Goal: Answer question/provide support

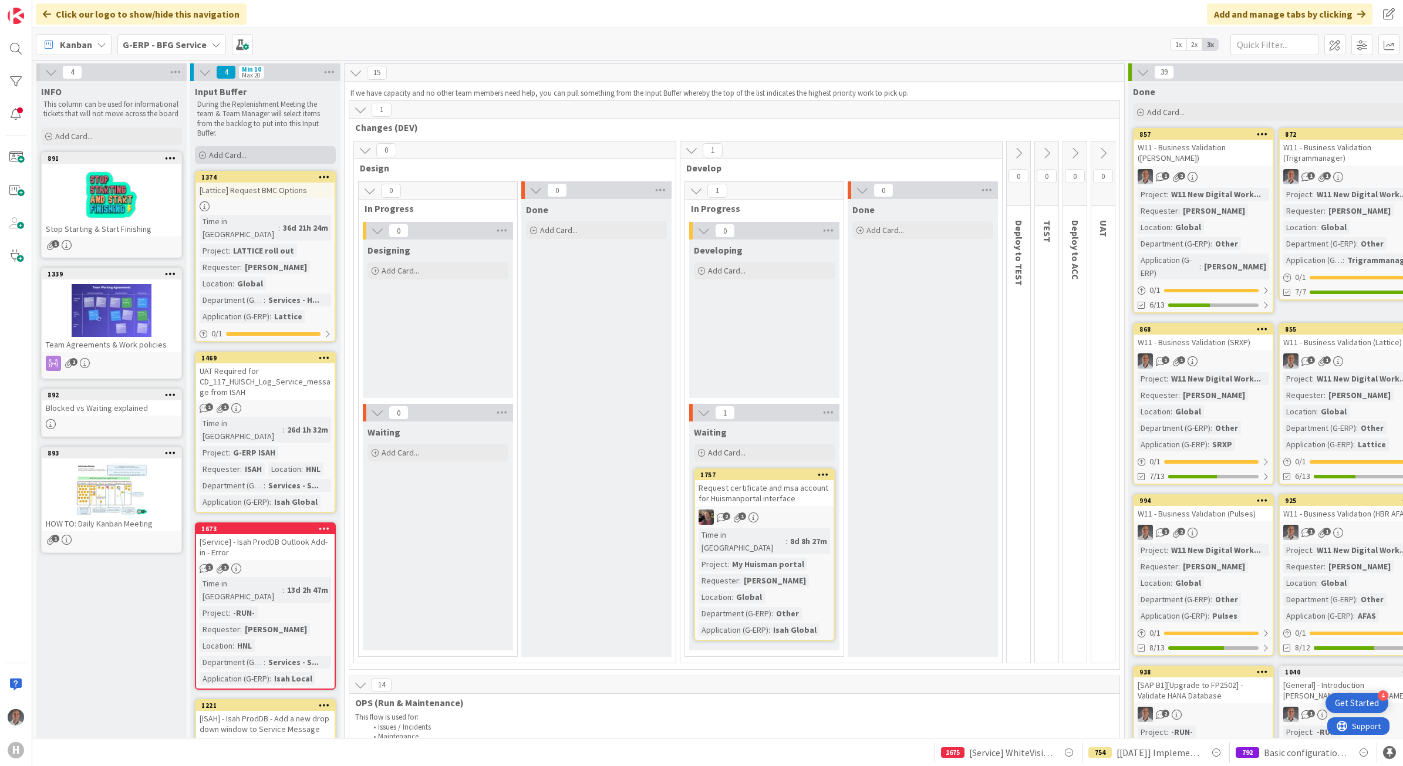
click at [234, 156] on span "Add Card..." at bounding box center [228, 155] width 38 height 11
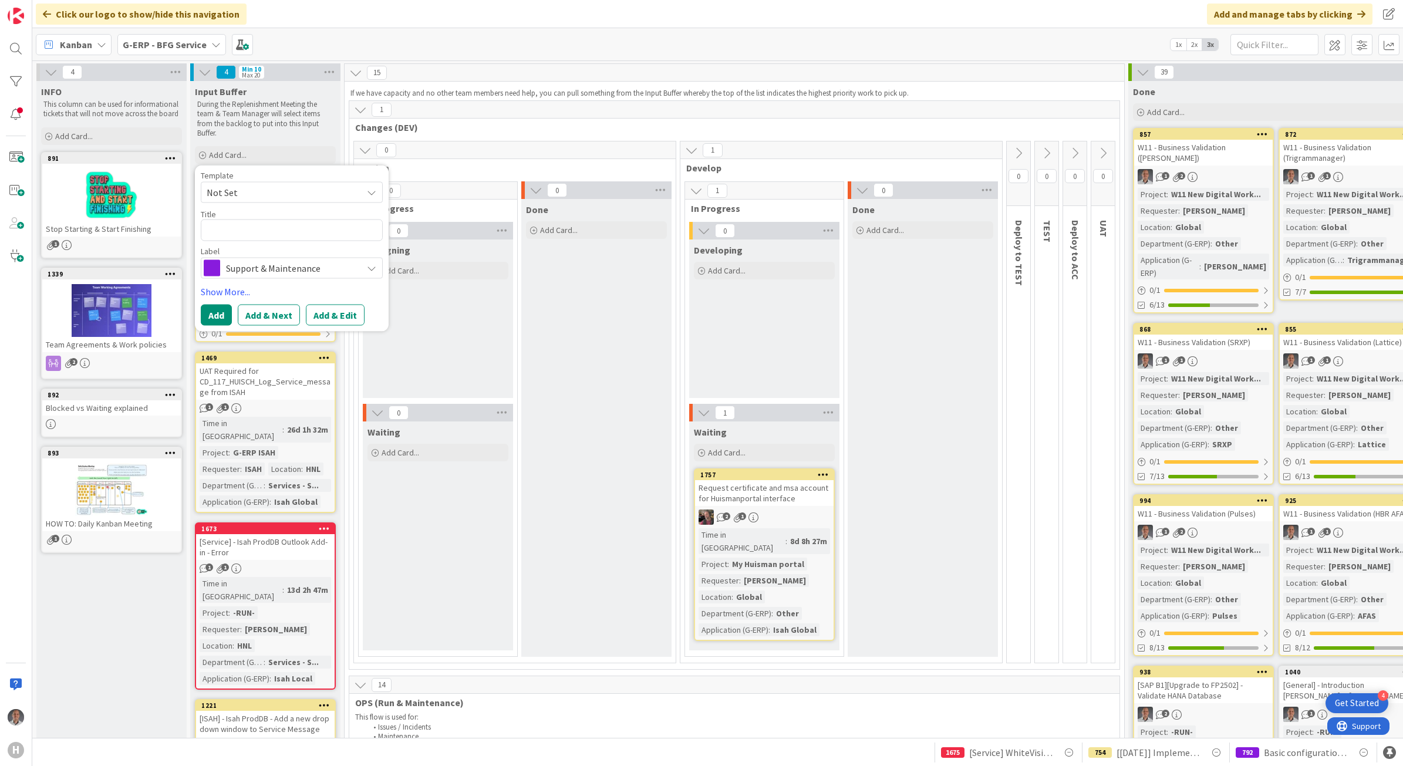
click at [273, 259] on span "Support & Maintenance" at bounding box center [291, 267] width 130 height 16
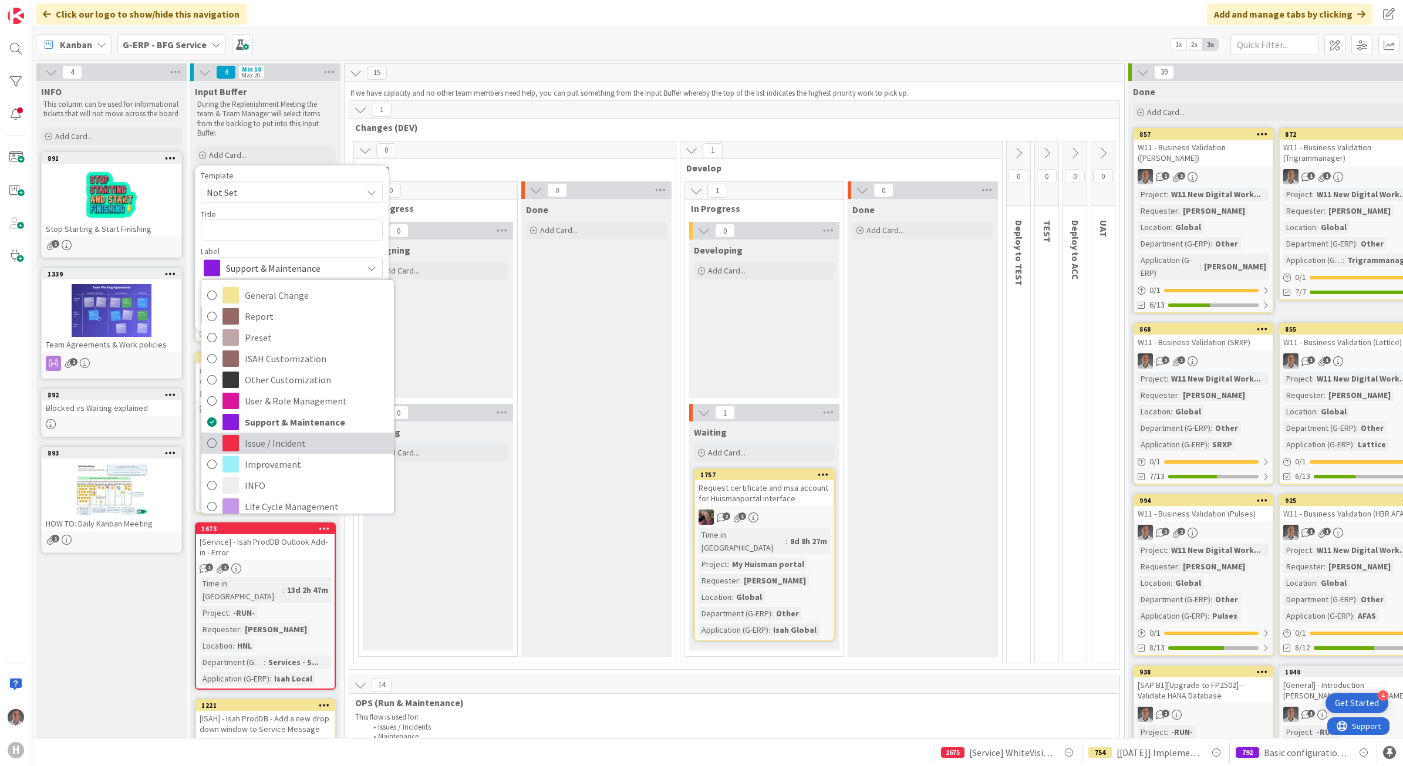
click at [303, 435] on span "Issue / Incident" at bounding box center [316, 443] width 143 height 18
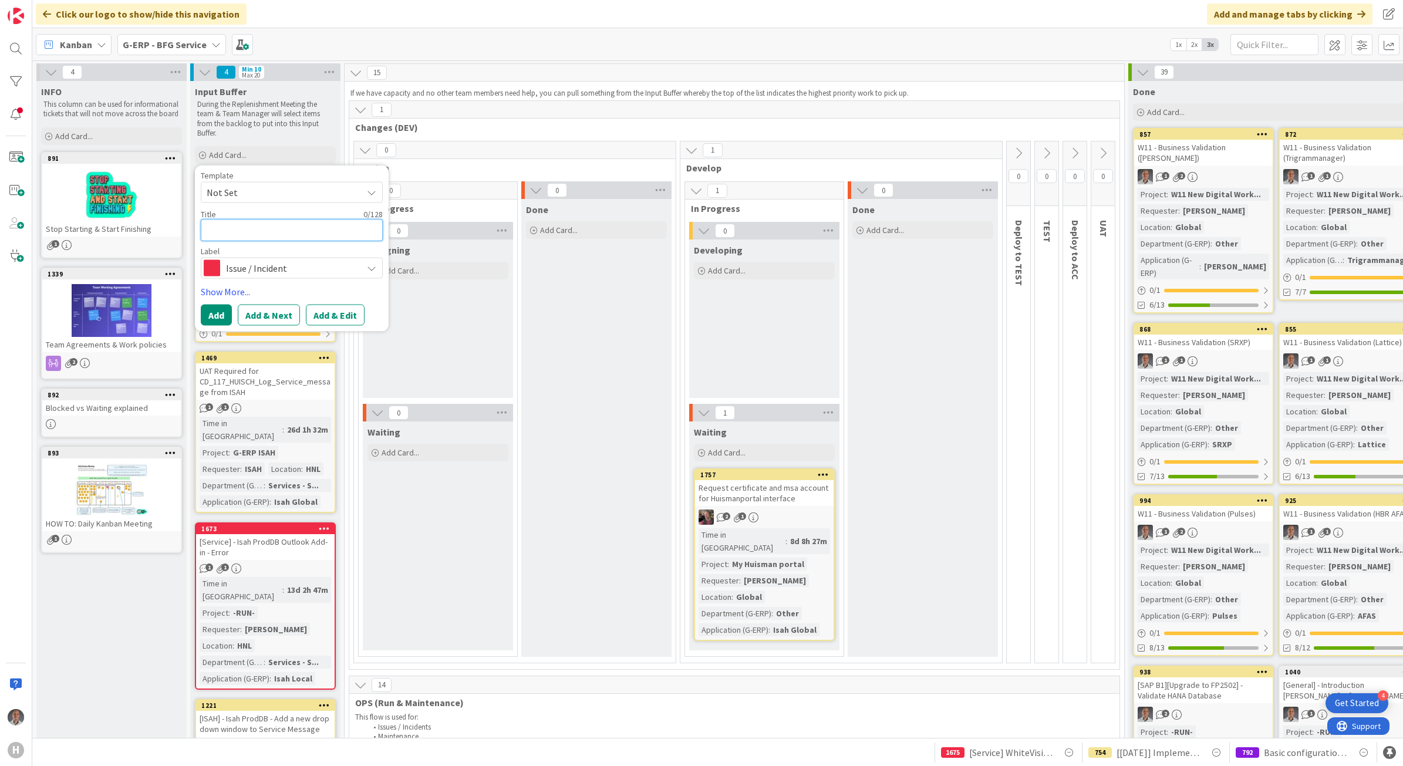
click at [257, 228] on textarea at bounding box center [292, 230] width 182 height 22
type textarea "x"
type textarea "["
type textarea "x"
type textarea "[S"
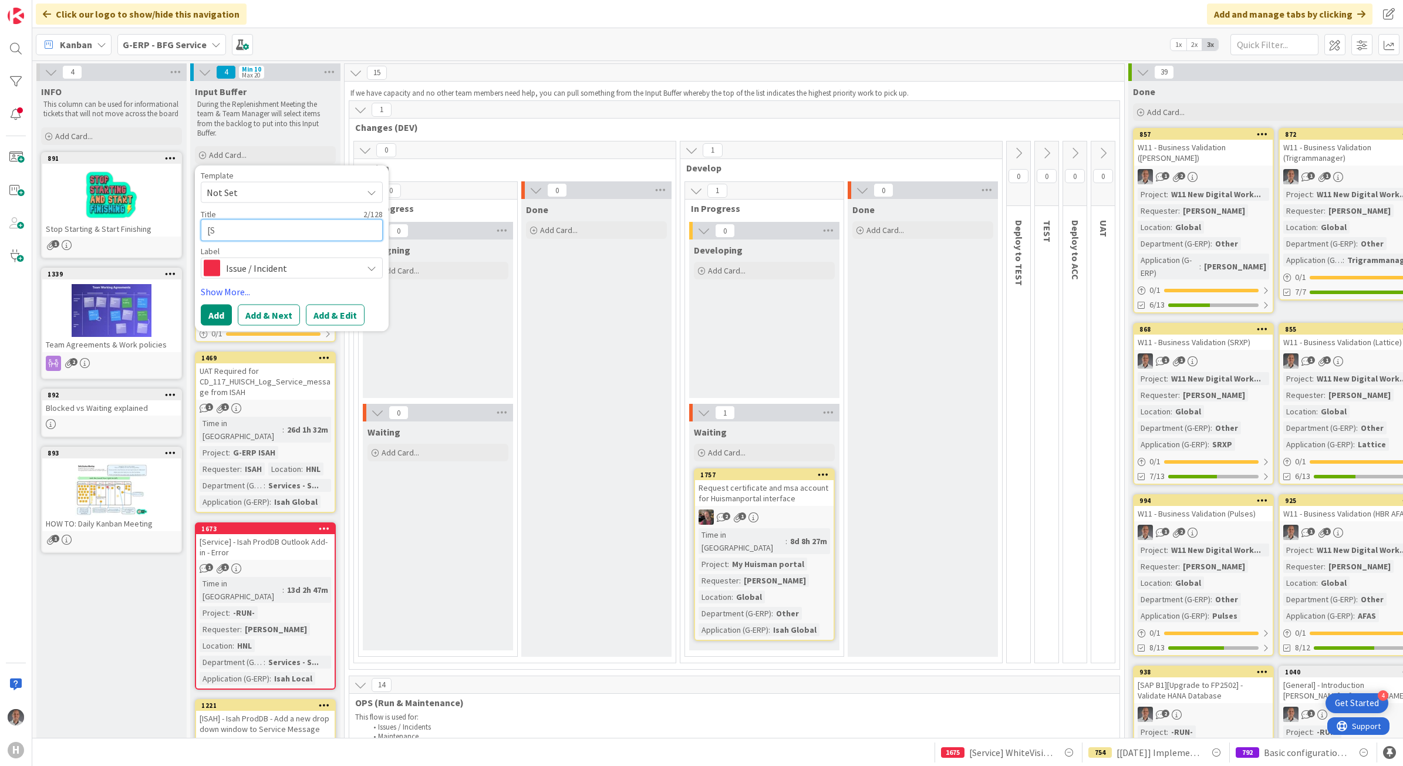
type textarea "x"
type textarea "[Se"
type textarea "x"
type textarea "[Ser"
type textarea "x"
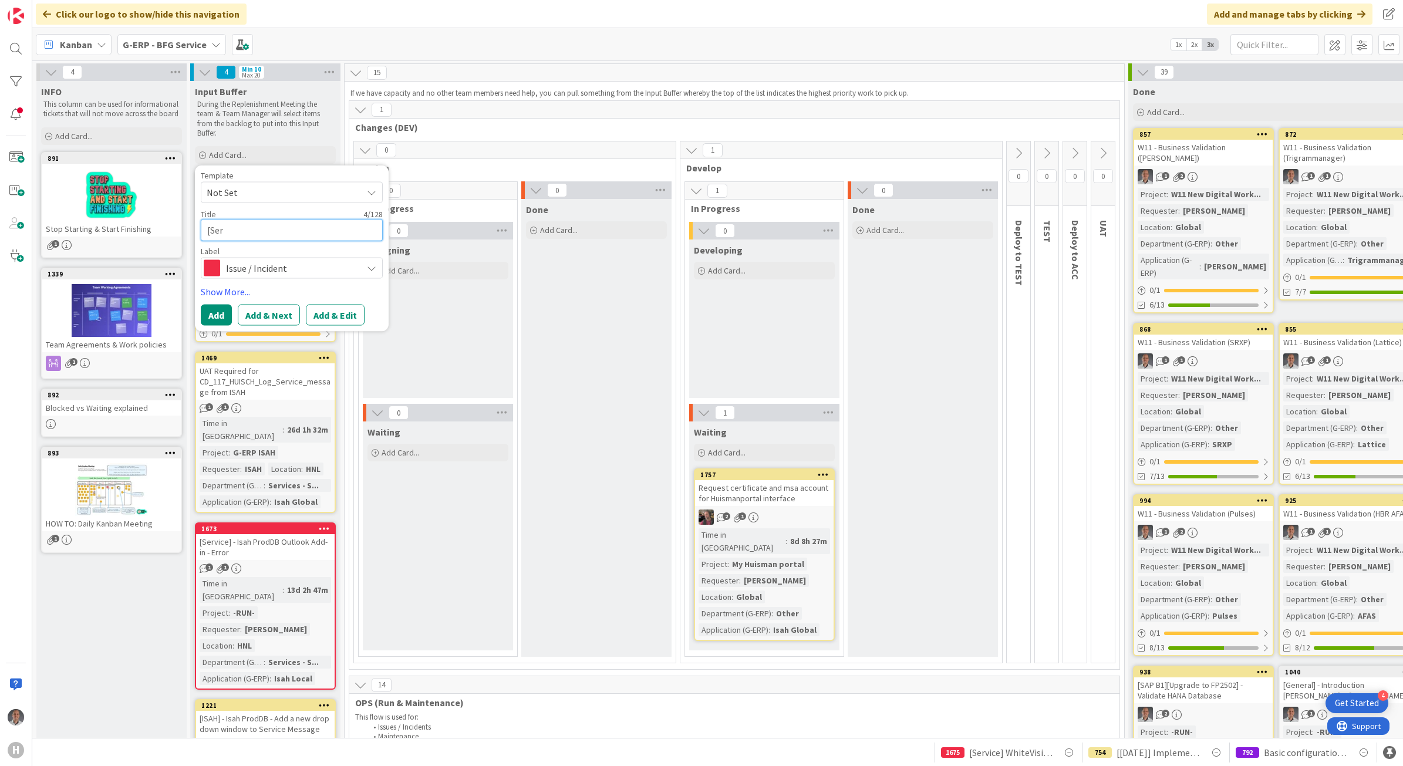
type textarea "[Se"
type textarea "x"
type textarea "[S"
type textarea "x"
type textarea "["
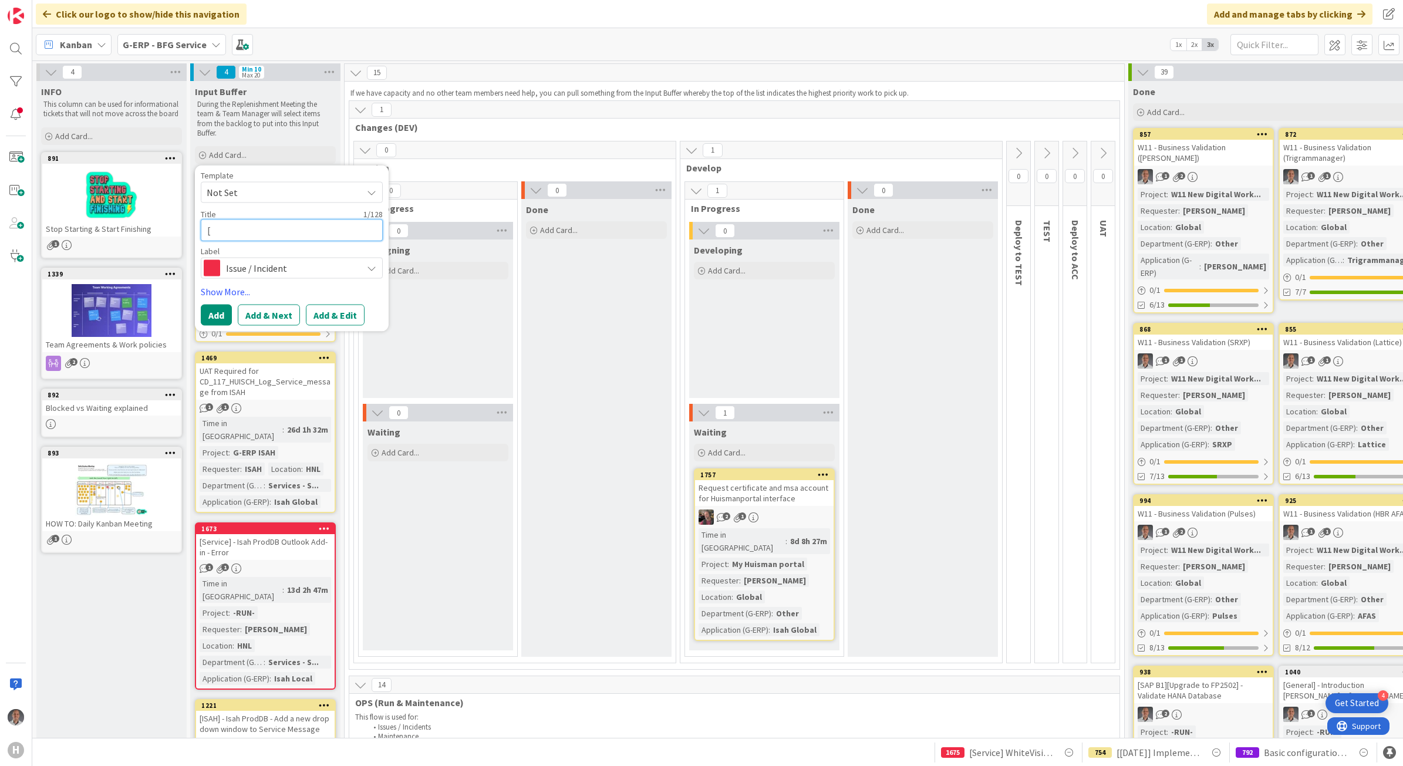
type textarea "x"
type textarea "[E"
type textarea "x"
type textarea "[Ex"
type textarea "x"
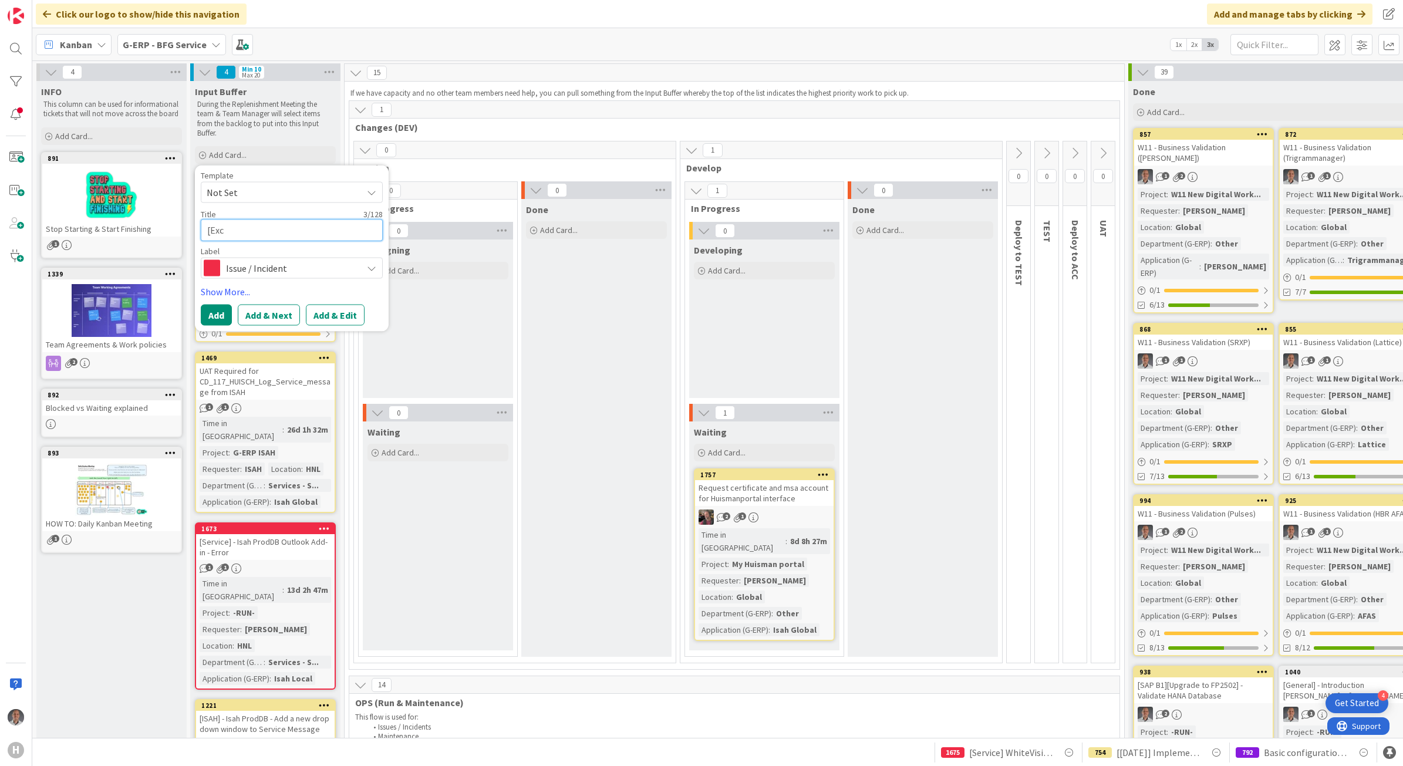
type textarea "[Exch"
type textarea "x"
type textarea "[Excha"
type textarea "x"
type textarea "[Exchan"
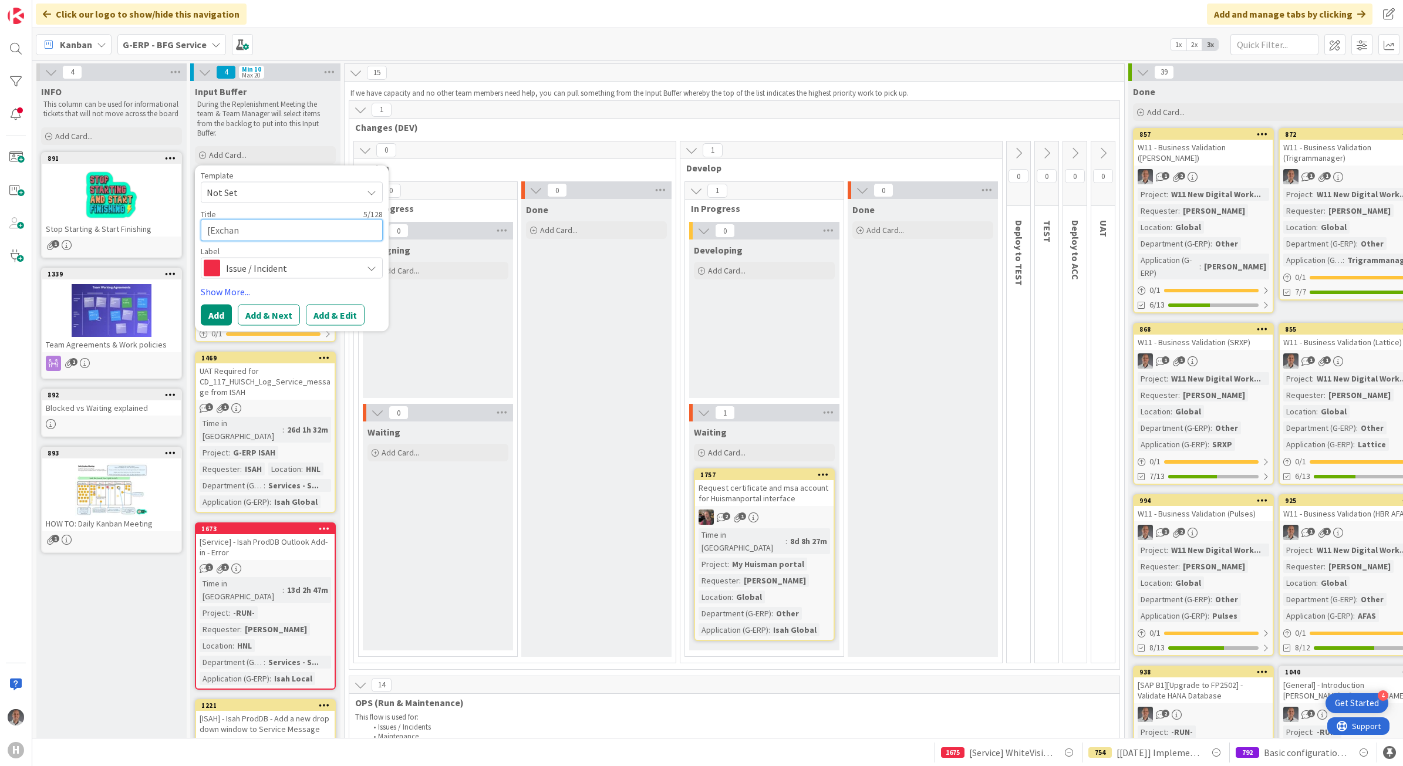
type textarea "x"
type textarea "[Exchang"
type textarea "x"
type textarea "[Exchange"
type textarea "x"
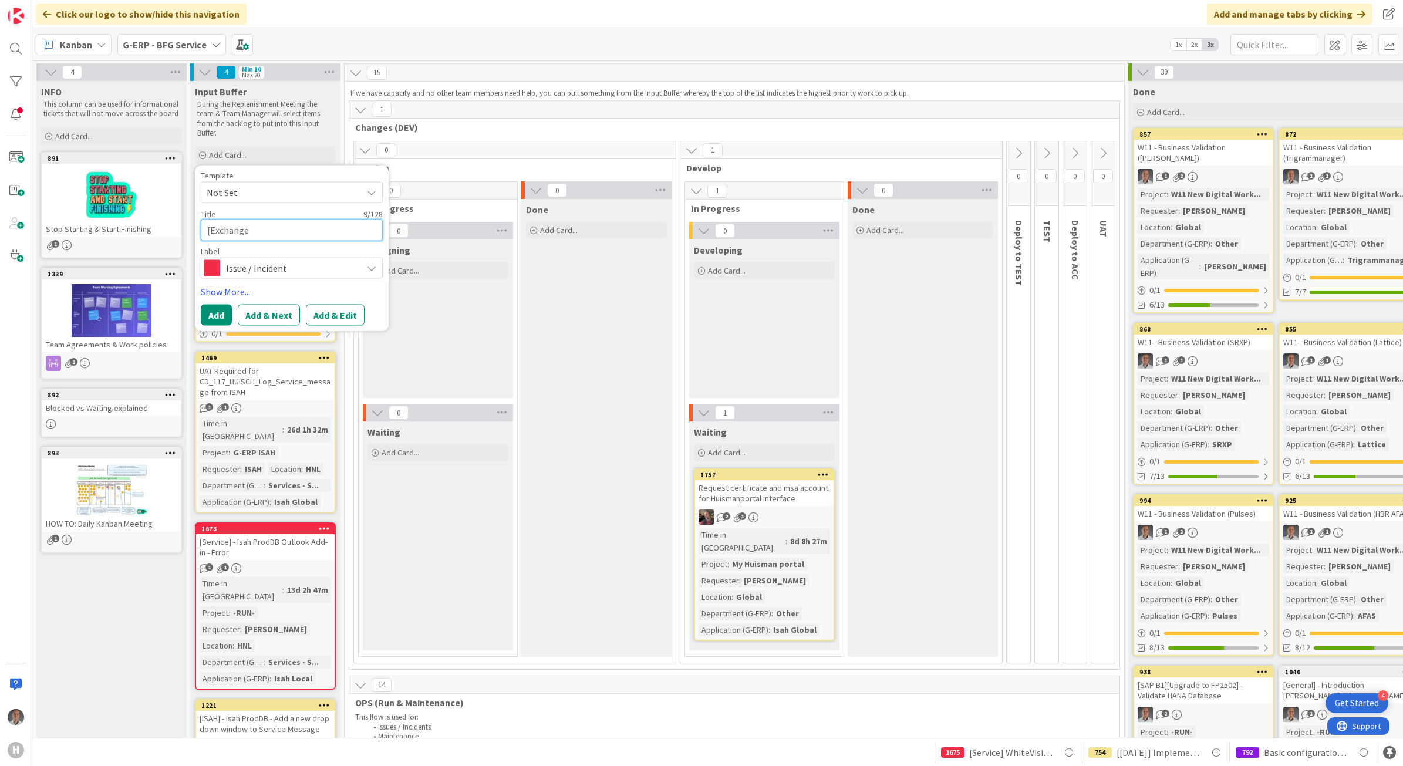
type textarea "[Exchange]"
type textarea "x"
type textarea "[Exchange]"
type textarea "x"
type textarea "[Exchange] S"
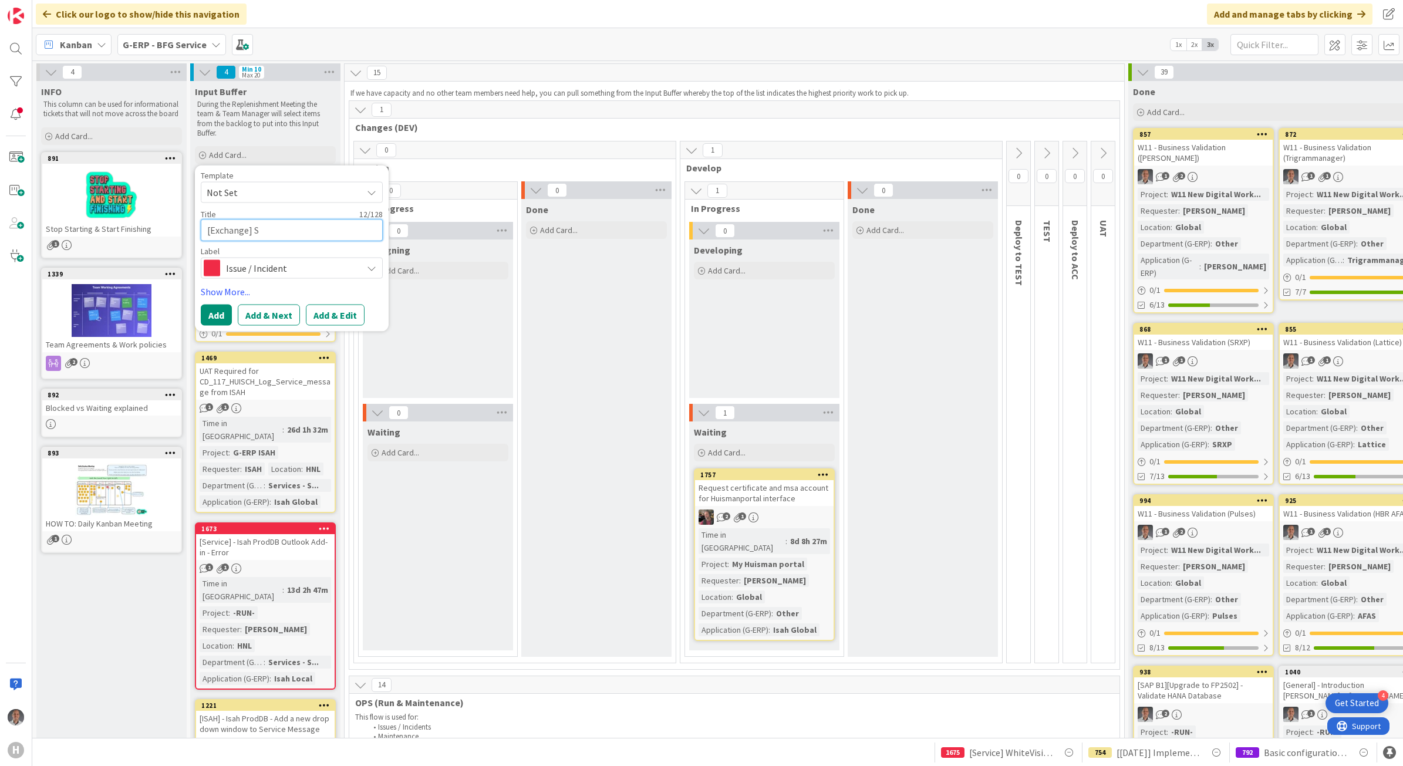
type textarea "x"
type textarea "[Exchange]"
type textarea "x"
type textarea "[Exchange] U"
type textarea "x"
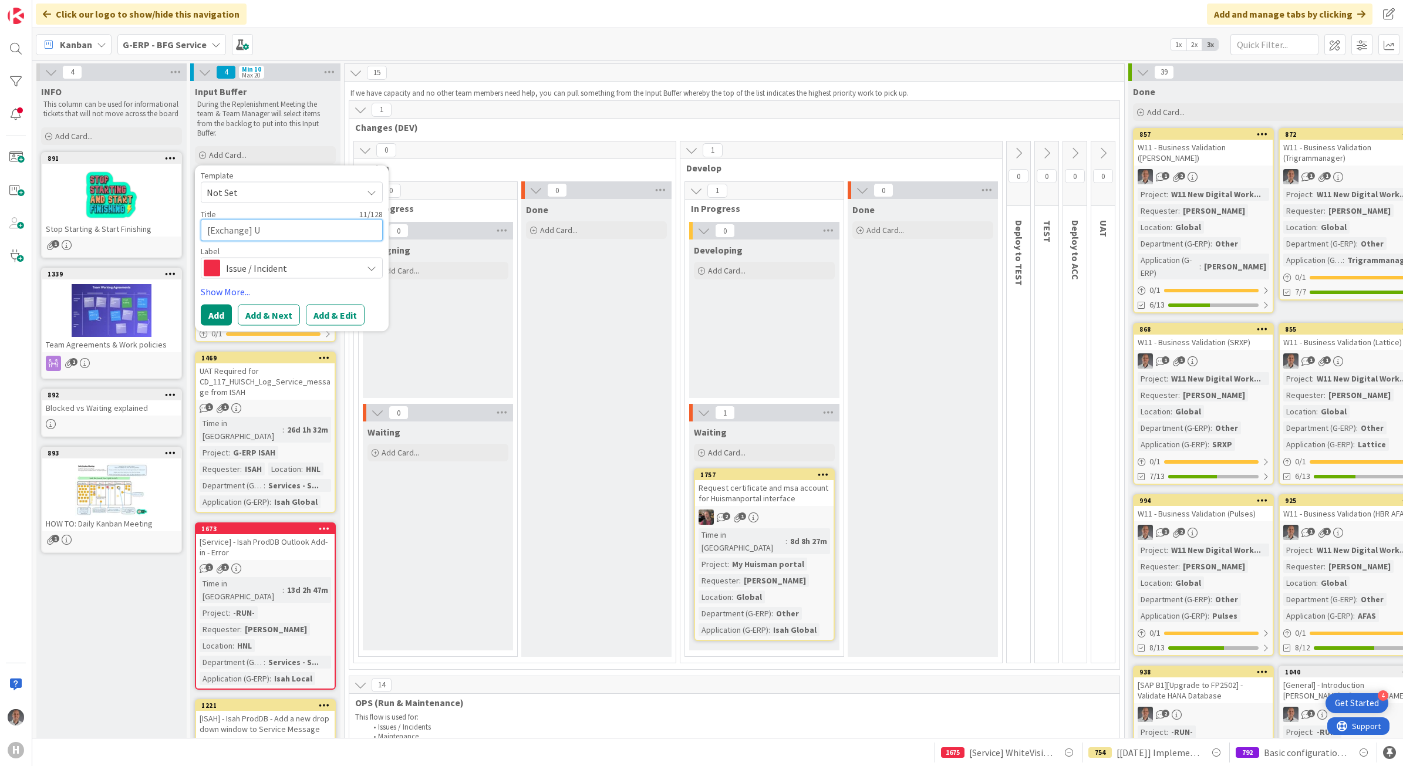
type textarea "[Exchange] Us"
type textarea "x"
type textarea "[Exchange] Use"
type textarea "x"
type textarea "[Exchange] User"
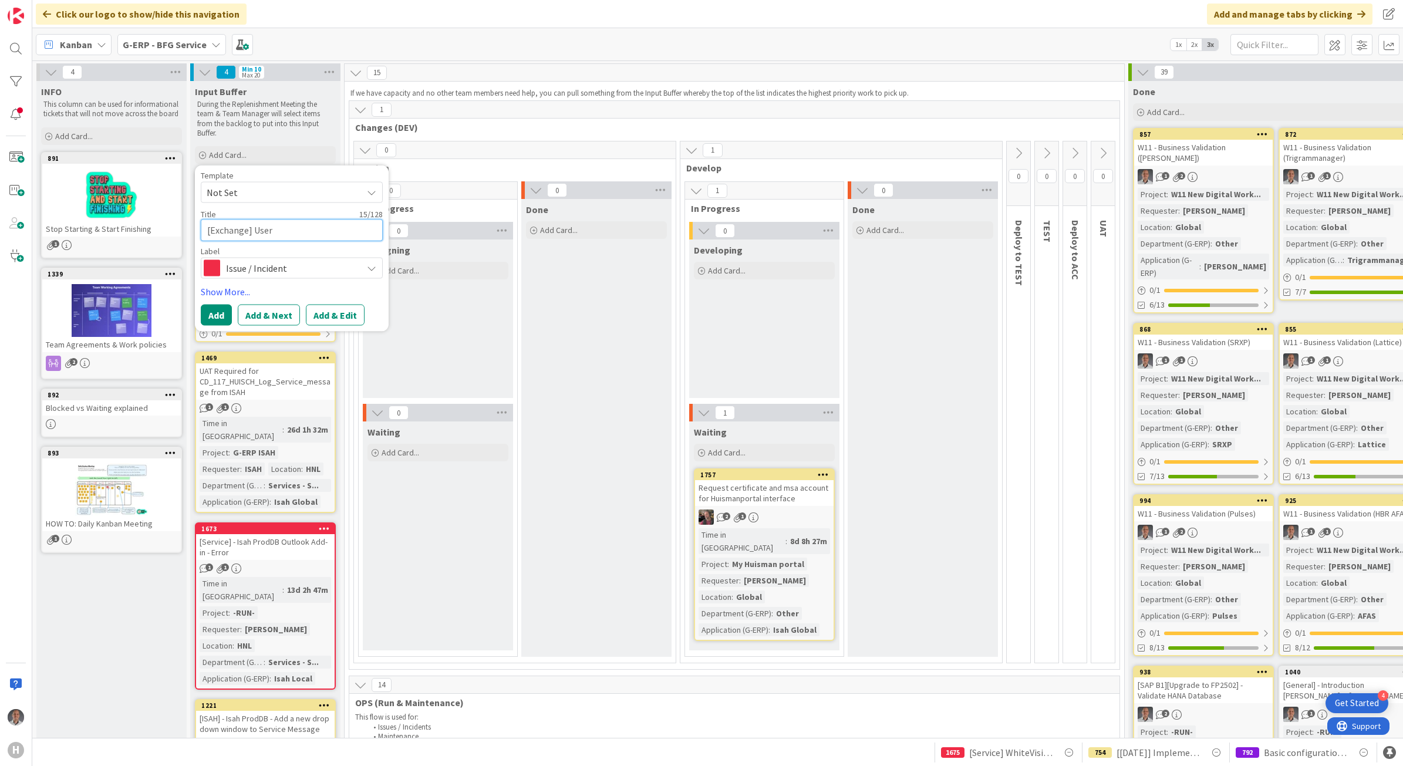
type textarea "x"
type textarea "[Exchange] User"
type textarea "x"
type textarea "[Exchange] User w"
type textarea "x"
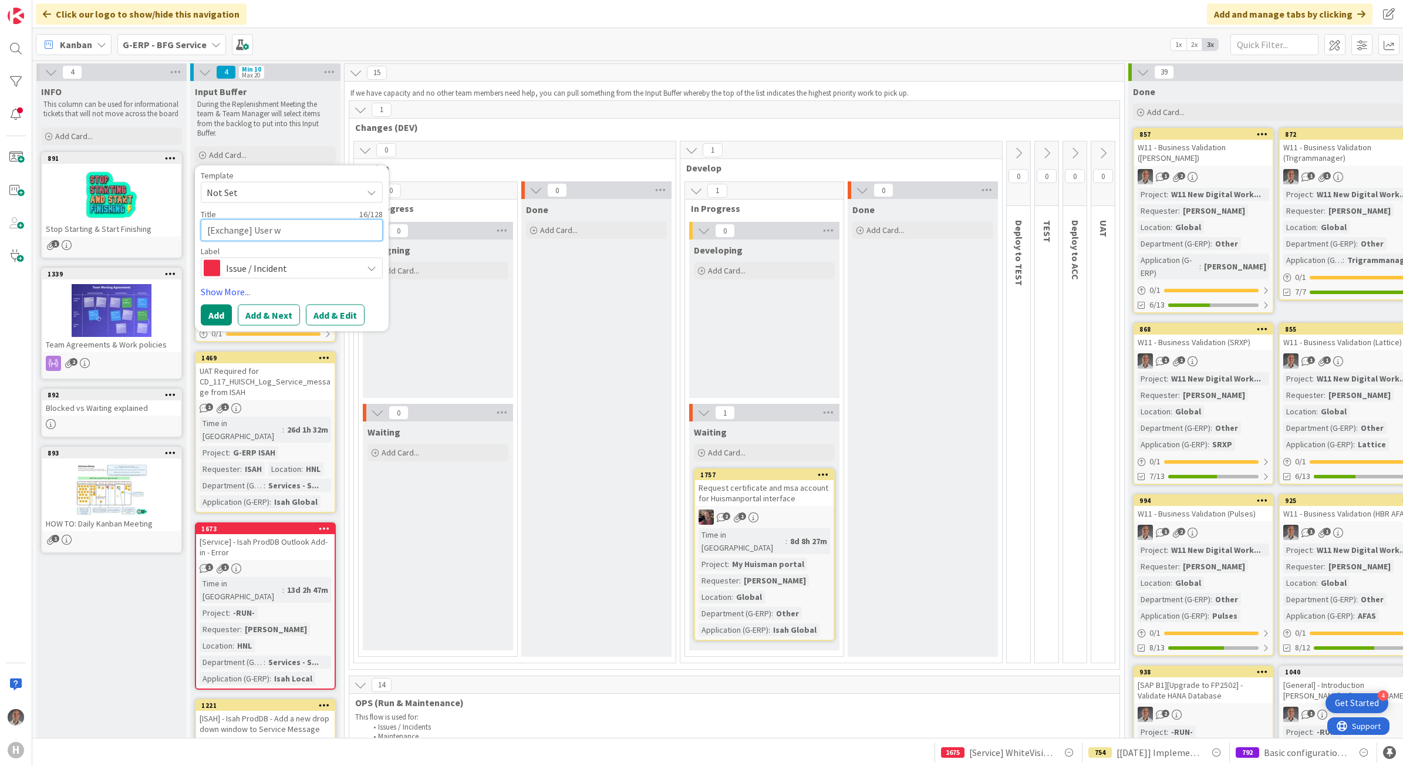
type textarea "[Exchange] User wa"
type textarea "x"
type textarea "[Exchange] User was"
type textarea "x"
type textarea "[Exchange] User was"
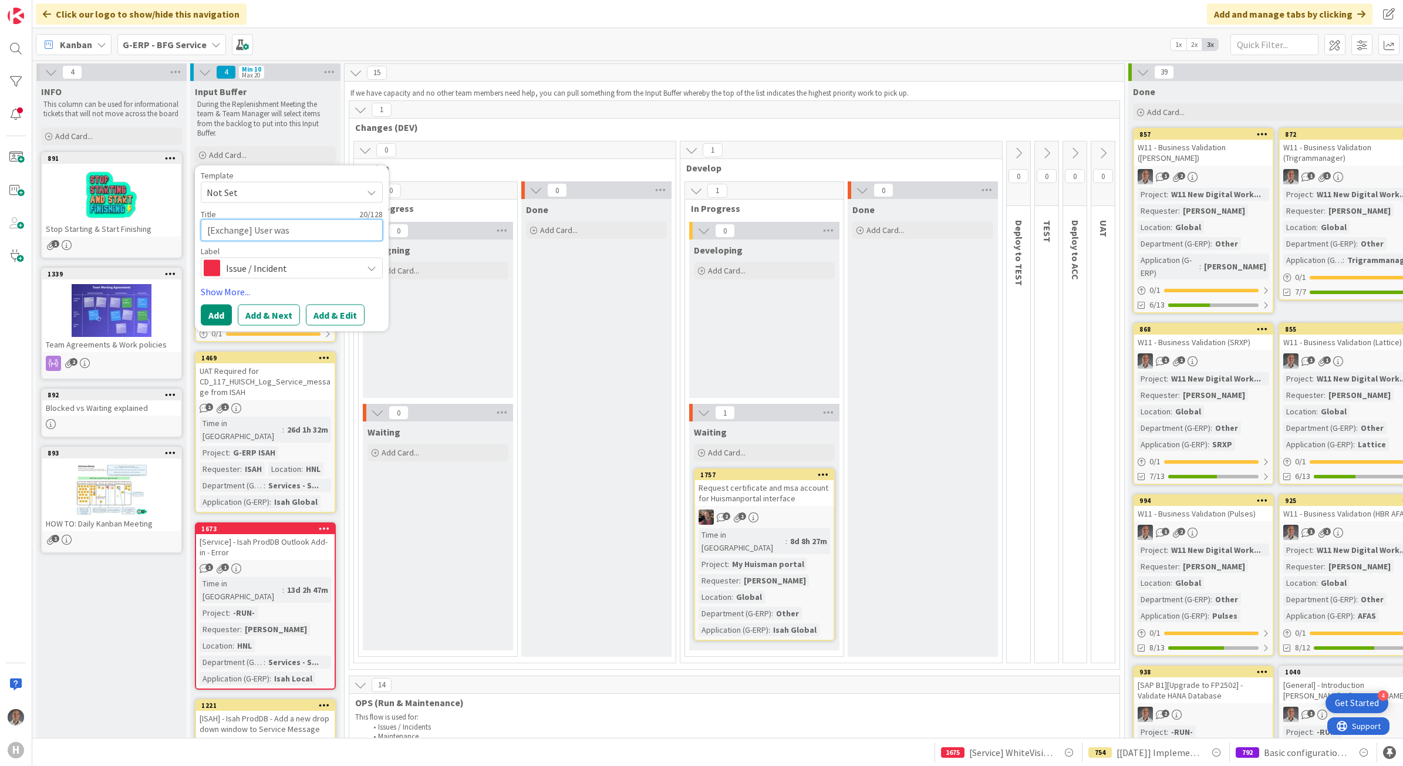
type textarea "x"
type textarea "[Exchange] User was"
type textarea "x"
type textarea "[Exchange] User wa"
type textarea "x"
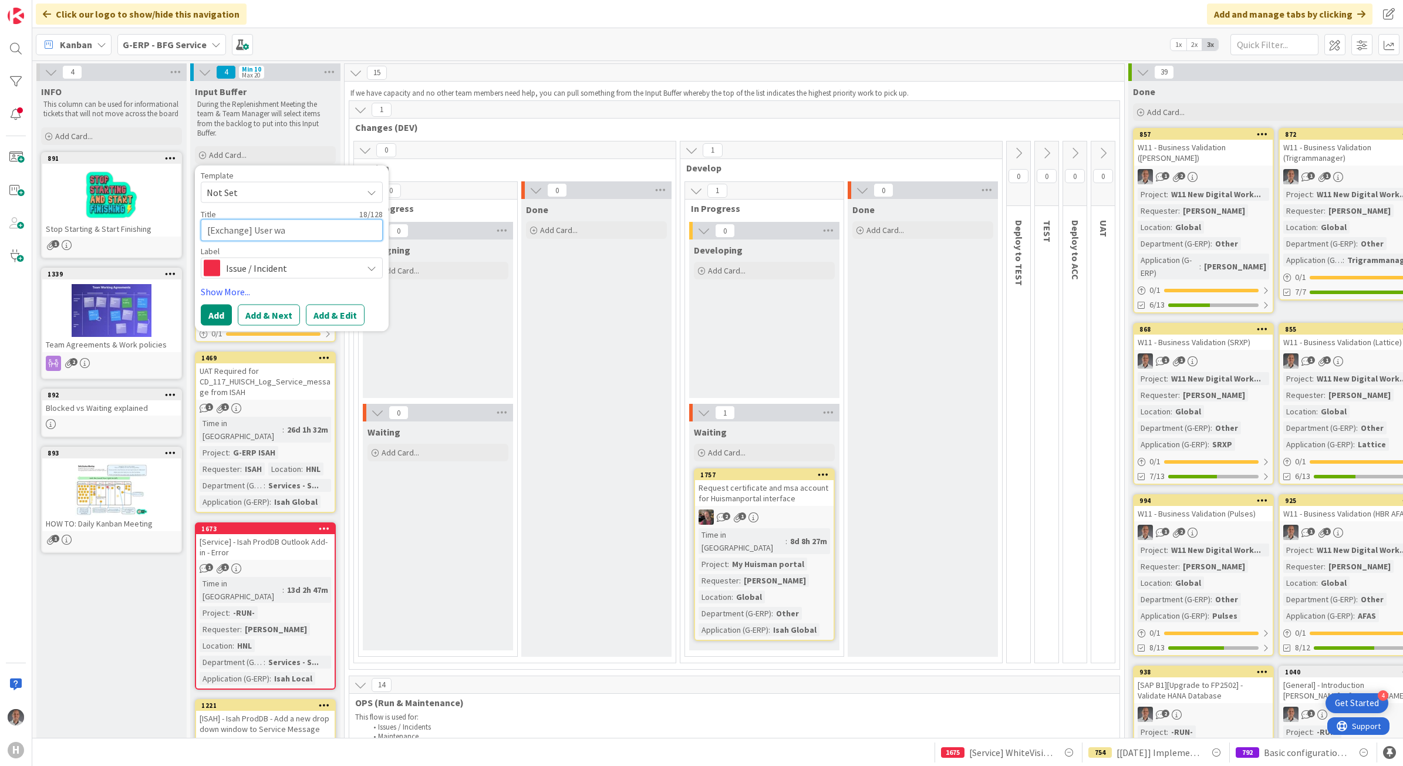
type textarea "[Exchange] User w"
type textarea "x"
type textarea "[Exchange] User"
type textarea "x"
type textarea "[Exchange] User m"
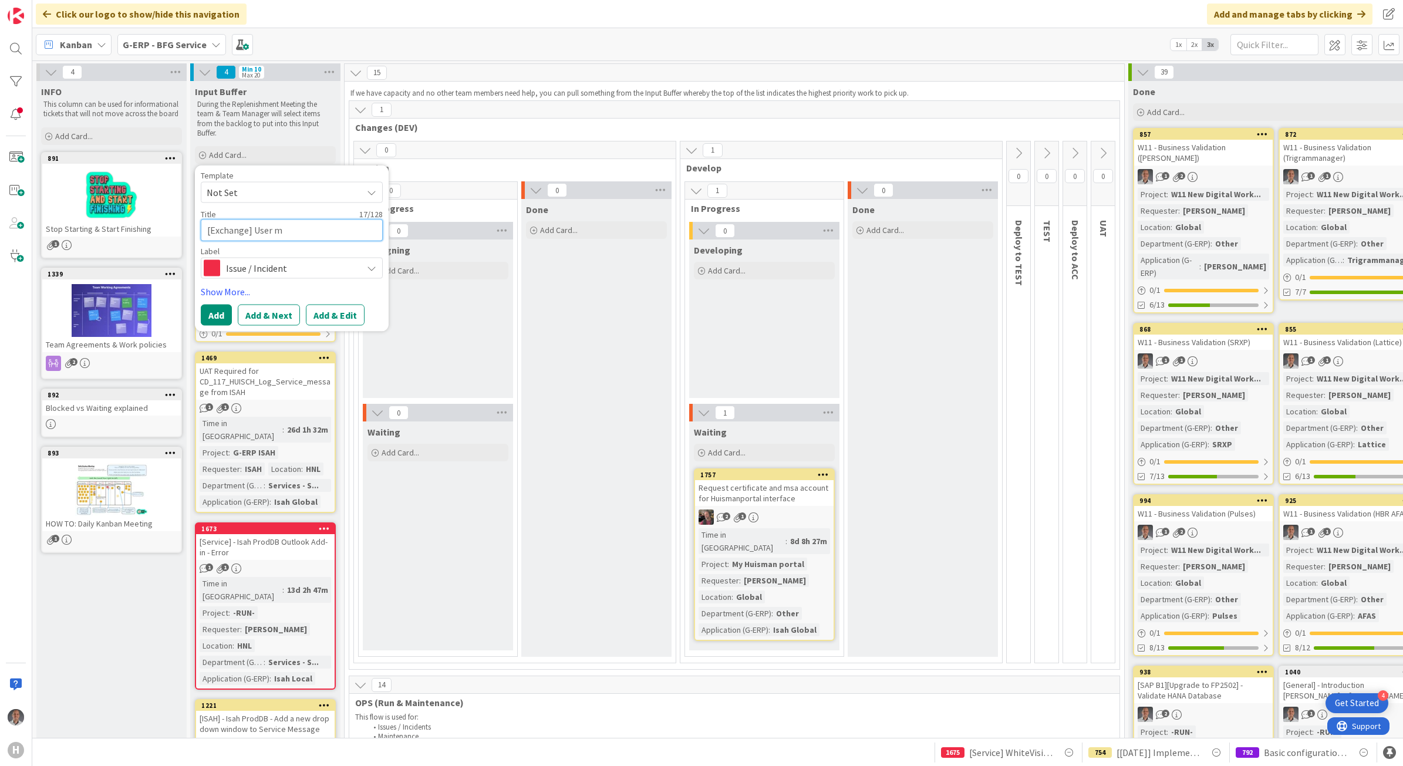
type textarea "x"
type textarea "[Exchange] User ma"
type textarea "x"
type textarea "[Exchange] User mai"
type textarea "x"
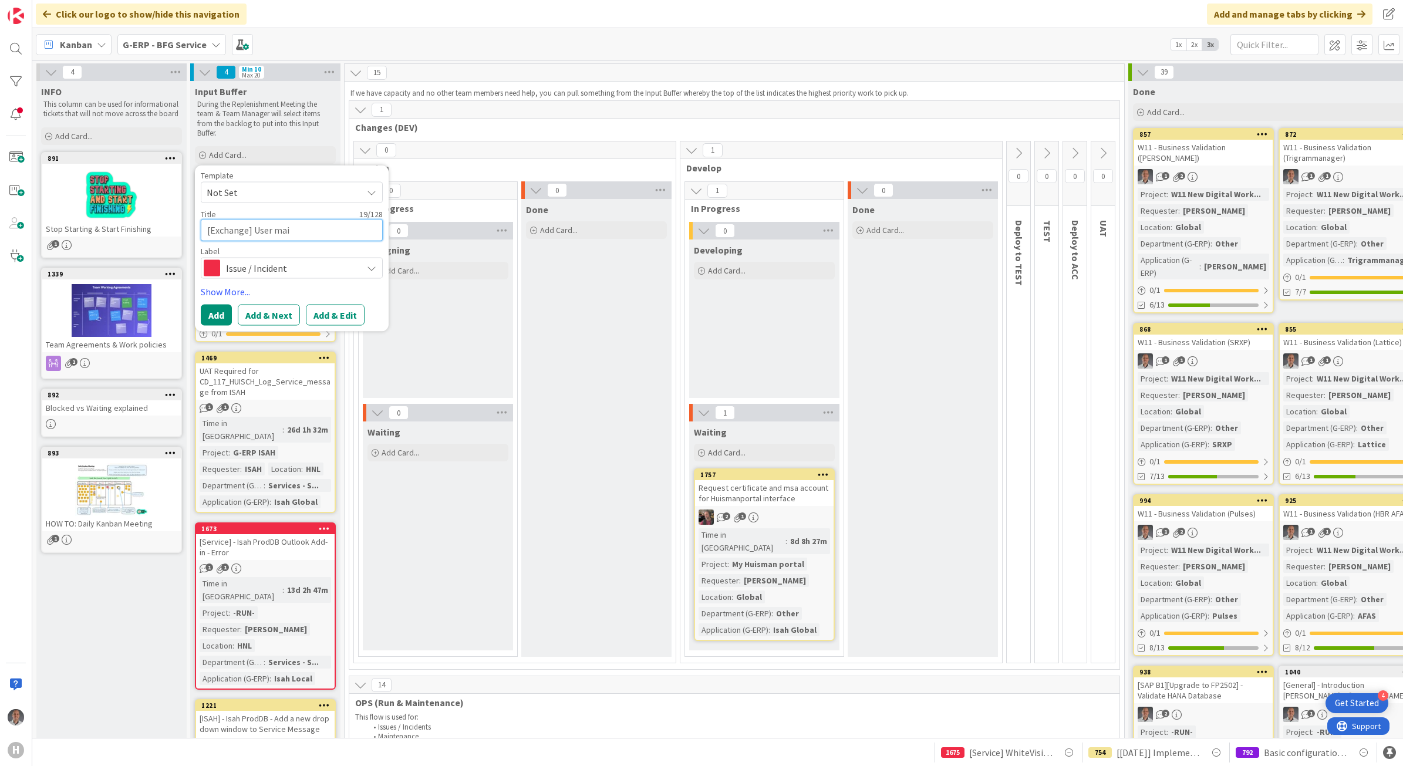
type textarea "[Exchange] User mail"
type textarea "x"
type textarea "[Exchange] User mailb"
type textarea "x"
type textarea "[Exchange] User mailbo"
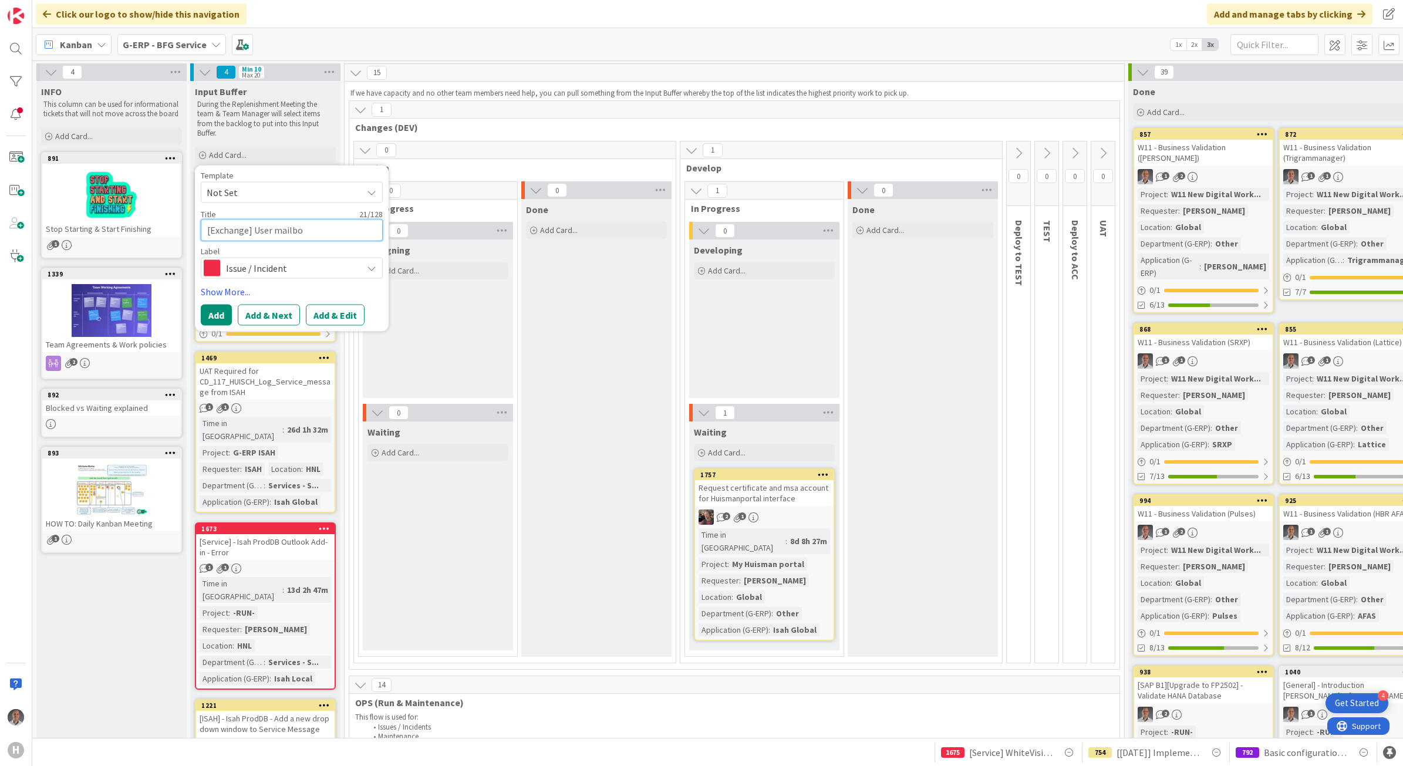
type textarea "x"
type textarea "[Exchange] User mailbox"
type textarea "x"
type textarea "[Exchange] User mailbox"
type textarea "x"
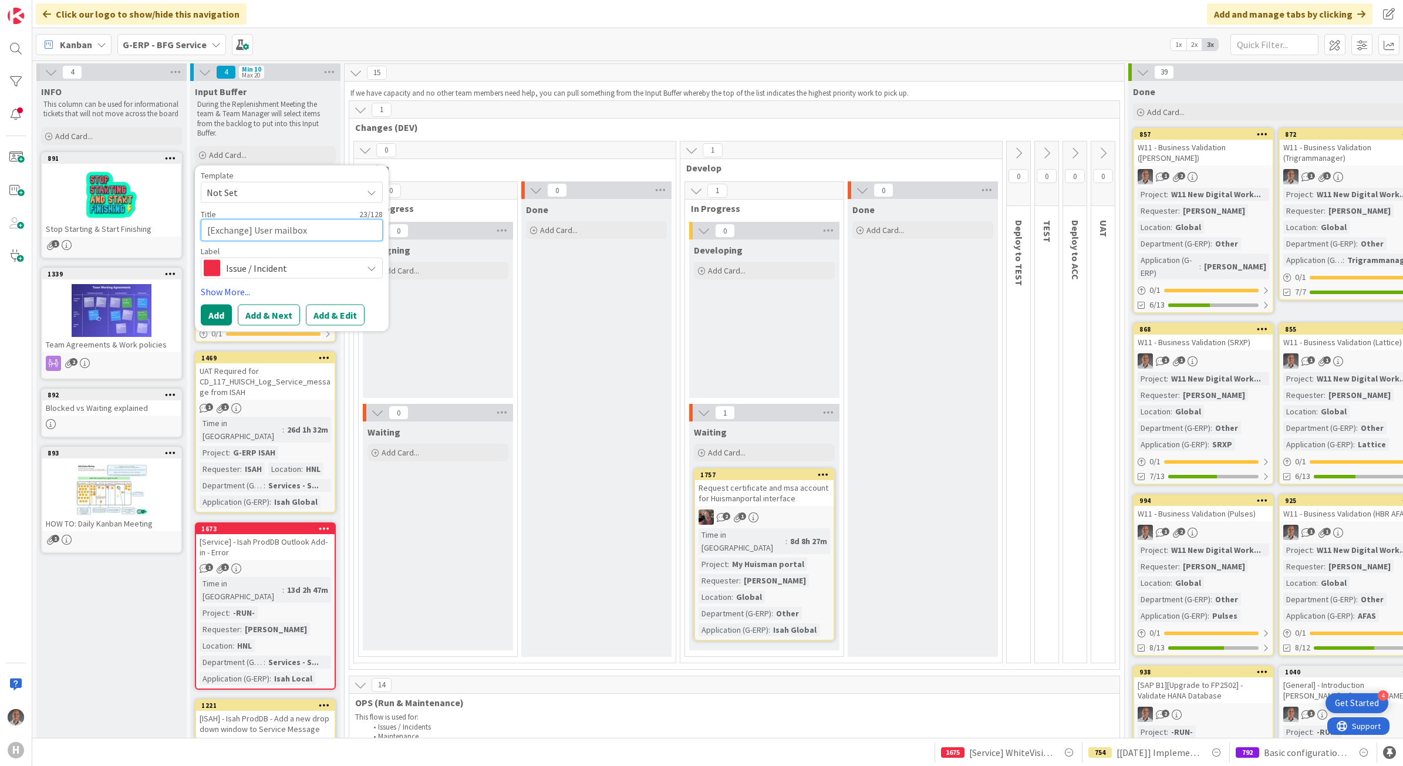
type textarea "[Exchange] User mailbox w"
type textarea "x"
type textarea "[Exchange] User mailbox wa"
type textarea "x"
type textarea "[Exchange] User mailbox w"
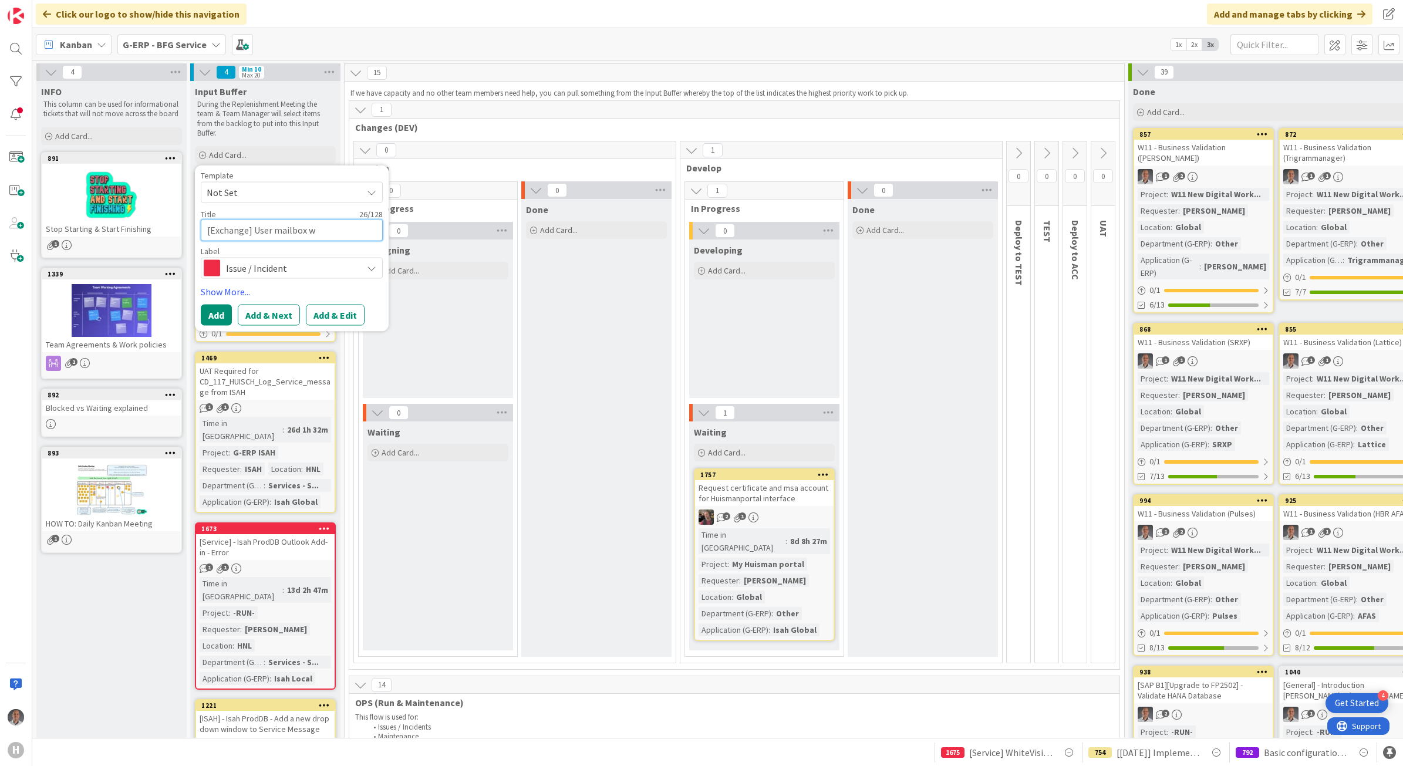
type textarea "x"
type textarea "[Exchange] User mailbox"
type textarea "x"
type textarea "[Exchange] User mailbox w"
type textarea "x"
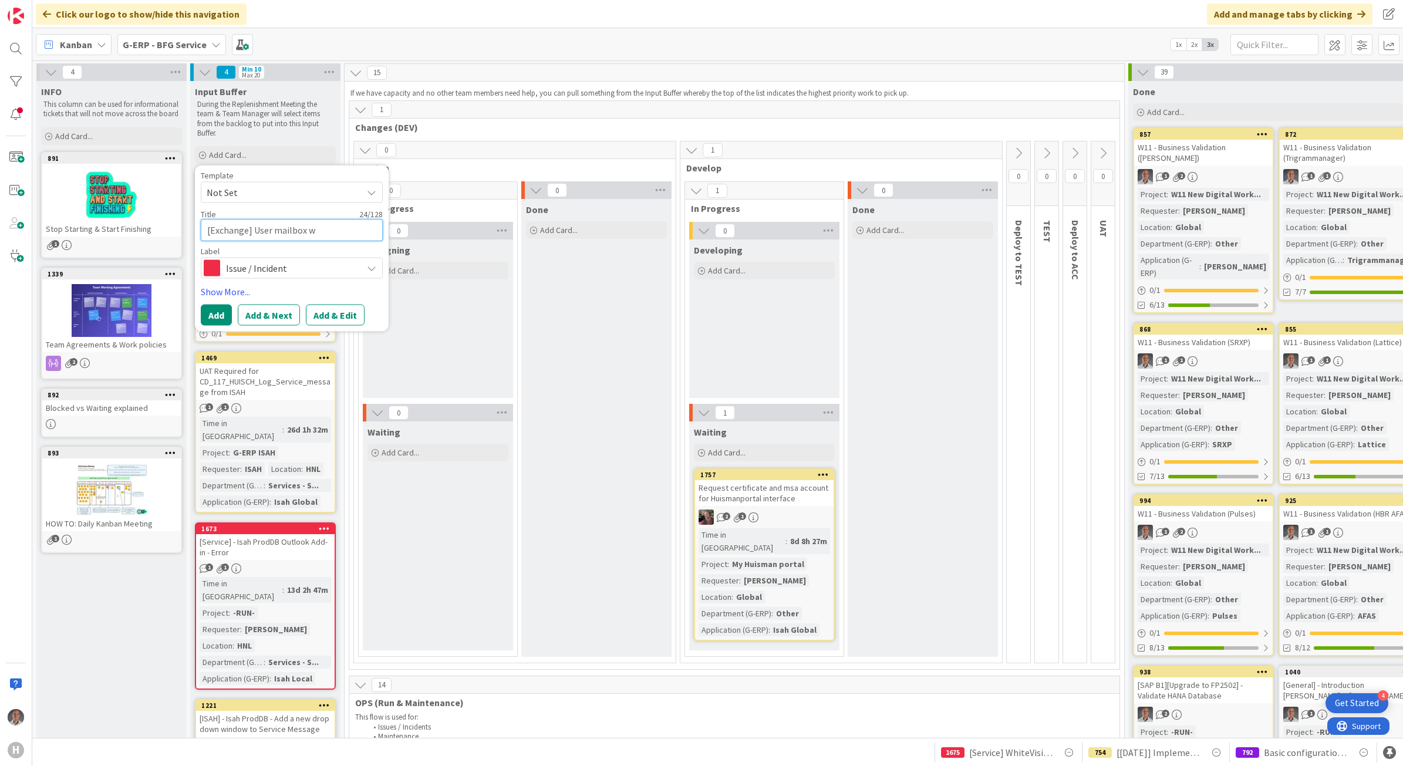
type textarea "[Exchange] User mailbox wa"
type textarea "x"
type textarea "[Exchange] User mailbox was"
type textarea "x"
type textarea "[Exchange] User mailbox was"
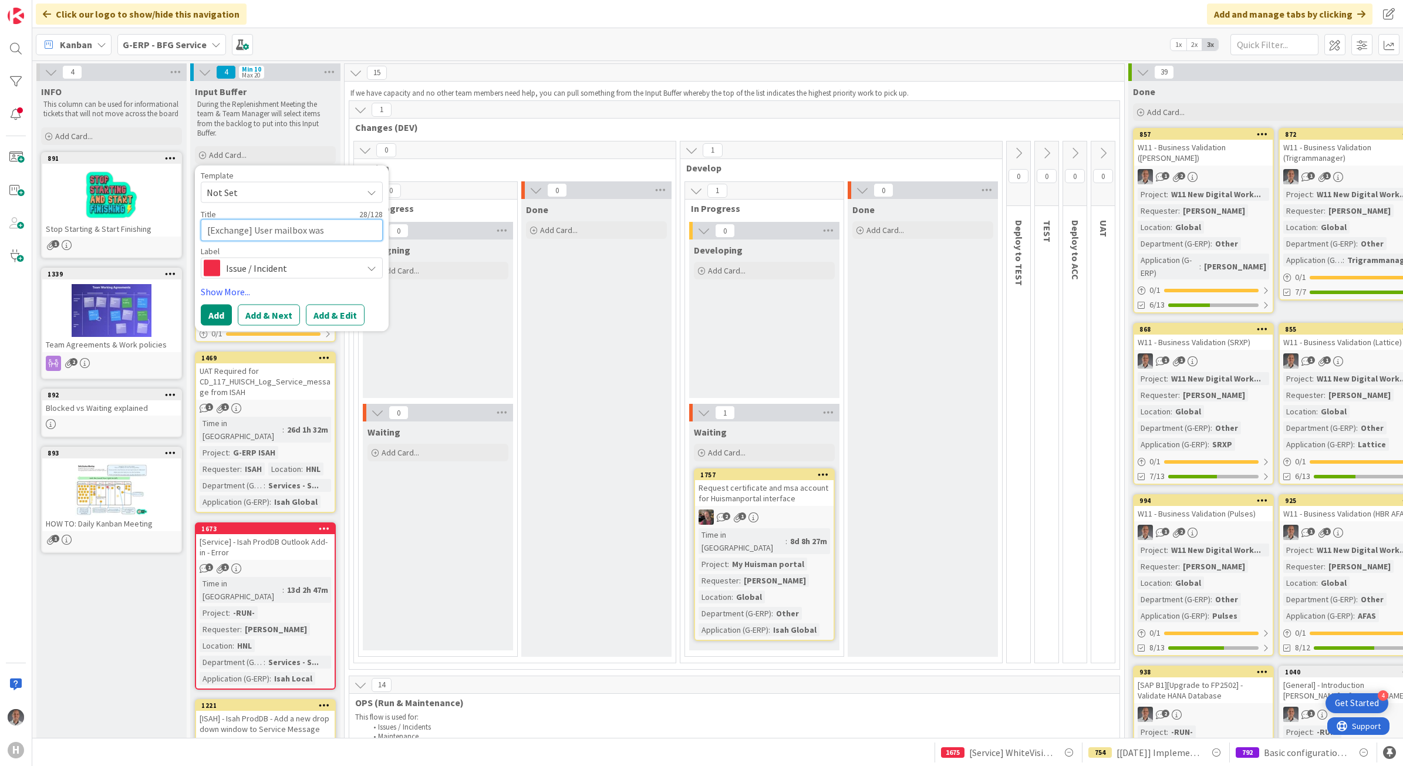
type textarea "x"
type textarea "[Exchange] User mailbox was n"
type textarea "x"
type textarea "[Exchange] User mailbox was no"
type textarea "x"
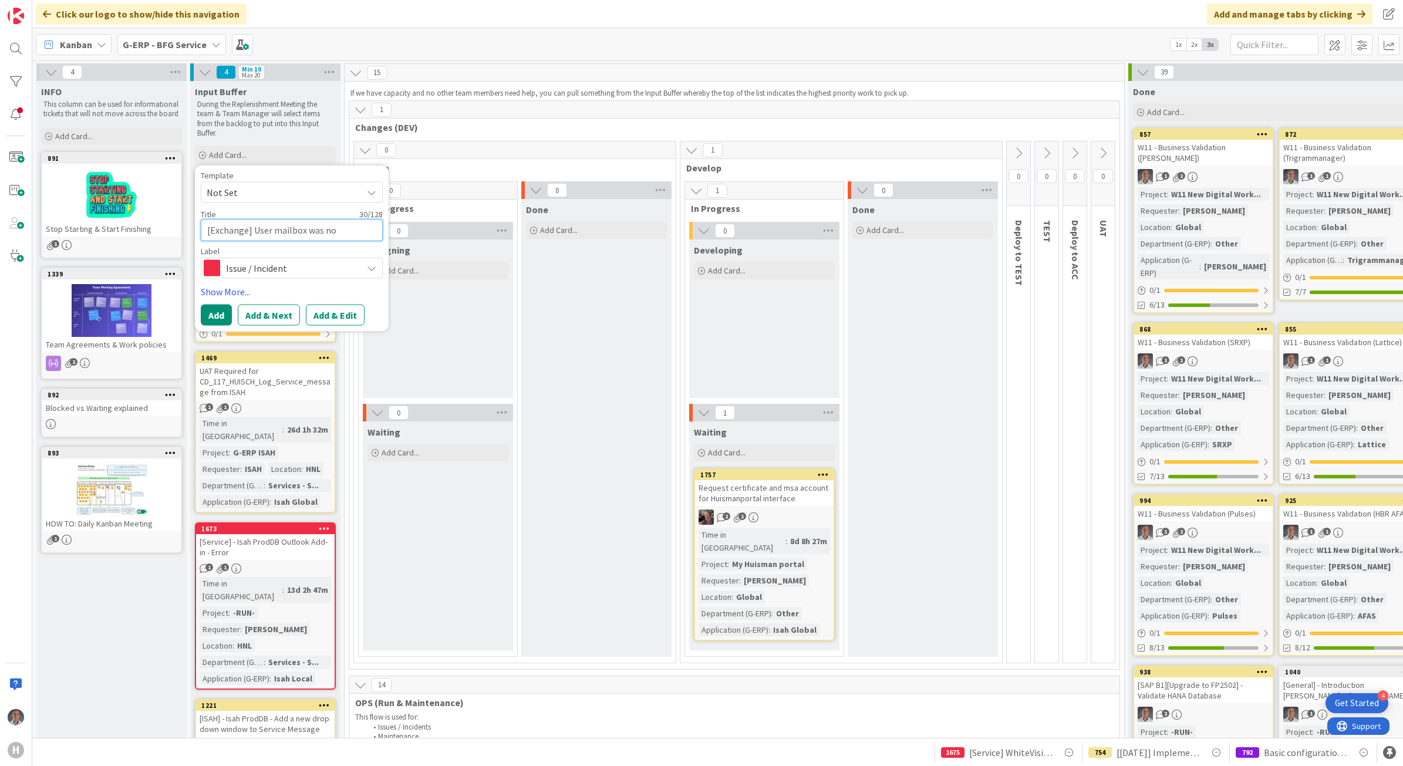
type textarea "[Exchange] User mailbox was not"
type textarea "x"
type textarea "[Exchange] User mailbox was not"
type textarea "x"
type textarea "[Exchange] User mailbox was not"
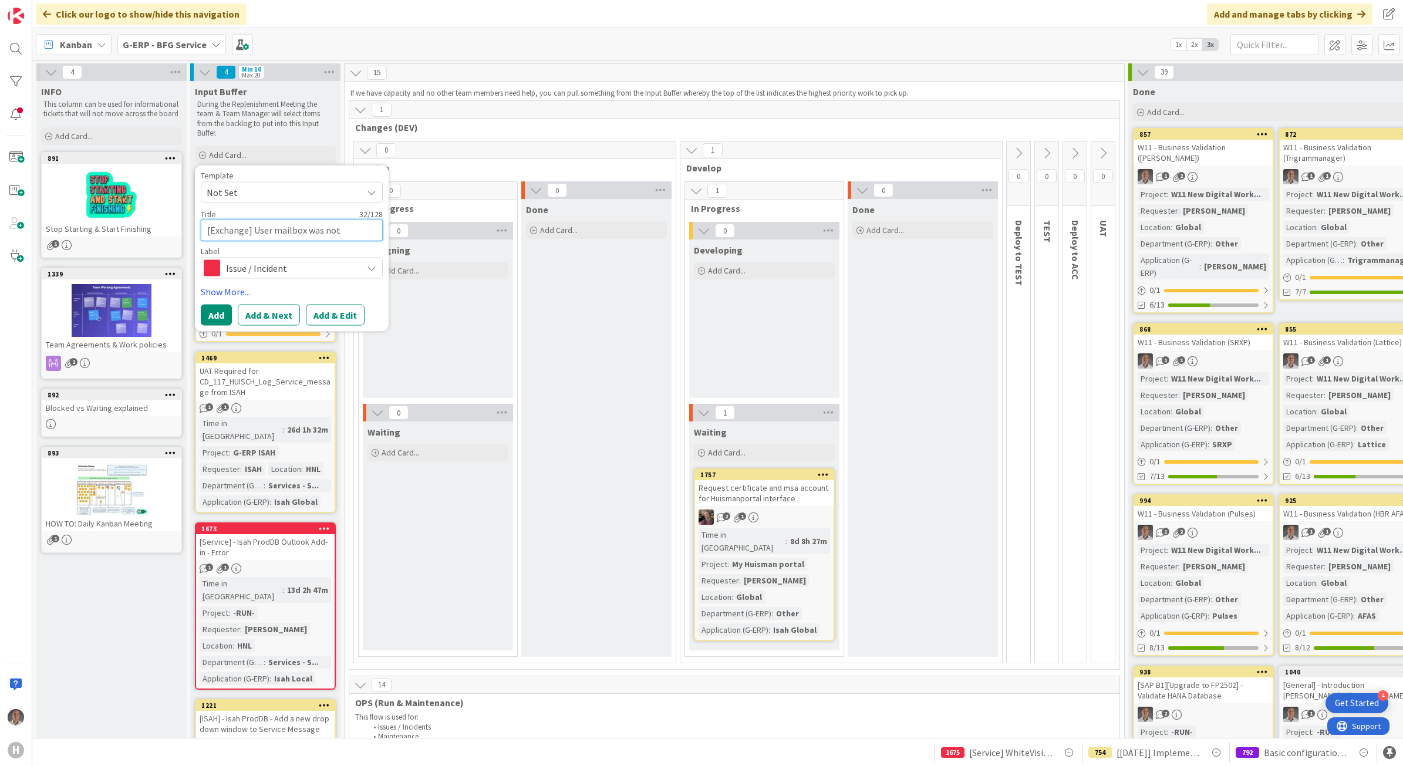
type textarea "x"
type textarea "[Exchange] User mailbox was no"
type textarea "x"
type textarea "[Exchange] User mailbox was n"
type textarea "x"
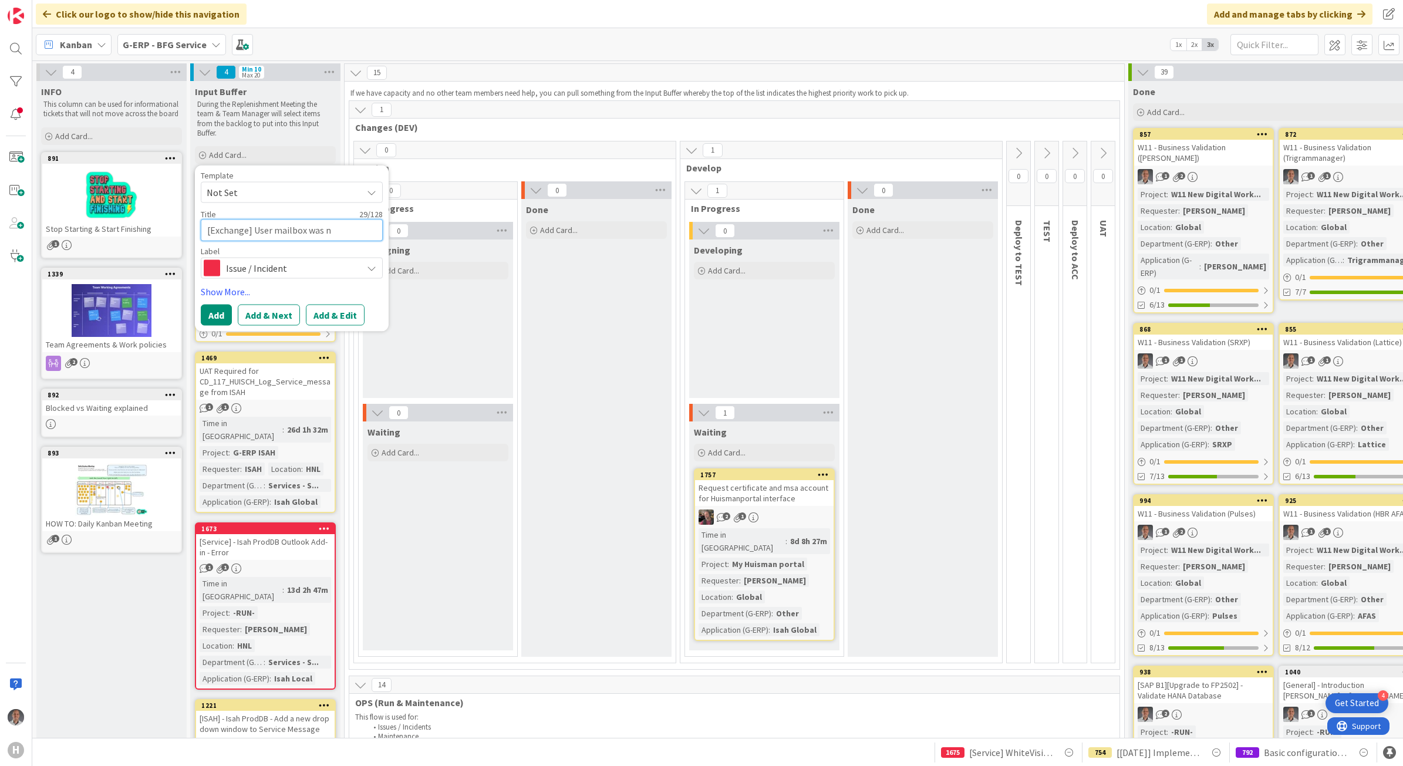
type textarea "[Exchange] User mailbox was"
type textarea "x"
type textarea "[Exchange] User mailbox was"
type textarea "x"
type textarea "[Exchange] User mailbox wa"
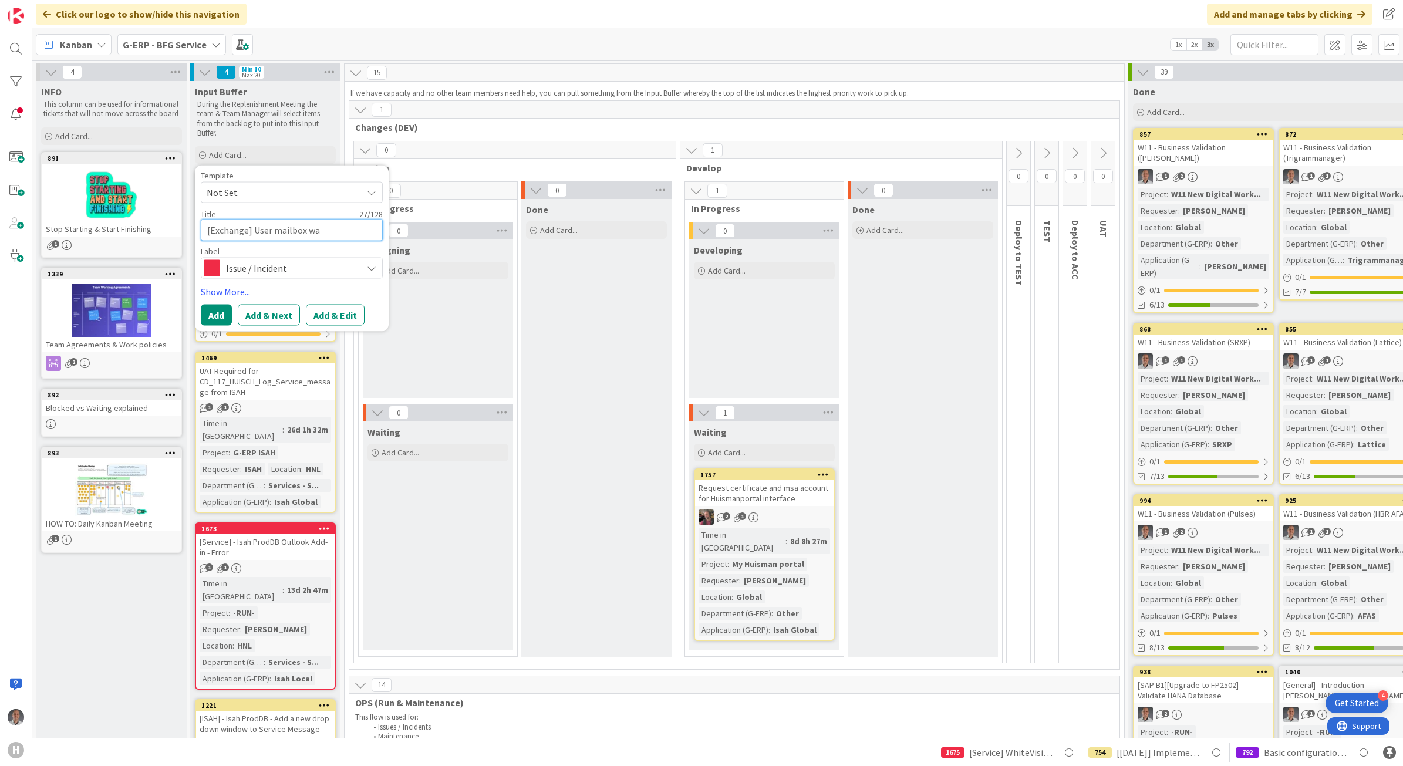
type textarea "x"
type textarea "[Exchange] User mailbox w"
type textarea "x"
type textarea "[Exchange] User mailbox"
type textarea "x"
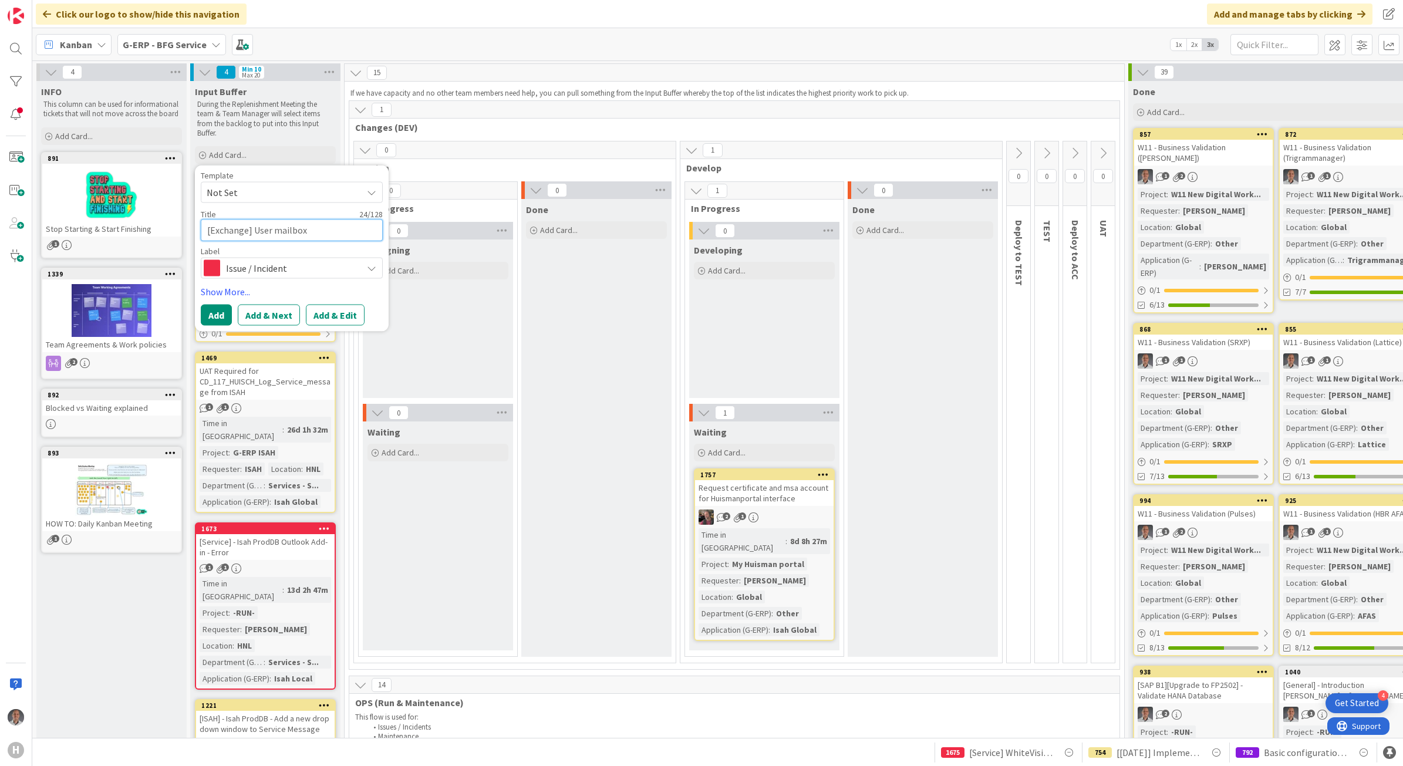
type textarea "[Exchange] User mailbox i"
type textarea "x"
type textarea "[Exchange] User mailbox is"
type textarea "x"
type textarea "[Exchange] User mailbox is"
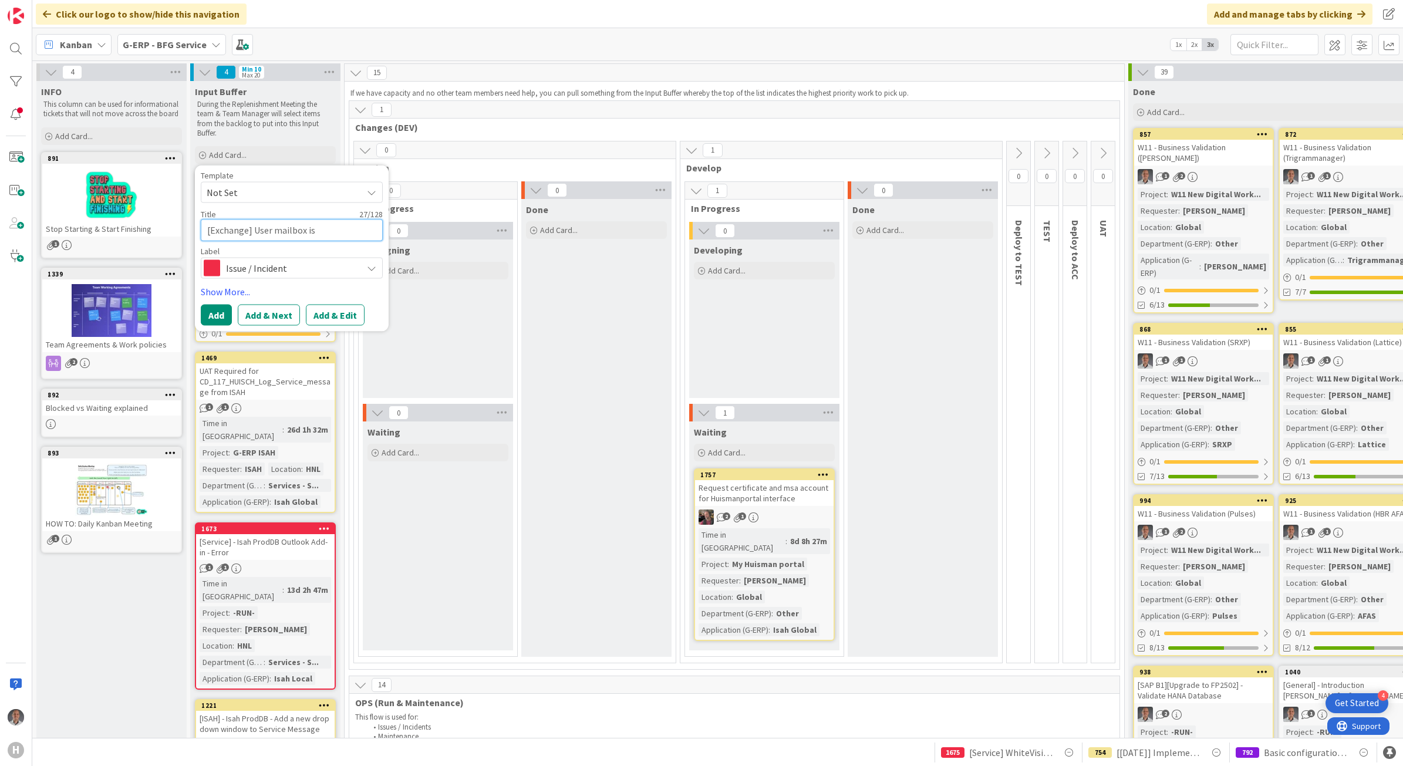
type textarea "x"
type textarea "[Exchange] User mailbox is n"
type textarea "x"
type textarea "[Exchange] User mailbox is no"
type textarea "x"
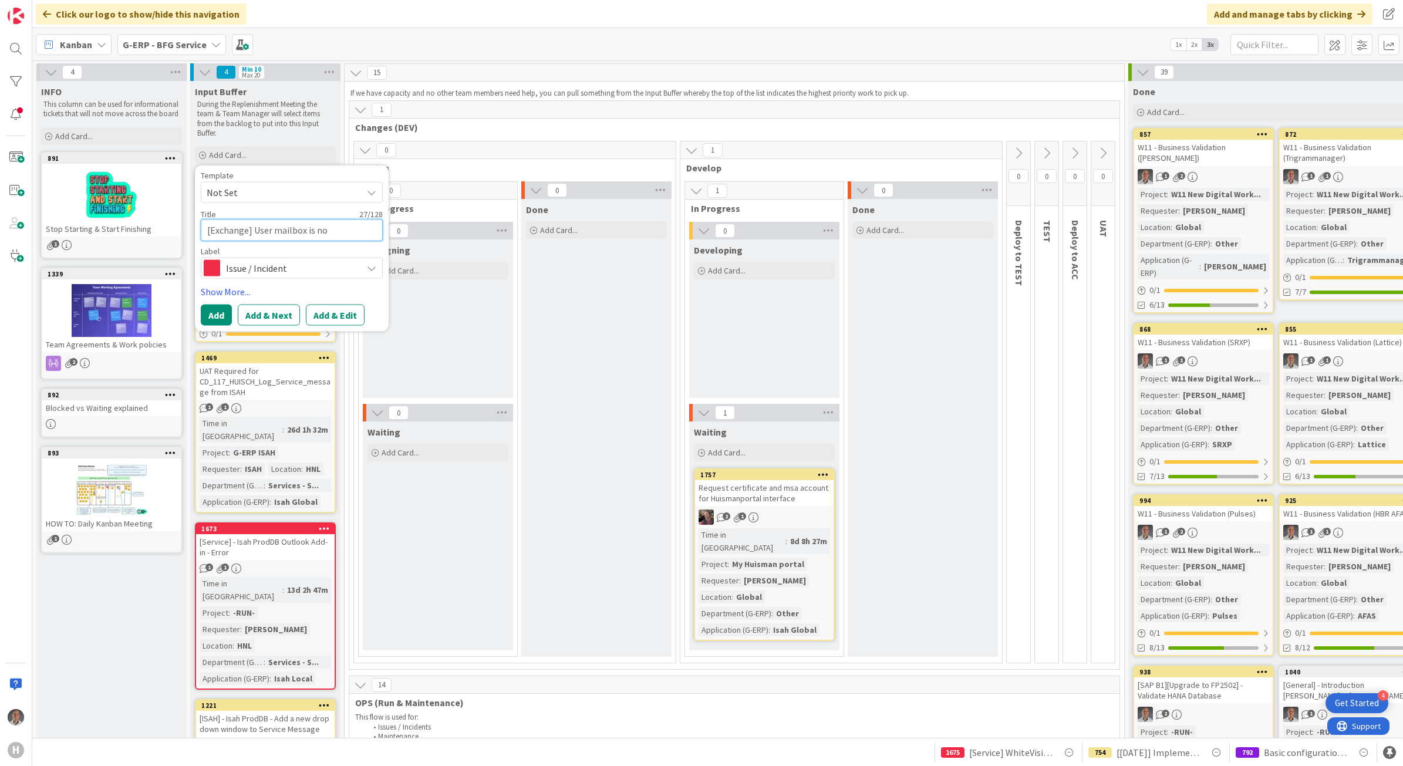
type textarea "[Exchange] User mailbox is not"
type textarea "x"
type textarea "[Exchange] User mailbox is not"
type textarea "x"
type textarea "[Exchange] User mailbox is not r"
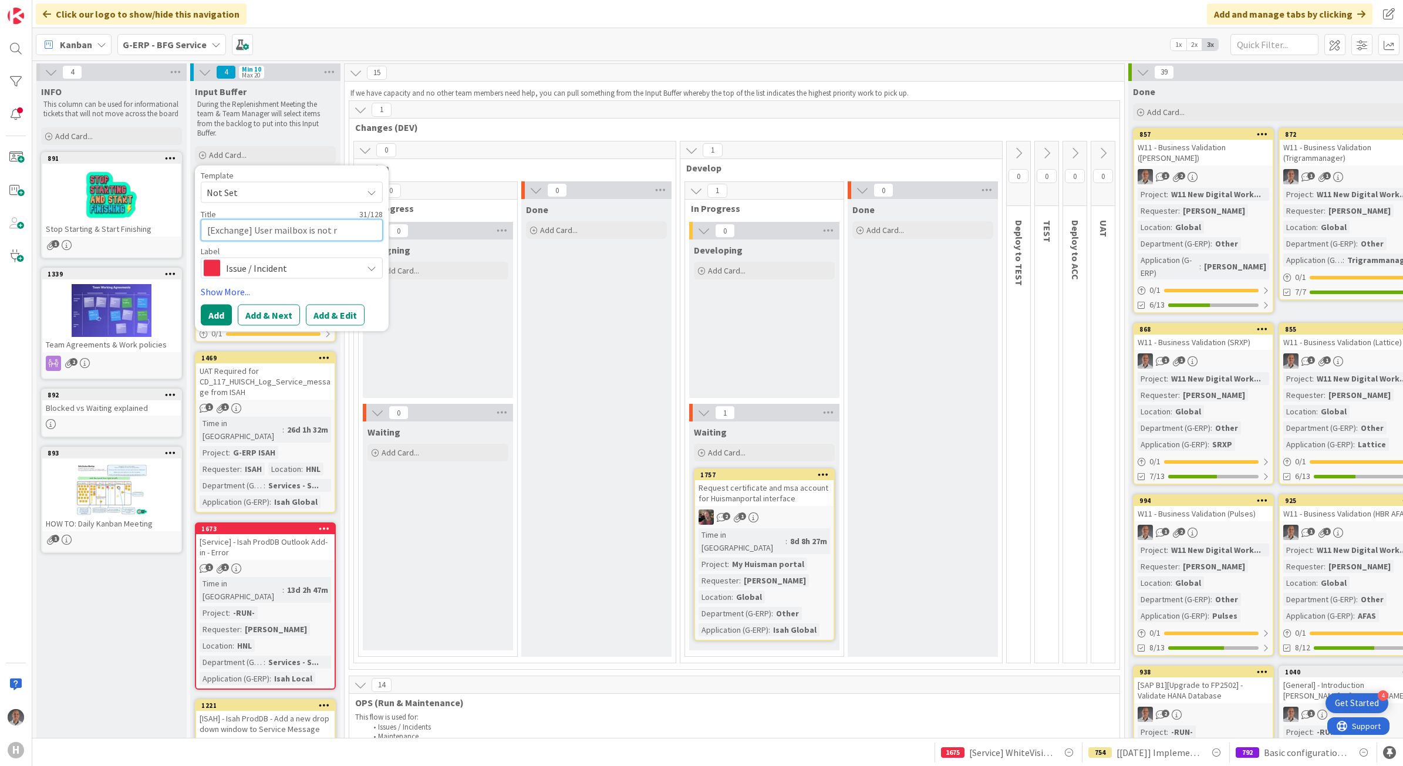
type textarea "x"
type textarea "[Exchange] User mailbox is not re"
type textarea "x"
type textarea "[Exchange] User mailbox is not rec"
type textarea "x"
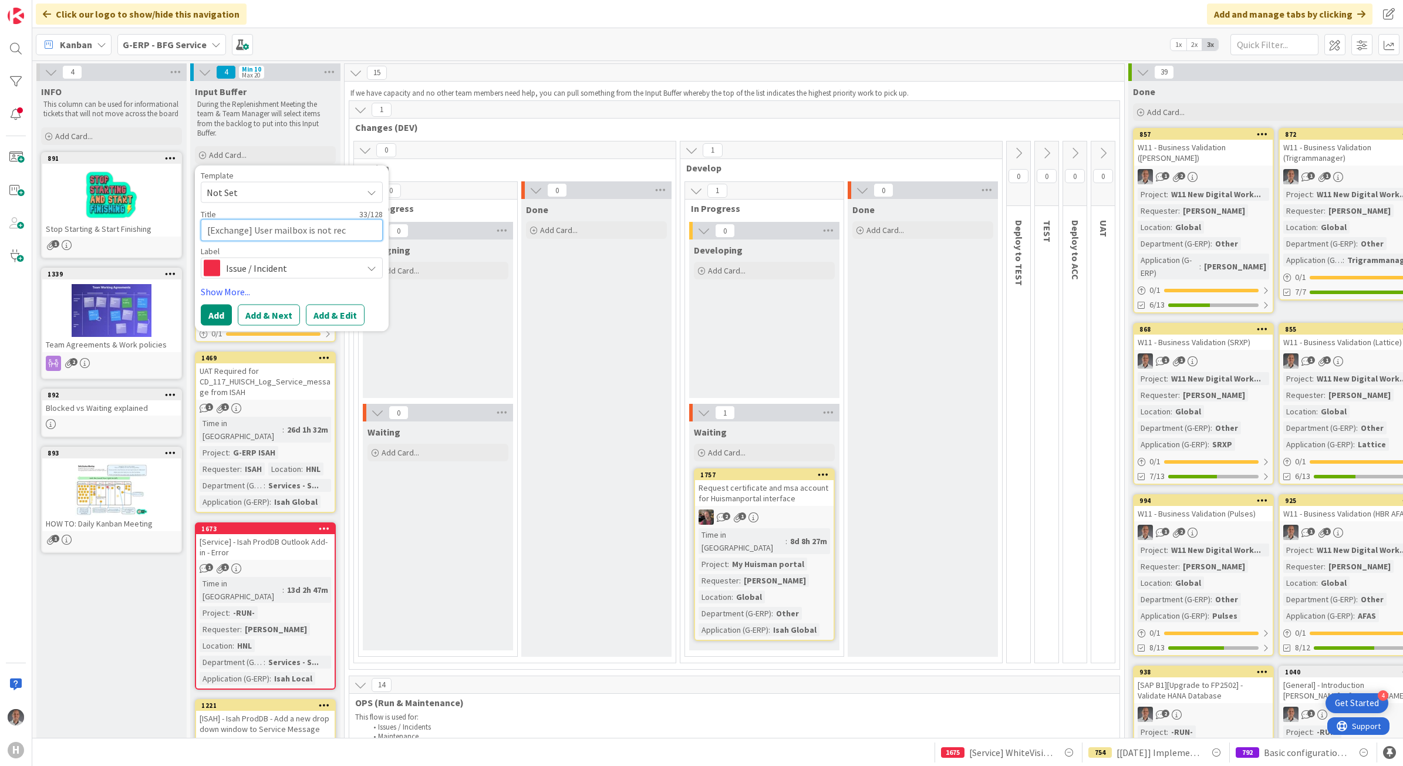
type textarea "[Exchange] User mailbox is not rece"
type textarea "x"
type textarea "[Exchange] User mailbox is not recei"
type textarea "x"
type textarea "[Exchange] User mailbox is not receiv"
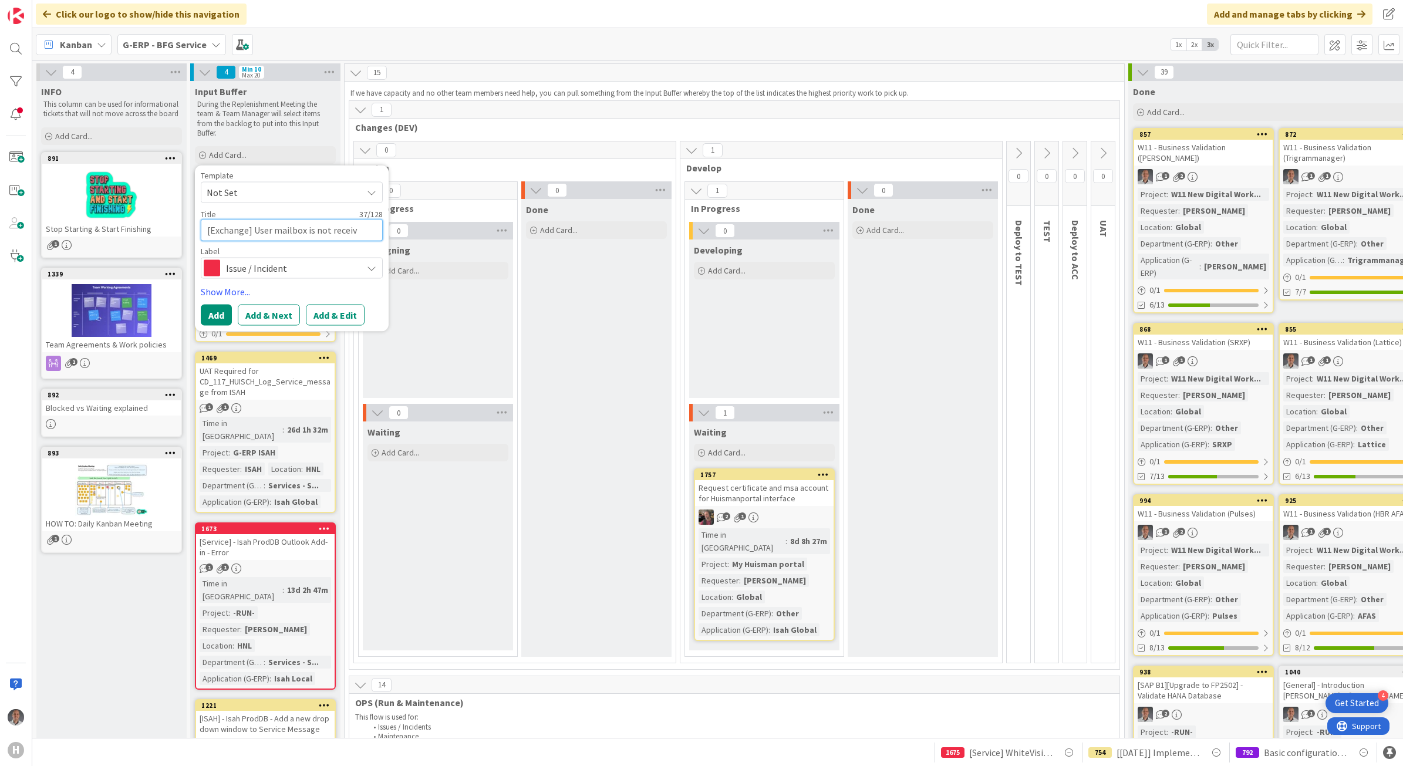
type textarea "x"
type textarea "[Exchange] User mailbox is not receivi"
type textarea "x"
type textarea "[Exchange] User mailbox is not receivin"
type textarea "x"
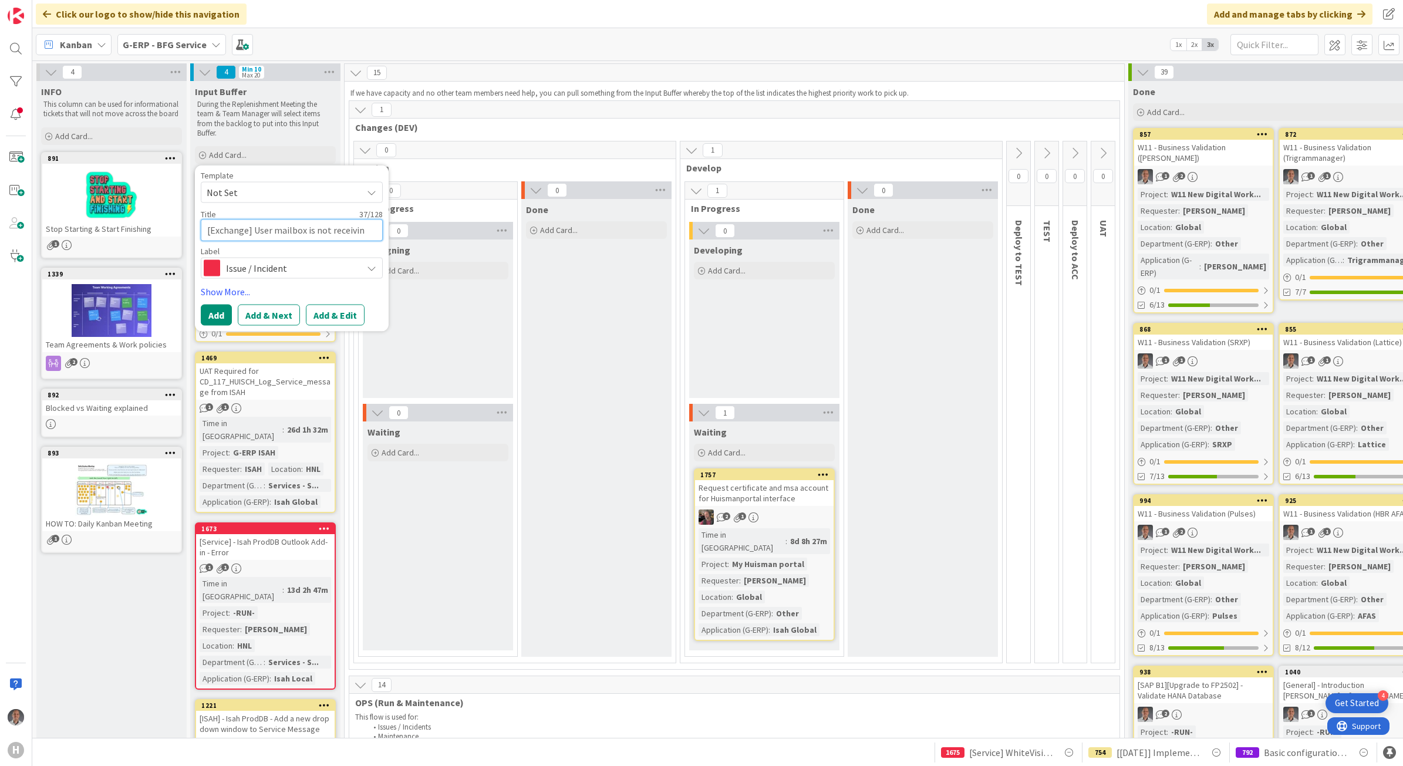
type textarea "[Exchange] User mailbox is not receiving"
type textarea "x"
type textarea "[Exchange] User mailbox is not receiving"
type textarea "x"
type textarea "[Exchange] User mailbox is not receiving l"
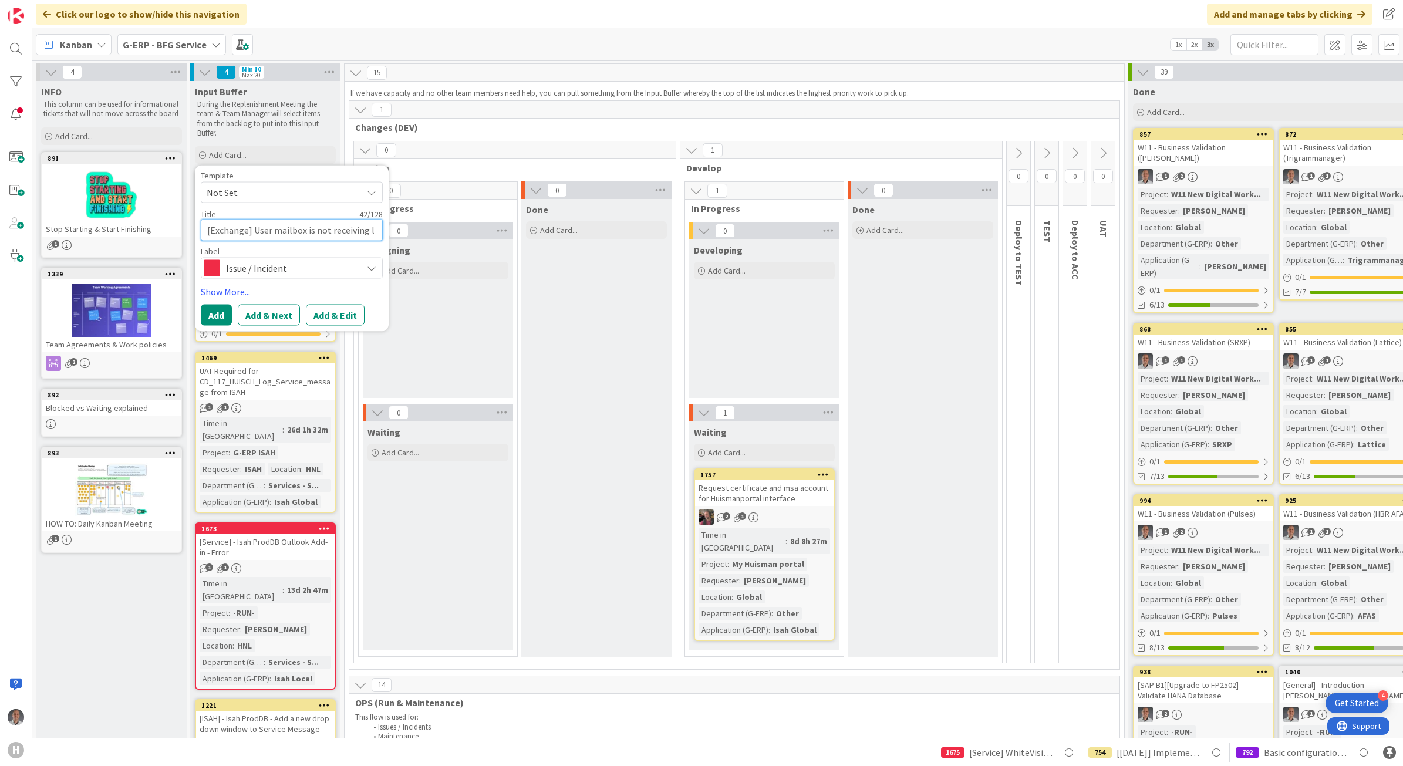
type textarea "x"
type textarea "[Exchange] User mailbox is not receiving loc"
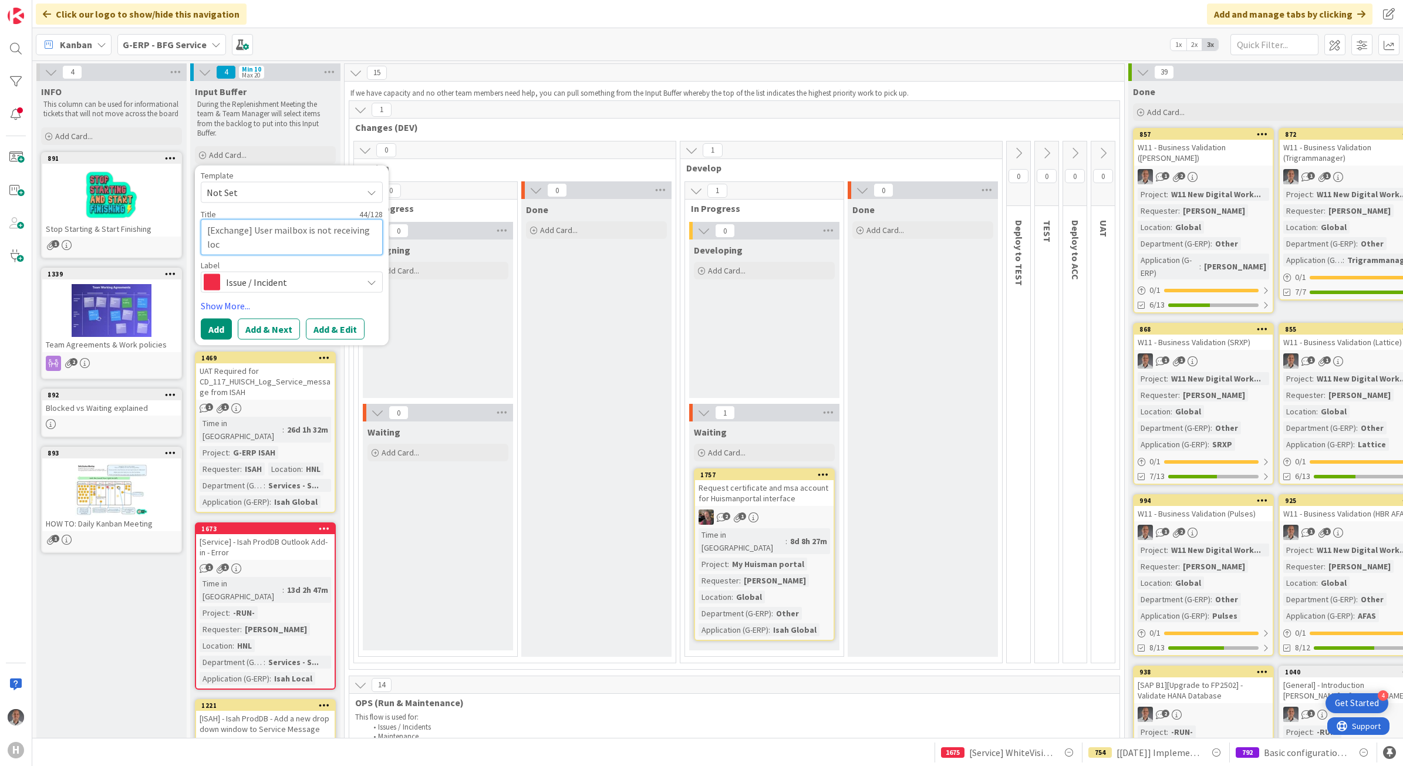
type textarea "x"
type textarea "[Exchange] User mailbox is not receiving loca"
type textarea "x"
type textarea "[Exchange] User mailbox is not receiving local"
type textarea "x"
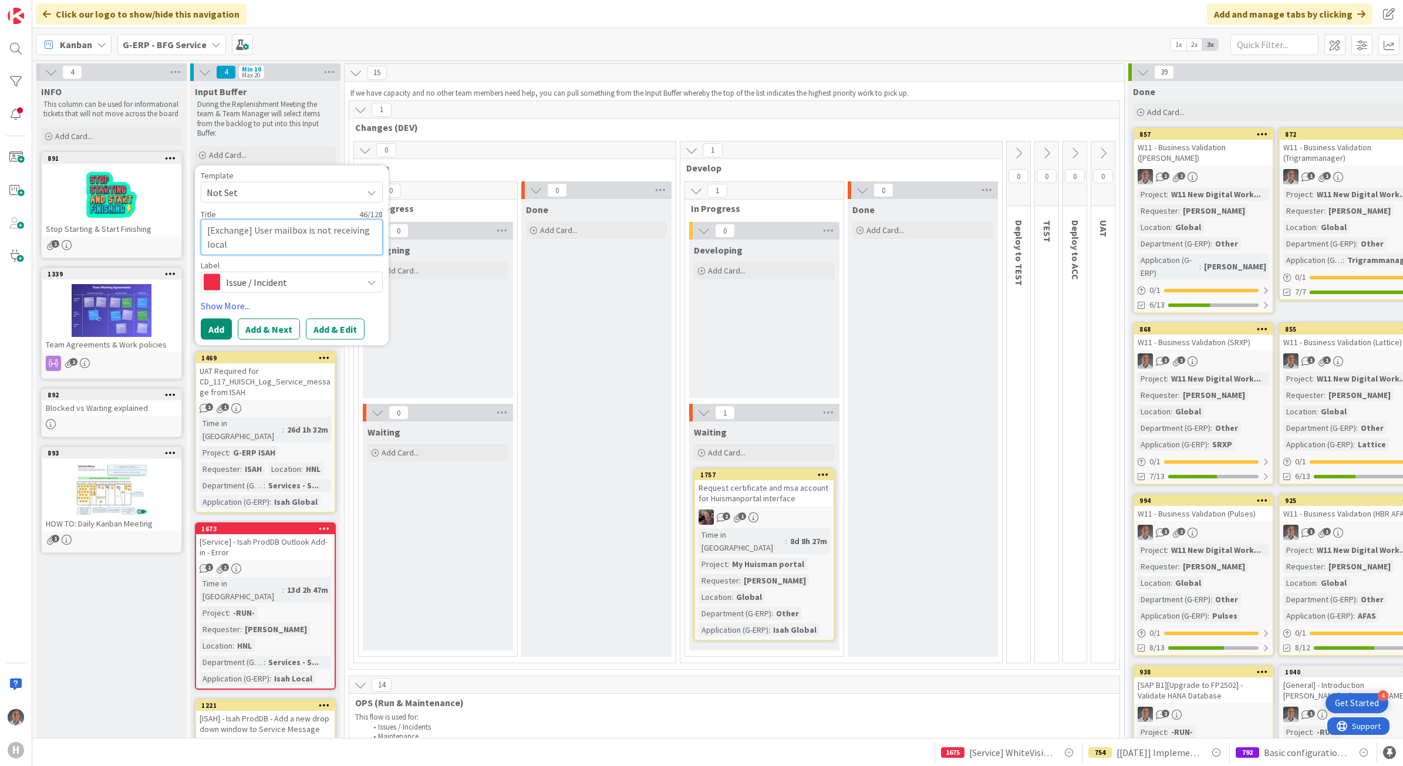
type textarea "[Exchange] User mailbox is not receiving local"
type textarea "x"
type textarea "[Exchange] User mailbox is not receiving local S"
type textarea "x"
type textarea "[Exchange] User mailbox is not receiving local SM"
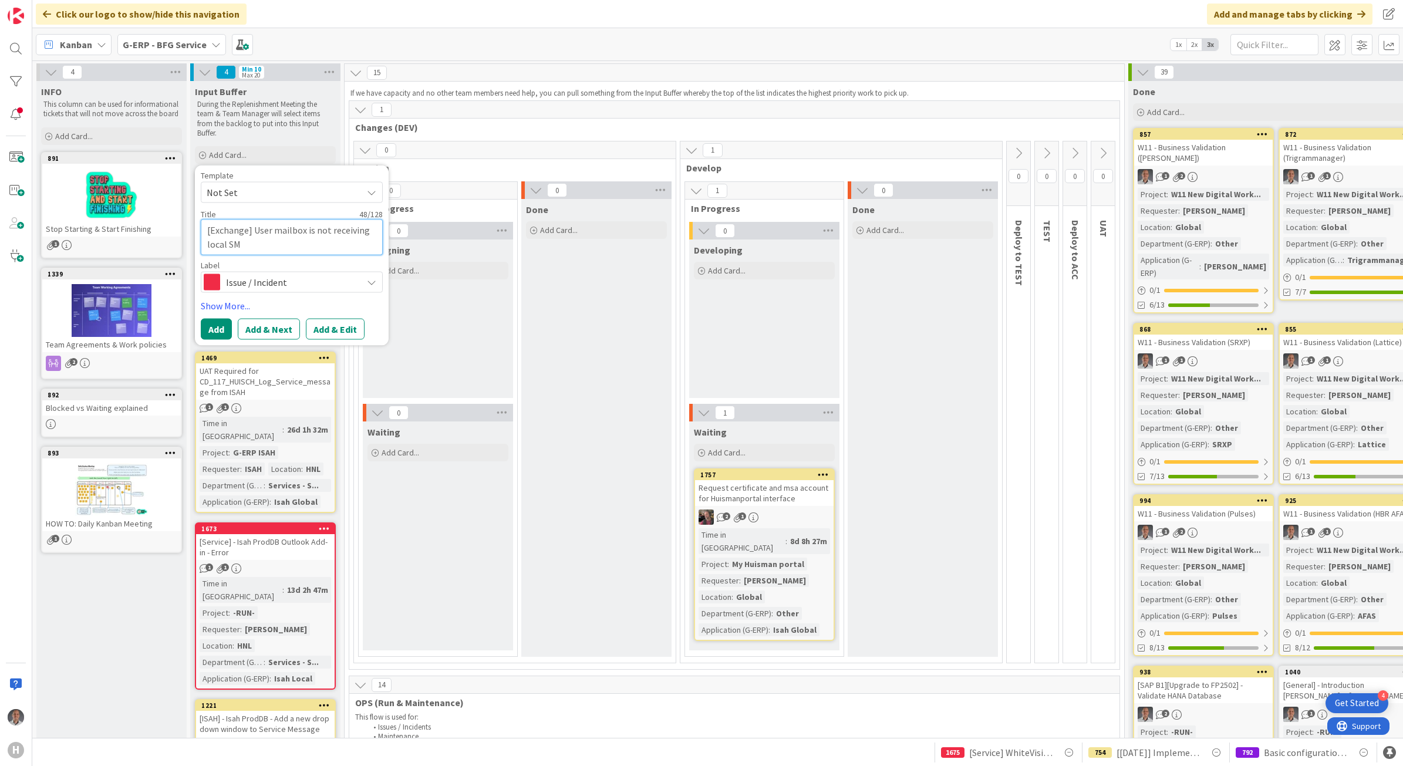
type textarea "x"
type textarea "[Exchange] User mailbox is not receiving local SMT"
type textarea "x"
type textarea "[Exchange] User mailbox is not receiving local SMTP"
type textarea "x"
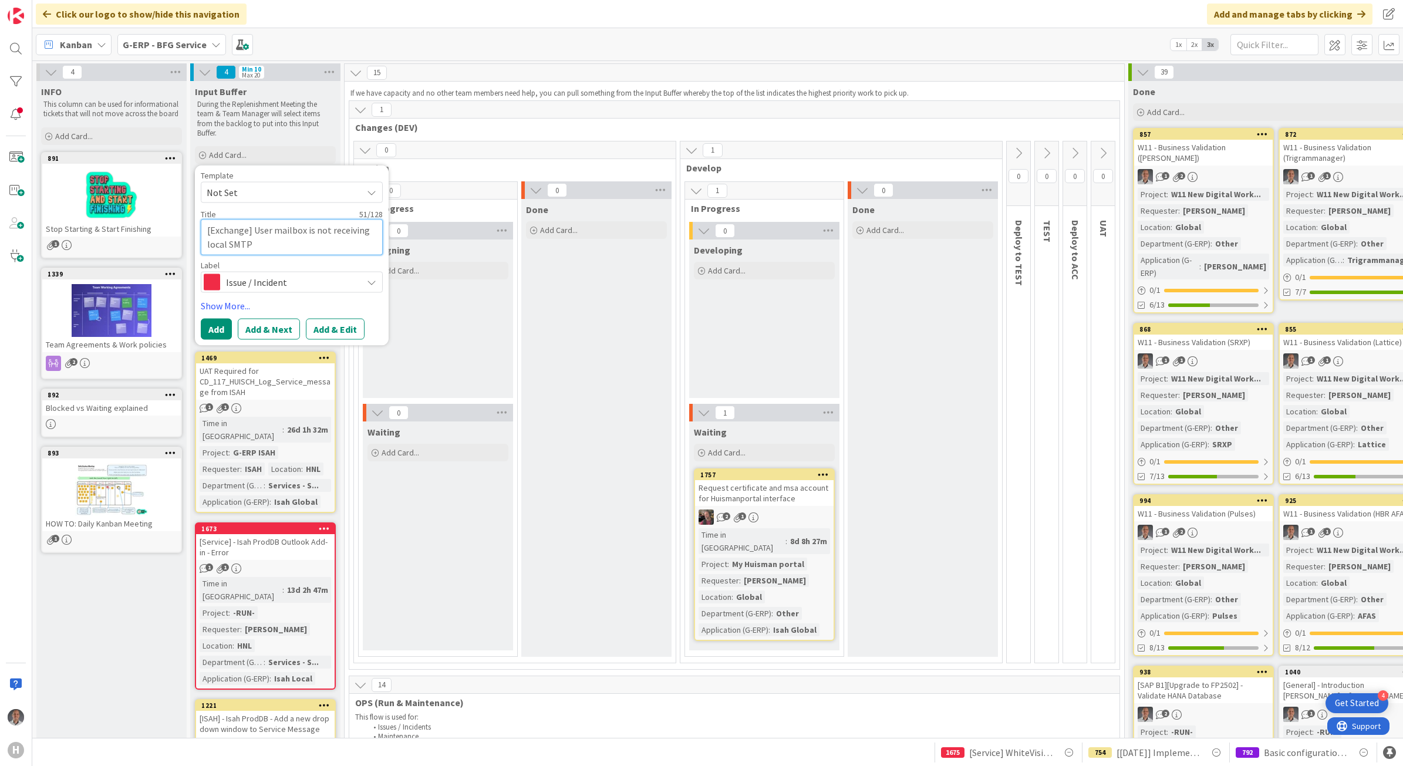
type textarea "[Exchange] User mailbox is not receiving local SMTP"
type textarea "x"
type textarea "[Exchange] User mailbox is not receiving local SMTP m"
type textarea "x"
type textarea "[Exchange] User mailbox is not receiving local SMTP me"
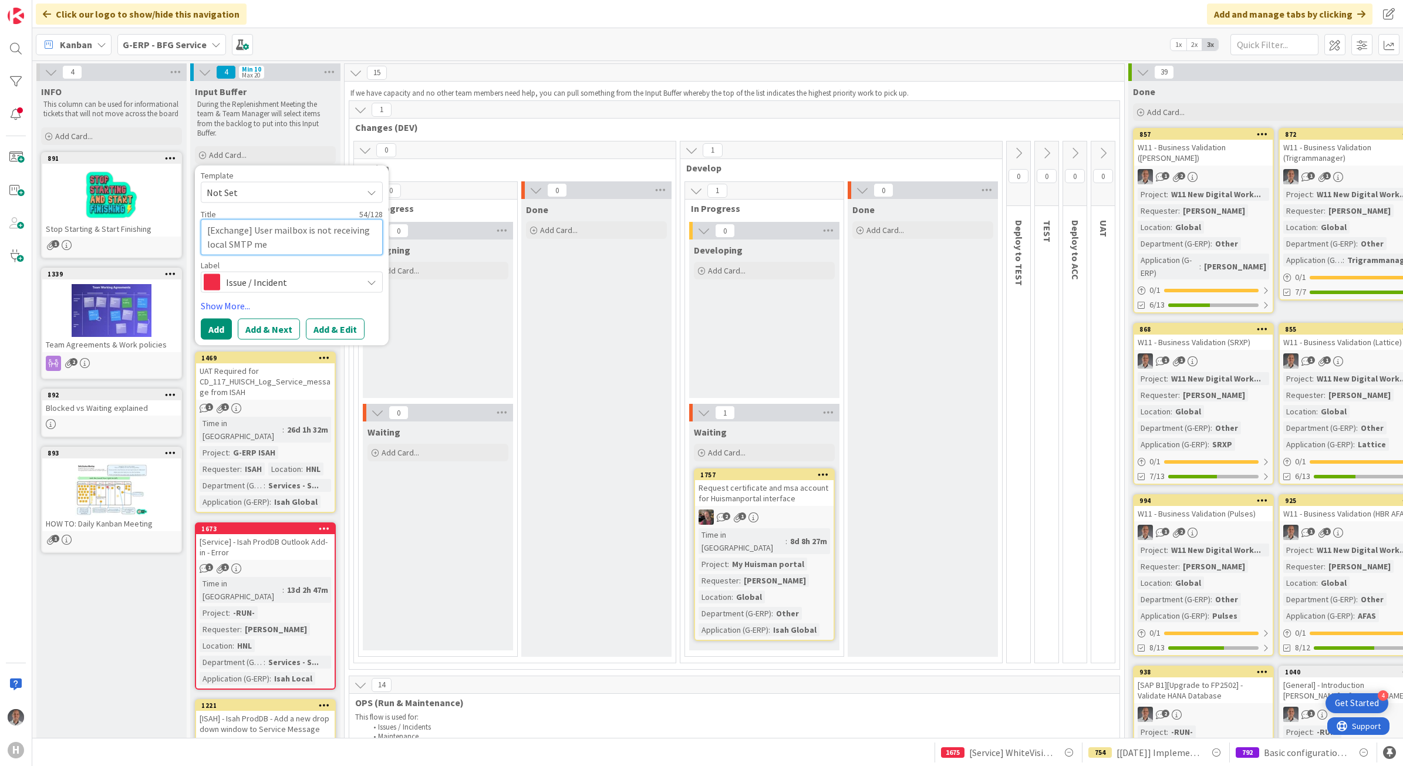
type textarea "x"
type textarea "[Exchange] User mailbox is not receiving local SMTP mes"
type textarea "x"
type textarea "[Exchange] User mailbox is not receiving local SMTP mess"
type textarea "x"
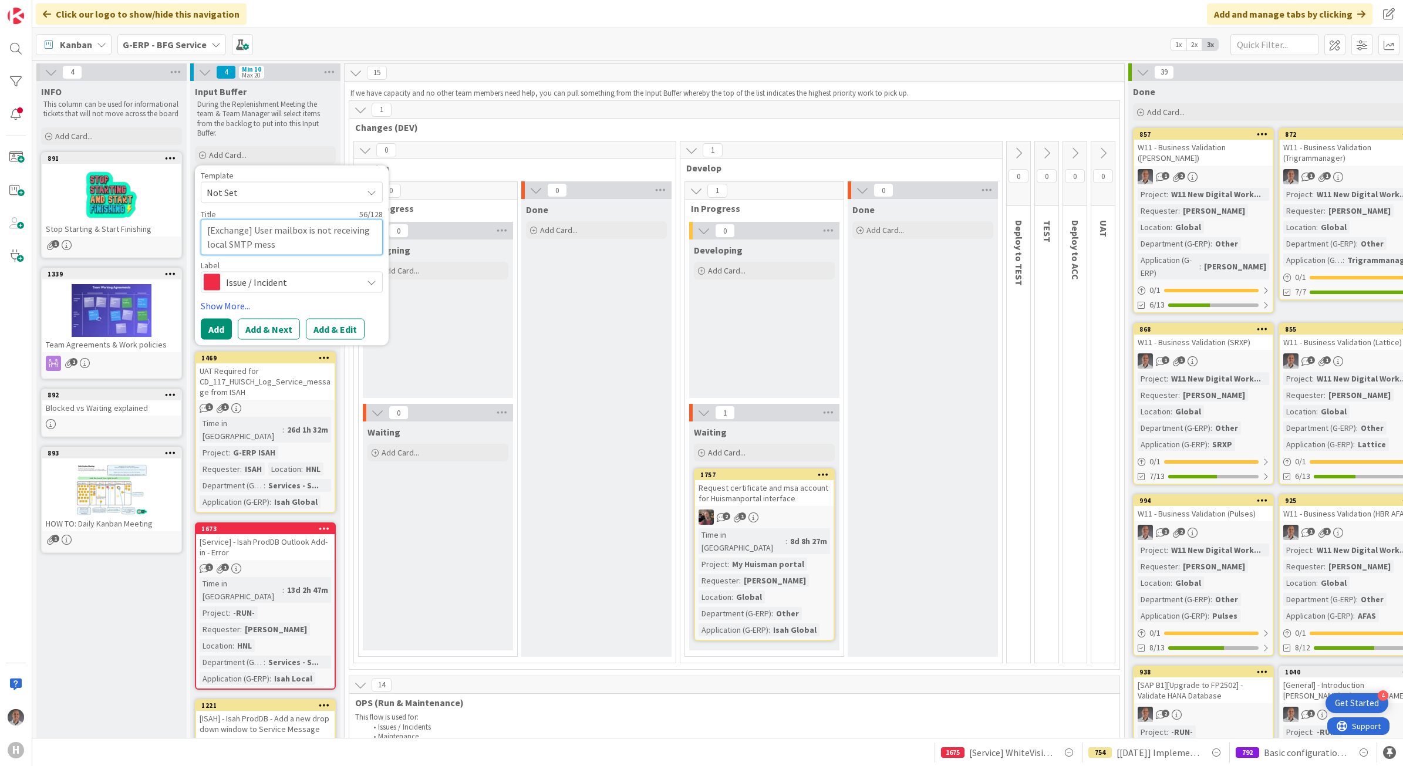
type textarea "[Exchange] User mailbox is not receiving local SMTP messa"
type textarea "x"
type textarea "[Exchange] User mailbox is not receiving local SMTP messag"
type textarea "x"
type textarea "[Exchange] User mailbox is not receiving local SMTP message"
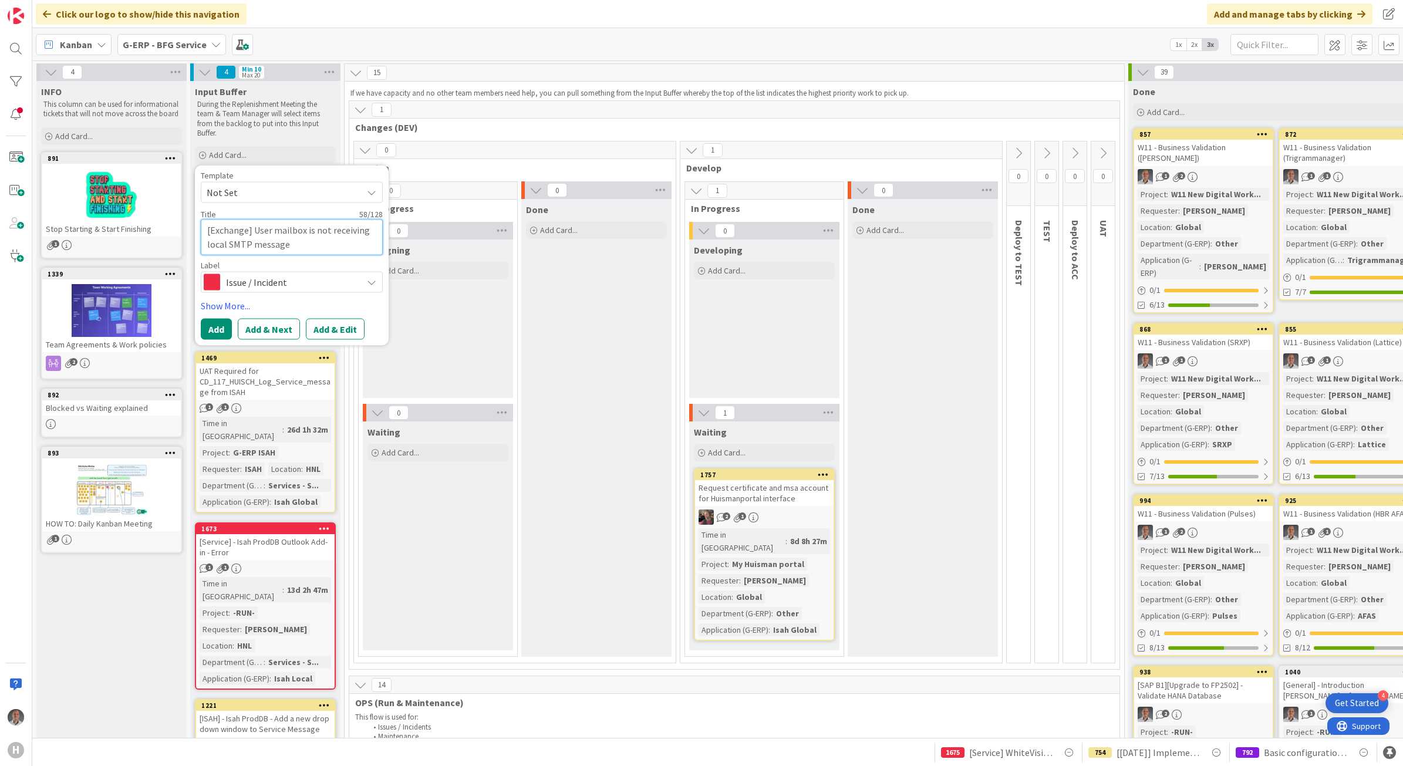
type textarea "x"
type textarea "[Exchange] User mailbox is not receiving local SMTP messages"
click at [320, 323] on button "Add & Edit" at bounding box center [335, 328] width 59 height 21
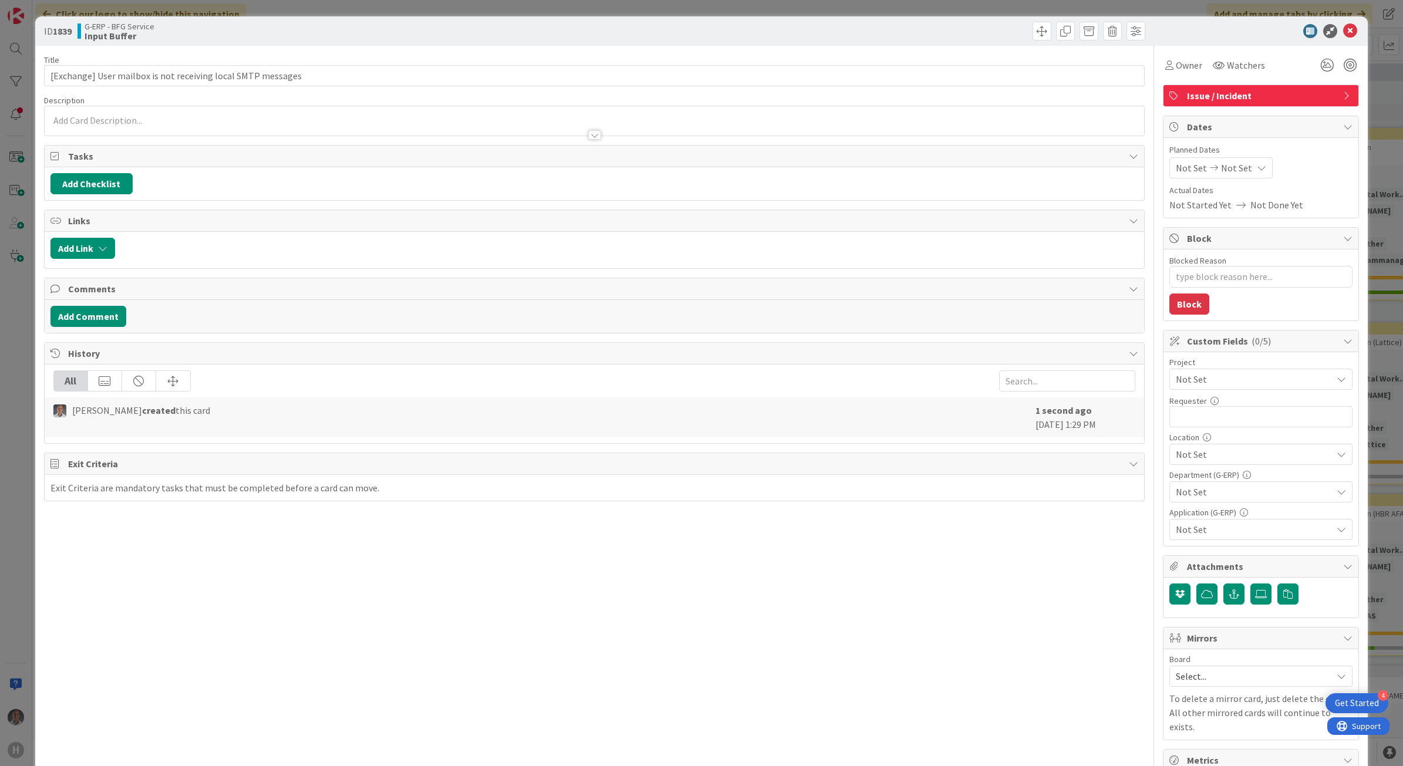
type textarea "x"
click at [187, 125] on div at bounding box center [595, 129] width 1100 height 12
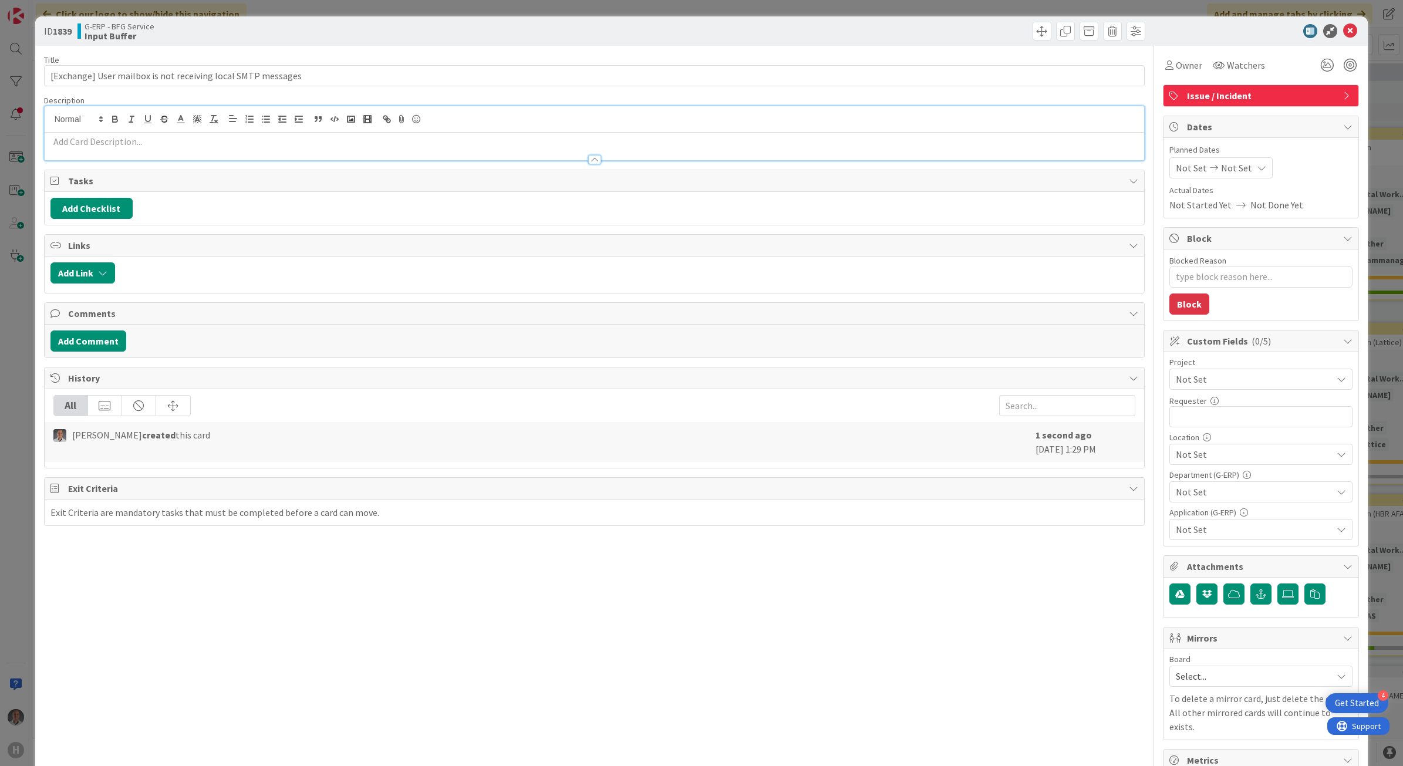
click at [167, 142] on p at bounding box center [594, 141] width 1088 height 13
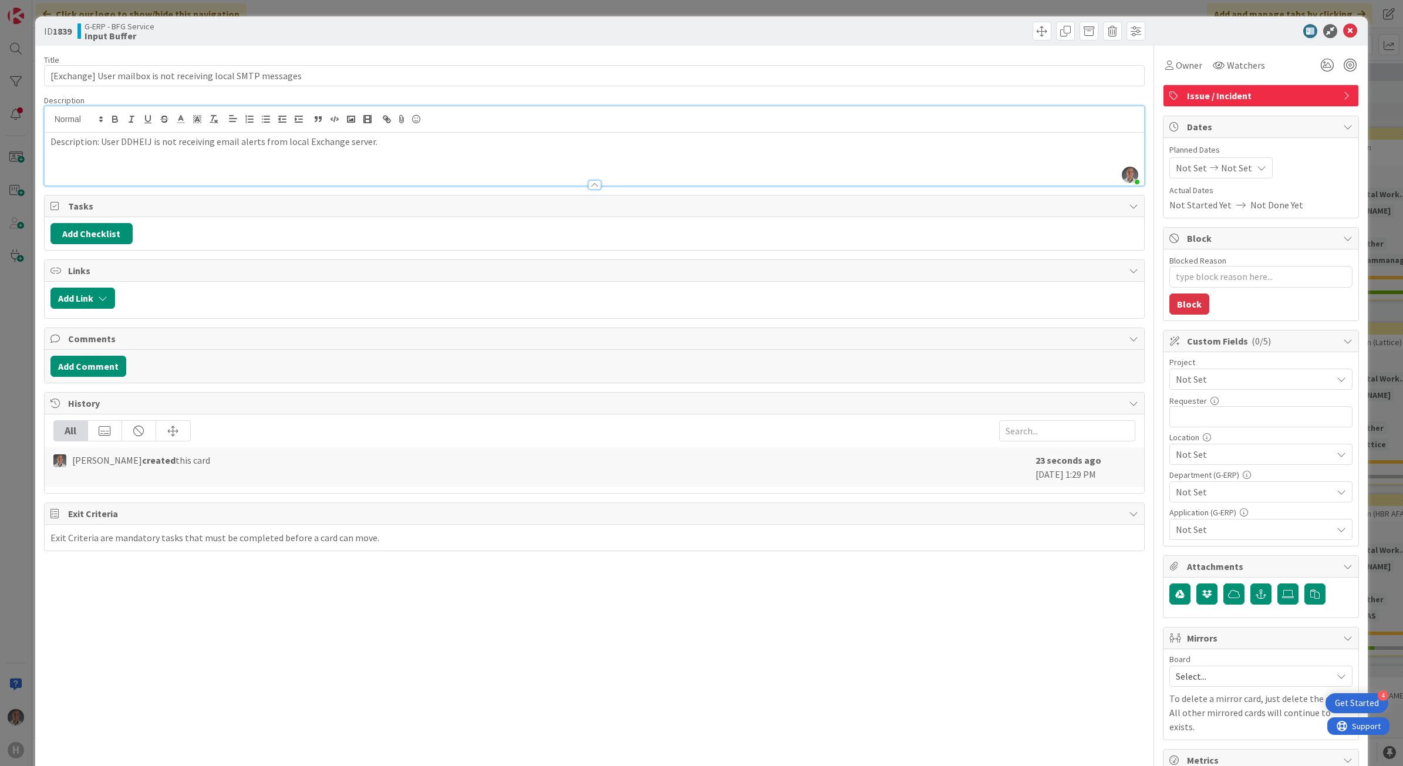
click at [1213, 379] on span "Not Set" at bounding box center [1250, 379] width 150 height 16
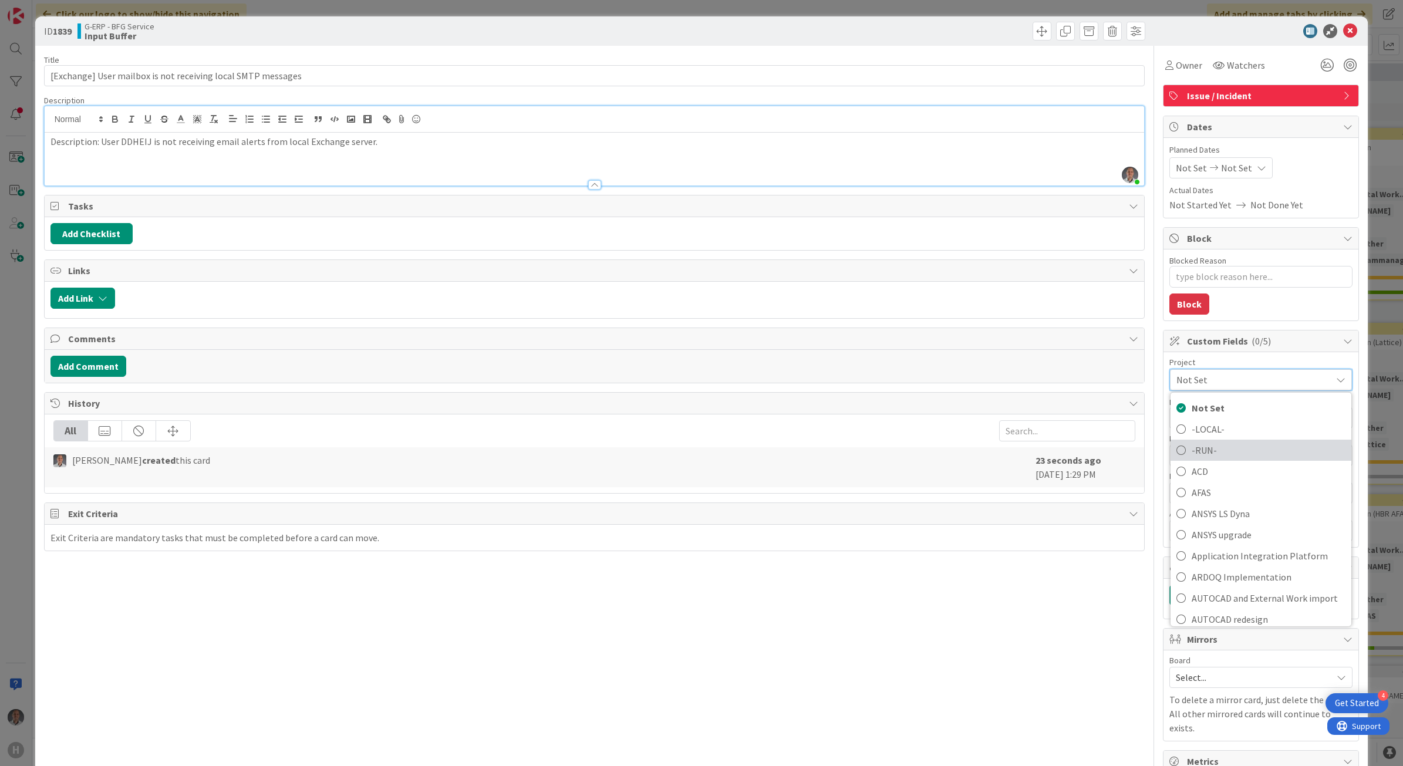
click at [1225, 450] on span "-RUN-" at bounding box center [1268, 450] width 154 height 18
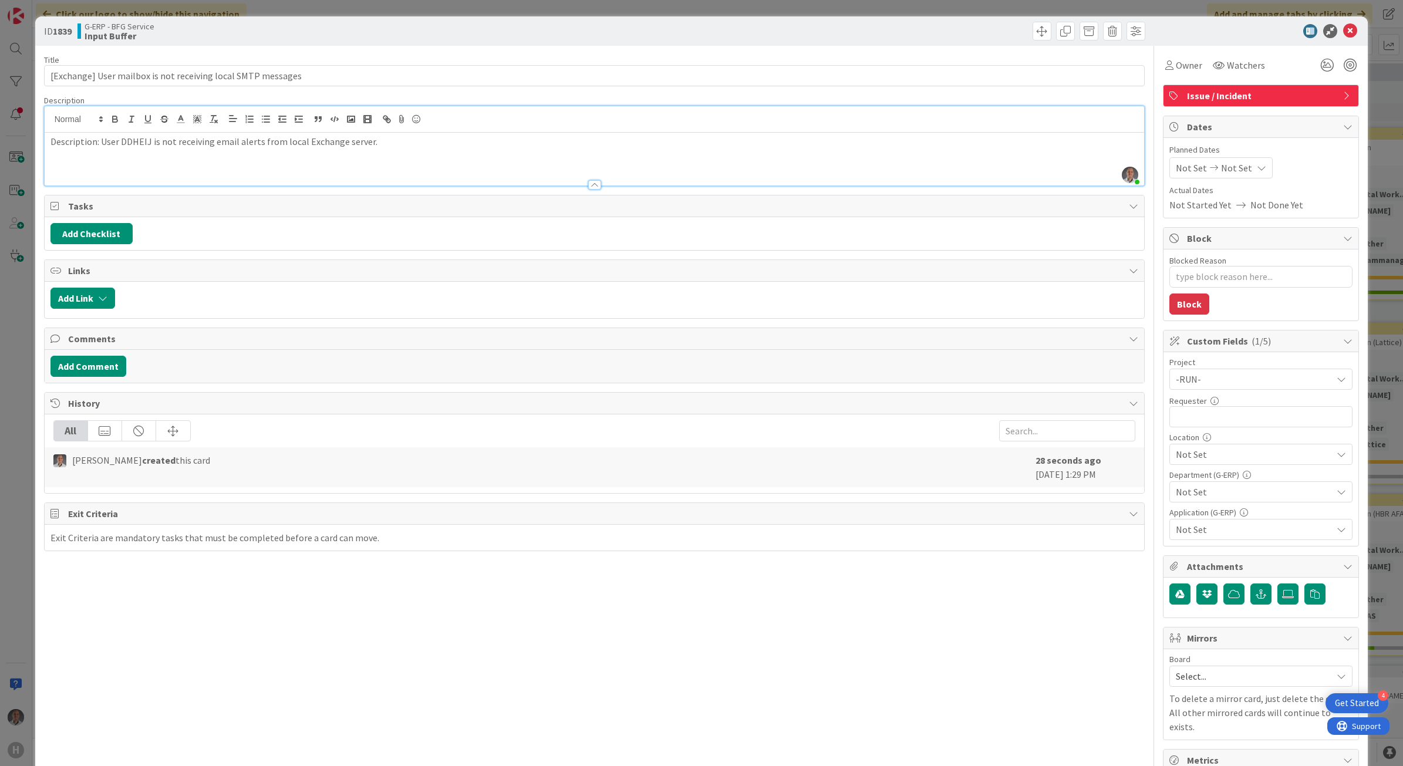
type textarea "x"
click at [1207, 421] on input "text" at bounding box center [1260, 416] width 183 height 21
type input "[PERSON_NAME]"
type textarea "x"
type input "[PERSON_NAME]"
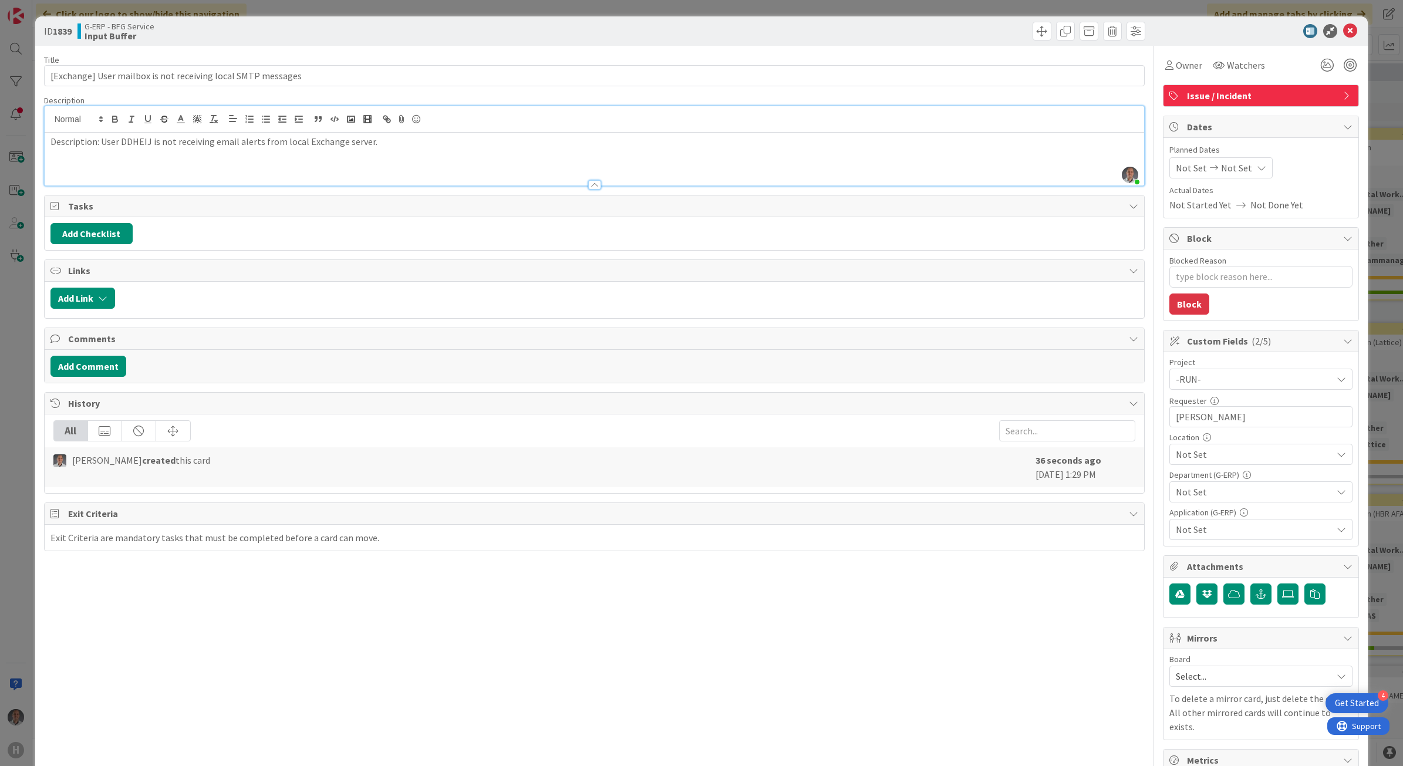
click at [1209, 454] on span "Not Set" at bounding box center [1253, 454] width 156 height 14
click at [1205, 548] on link "HNL" at bounding box center [1258, 544] width 187 height 21
click at [1095, 584] on div "Title 60 / 128 [Exchange] User mailbox is not receiving local SMTP messages Des…" at bounding box center [594, 508] width 1101 height 925
click at [1209, 495] on span "Not Set" at bounding box center [1253, 492] width 156 height 14
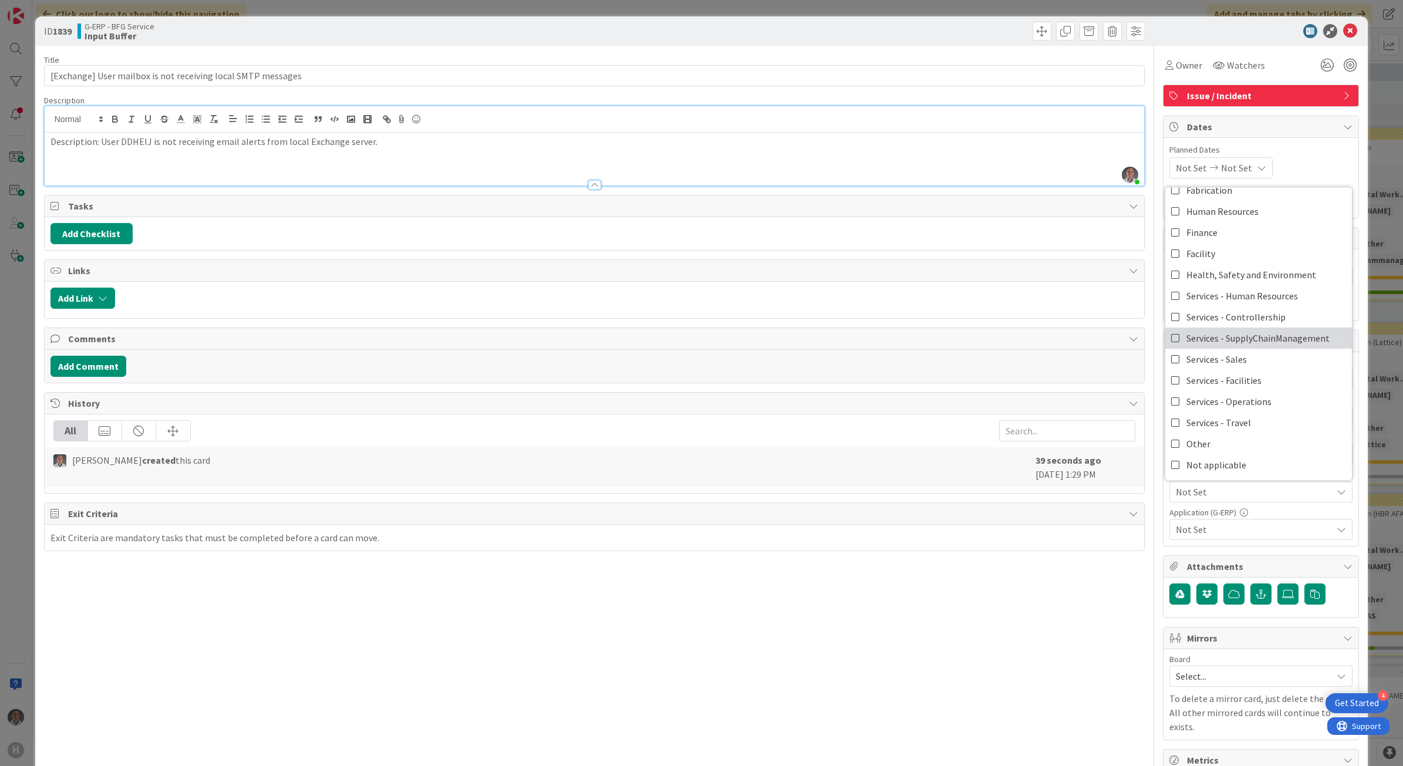
click at [1268, 338] on span "Services - SupplyChainManagement" at bounding box center [1257, 338] width 143 height 18
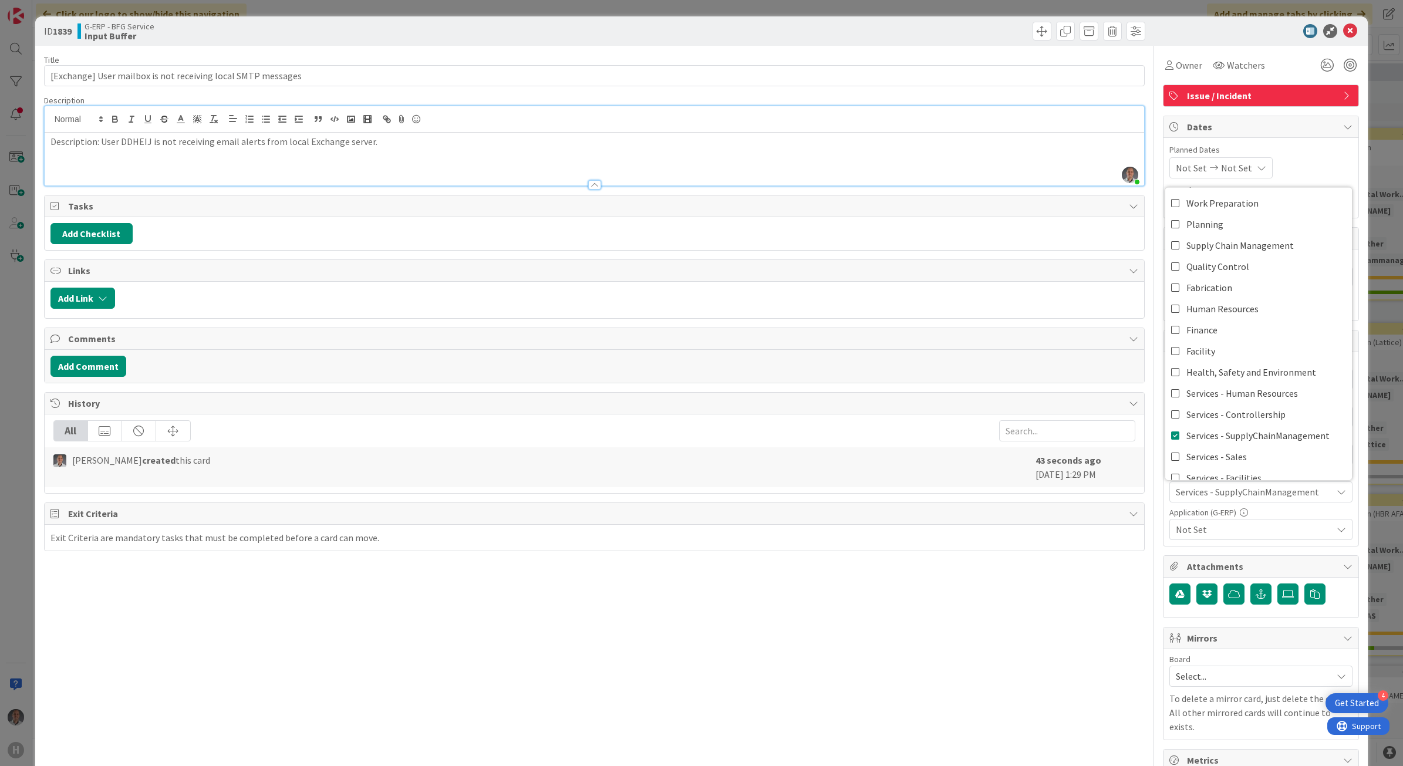
click at [1090, 567] on div "Title 60 / 128 [Exchange] User mailbox is not receiving local SMTP messages Des…" at bounding box center [594, 508] width 1101 height 925
click at [1185, 521] on div "Not Set" at bounding box center [1260, 529] width 183 height 21
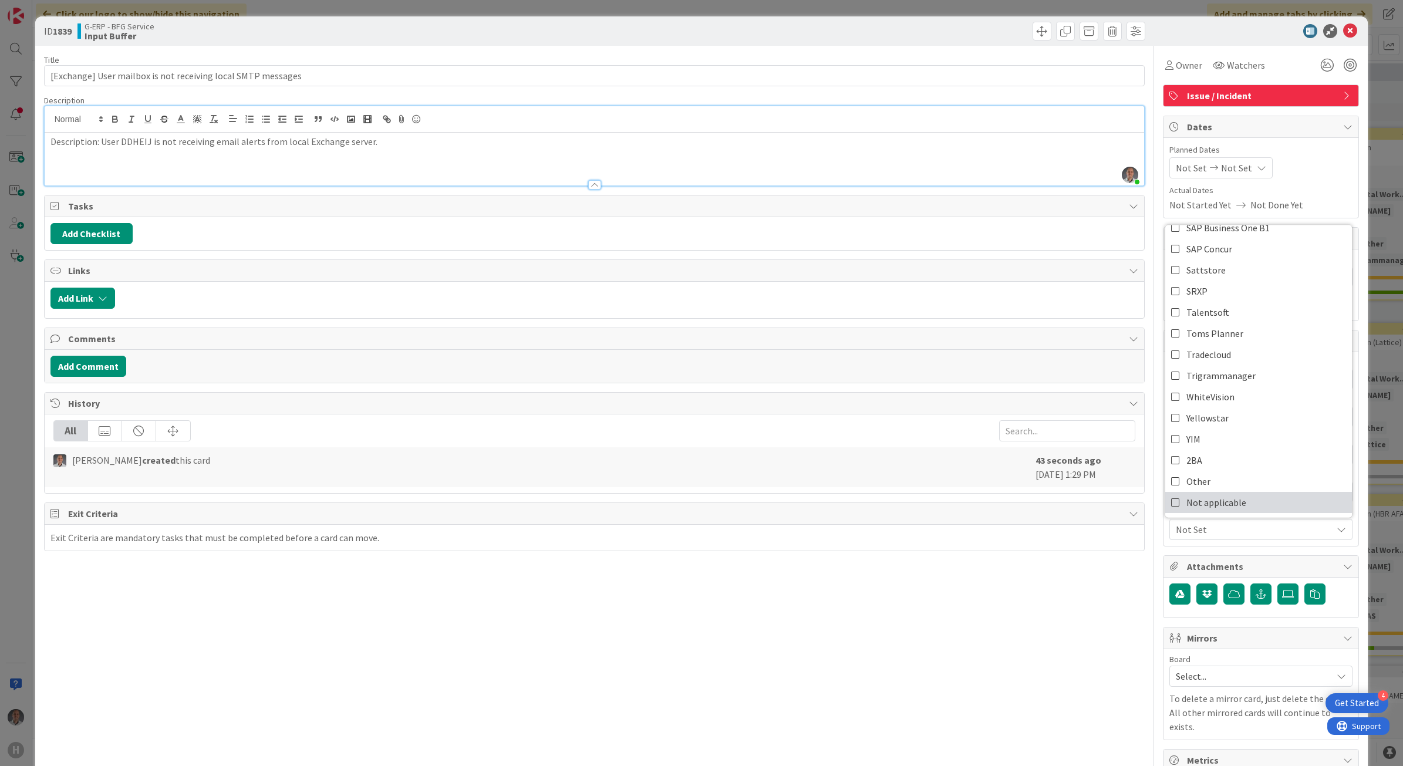
click at [1225, 502] on span "Not applicable" at bounding box center [1216, 503] width 60 height 18
click at [1027, 620] on div "Title 60 / 128 [Exchange] User mailbox is not receiving local SMTP messages Des…" at bounding box center [594, 508] width 1101 height 925
click at [414, 150] on div "Description: User DDHEIJ is not receiving email alerts from local Exchange serv…" at bounding box center [595, 159] width 1100 height 53
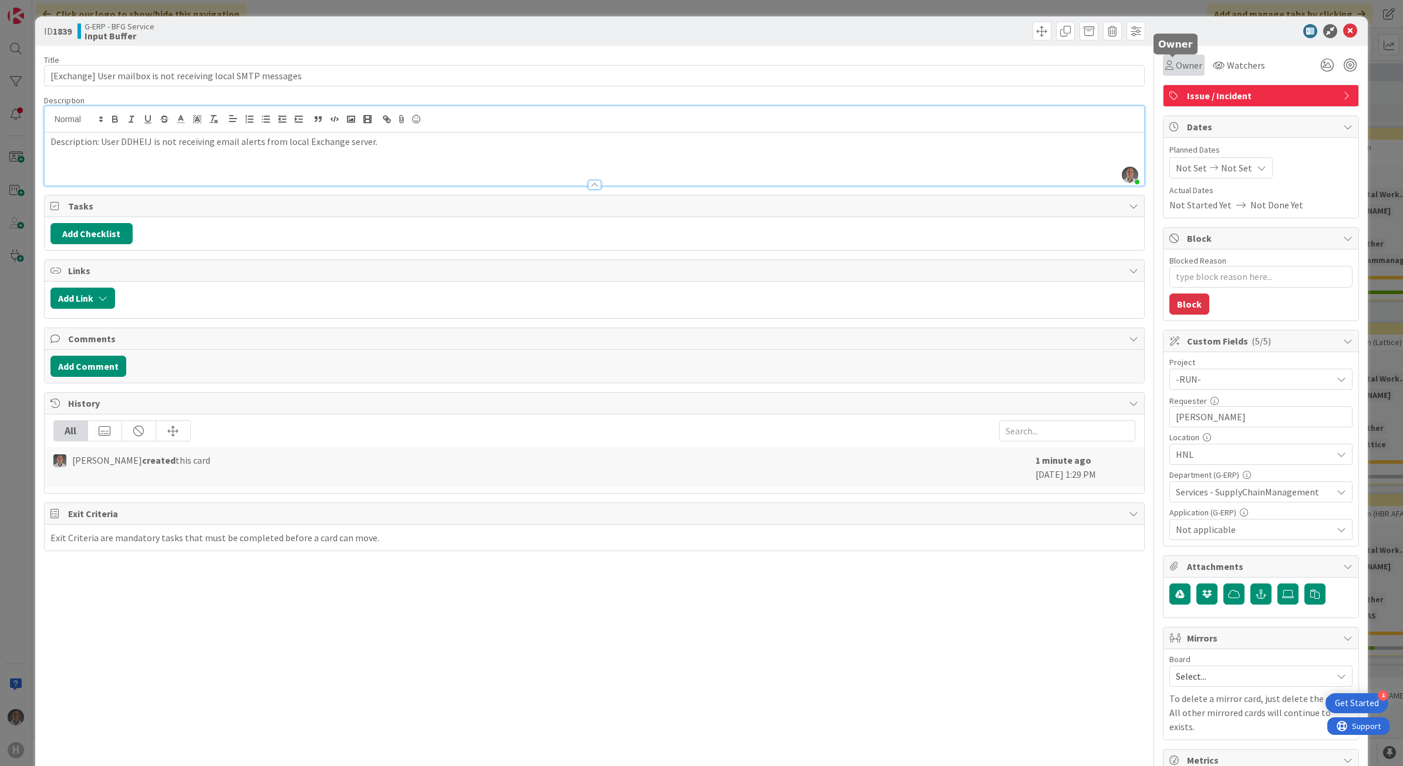
click at [1183, 58] on span "Owner" at bounding box center [1188, 65] width 26 height 14
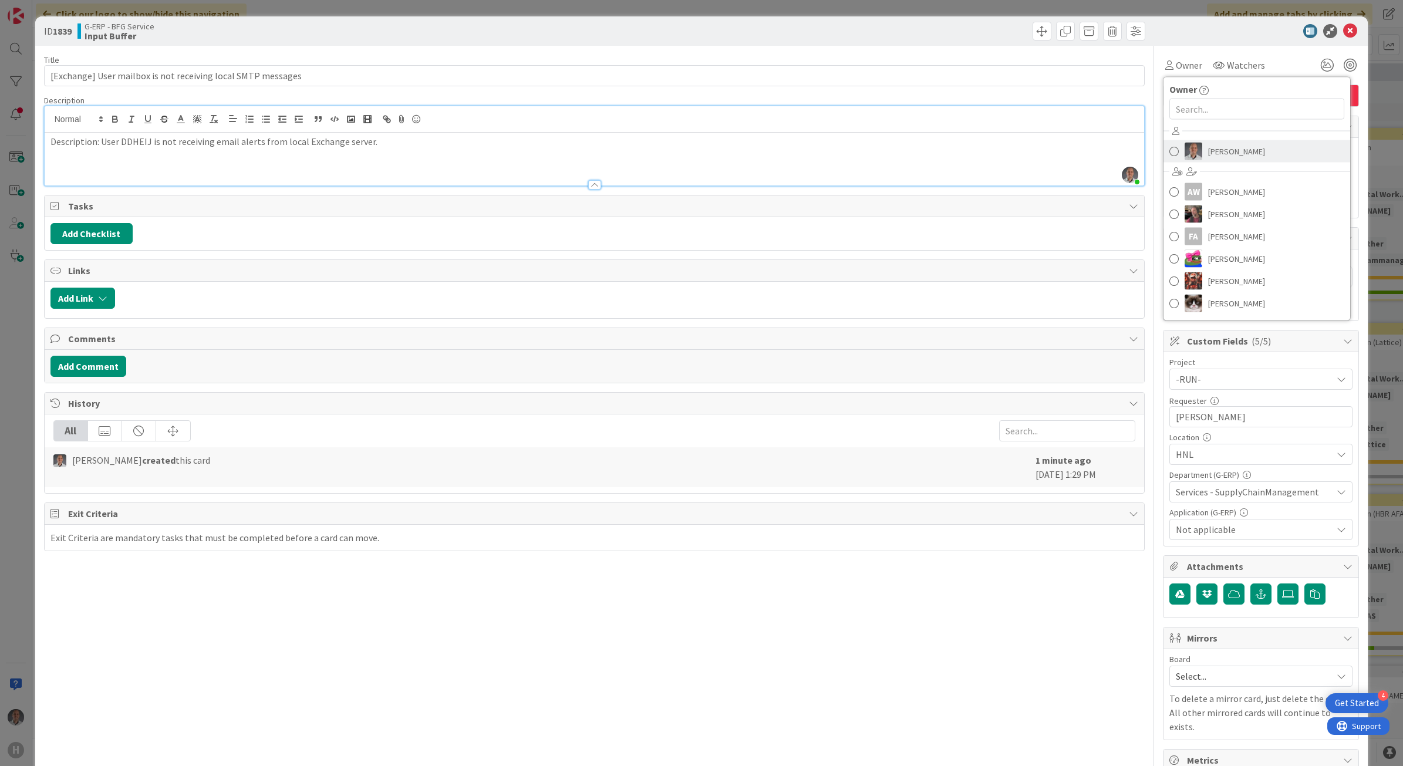
click at [1186, 157] on img at bounding box center [1193, 152] width 18 height 18
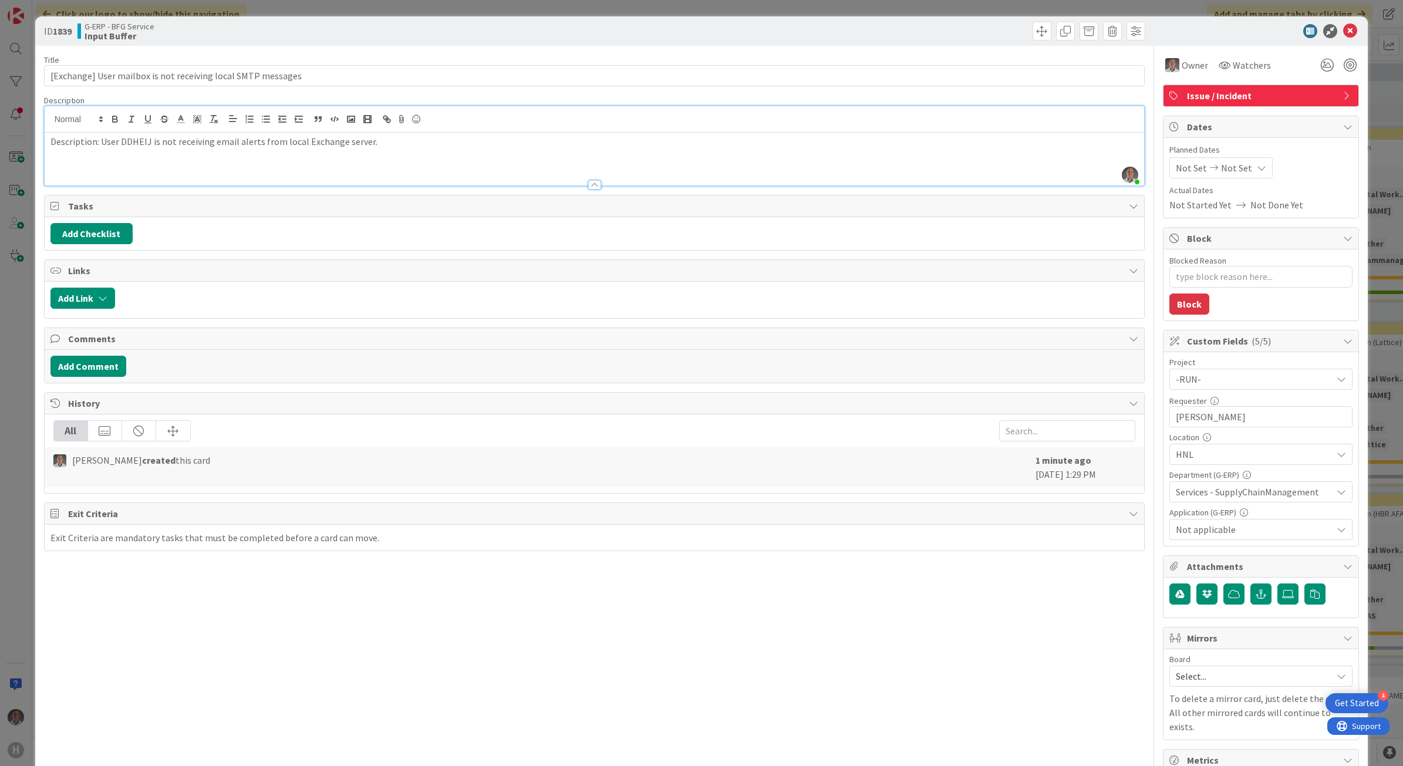
click at [758, 558] on div "Title 60 / 128 [Exchange] User mailbox is not receiving local SMTP messages Des…" at bounding box center [594, 508] width 1101 height 925
click at [104, 302] on icon "button" at bounding box center [102, 297] width 9 height 9
click at [130, 396] on input "text" at bounding box center [138, 398] width 164 height 21
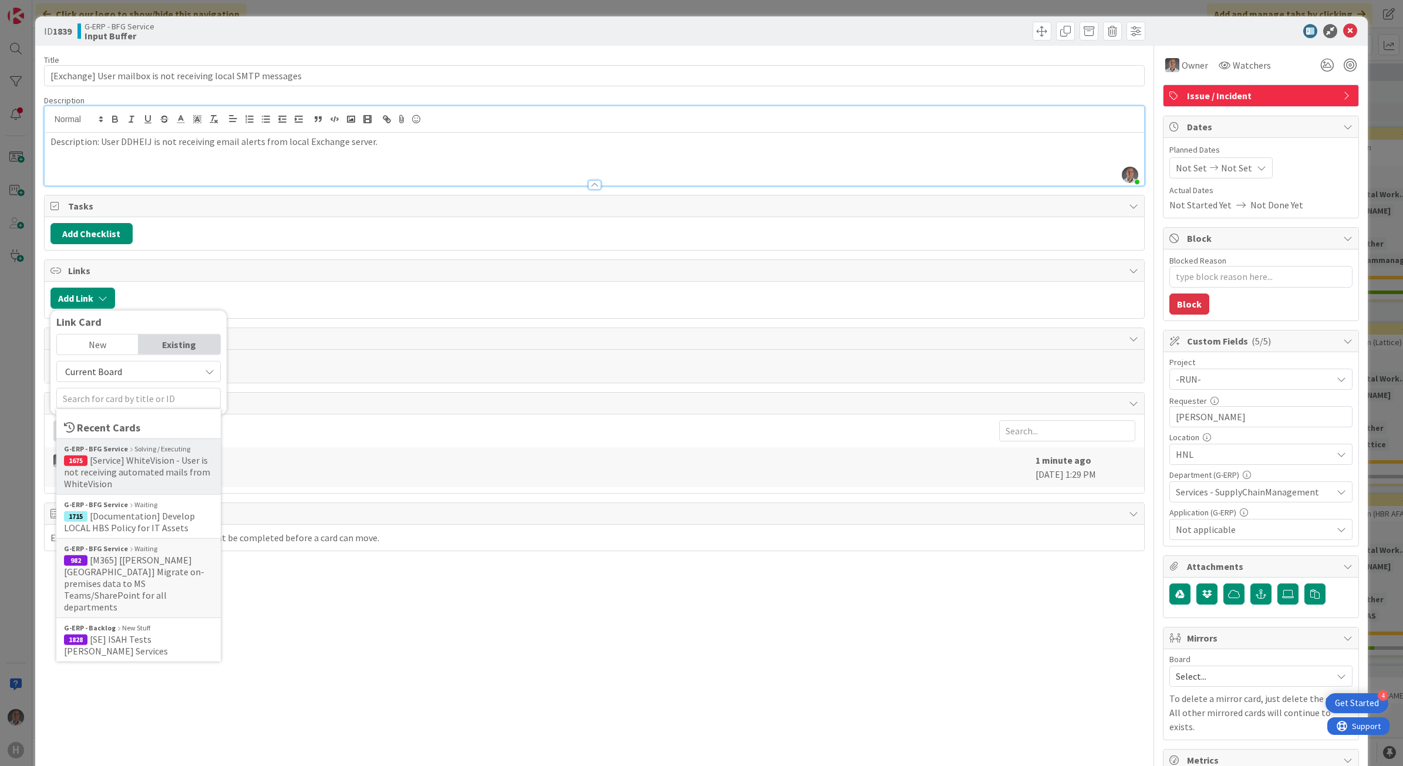
click at [158, 459] on span "[Service] WhiteVision - User is not receiving automated mails from WhiteVision" at bounding box center [137, 471] width 146 height 35
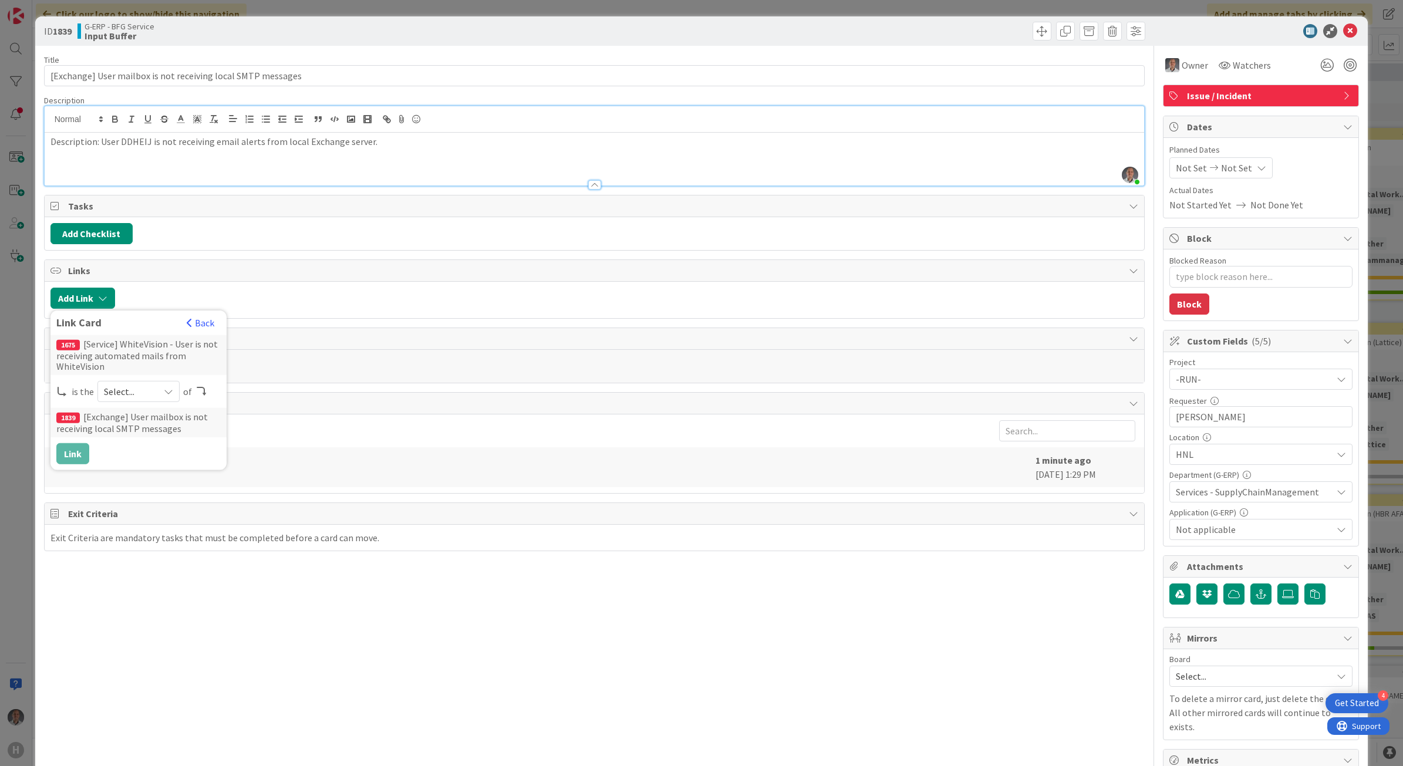
click at [148, 400] on span "Select..." at bounding box center [128, 391] width 49 height 16
click at [147, 420] on span "parent" at bounding box center [200, 419] width 133 height 18
click at [75, 455] on button "Link" at bounding box center [72, 453] width 33 height 21
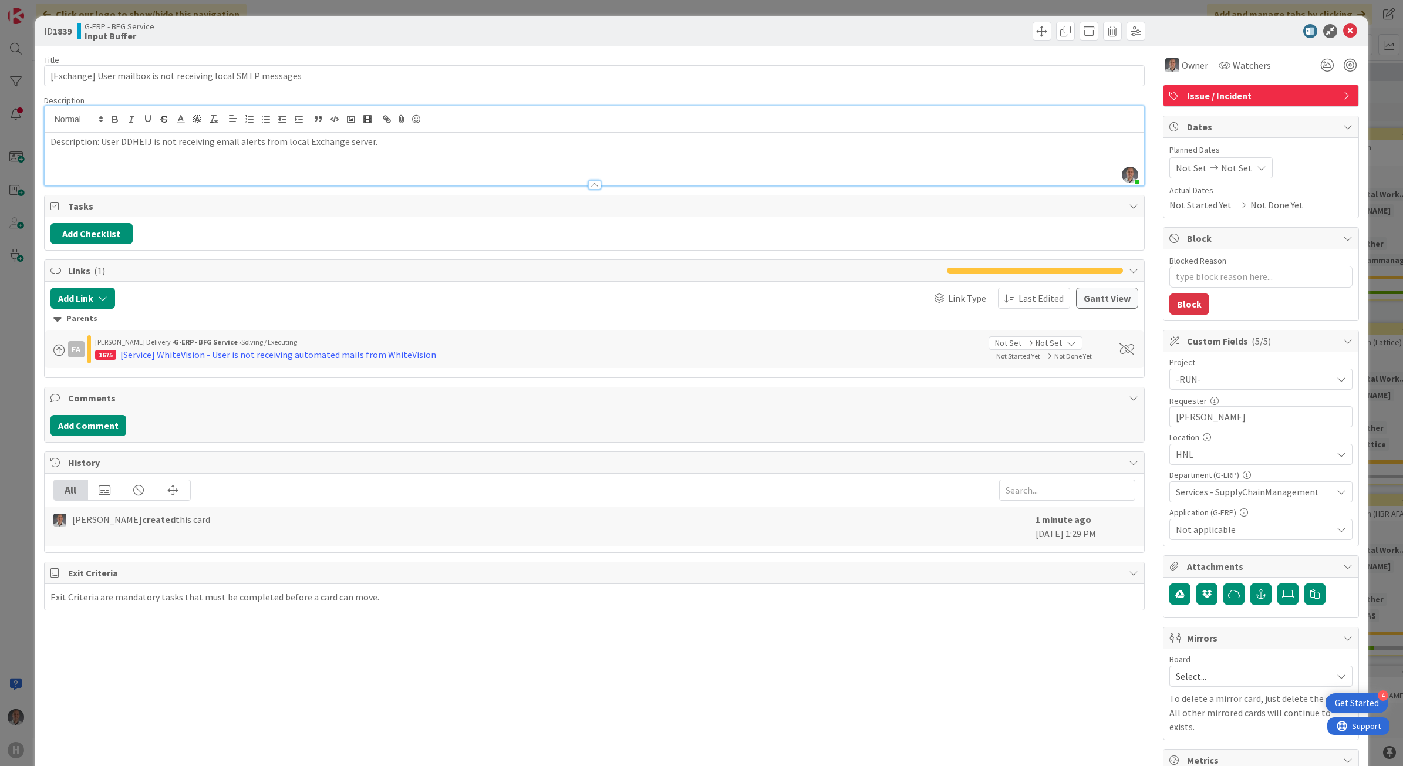
click at [464, 141] on p "Description: User DDHEIJ is not receiving email alerts from local Exchange serv…" at bounding box center [594, 141] width 1088 height 13
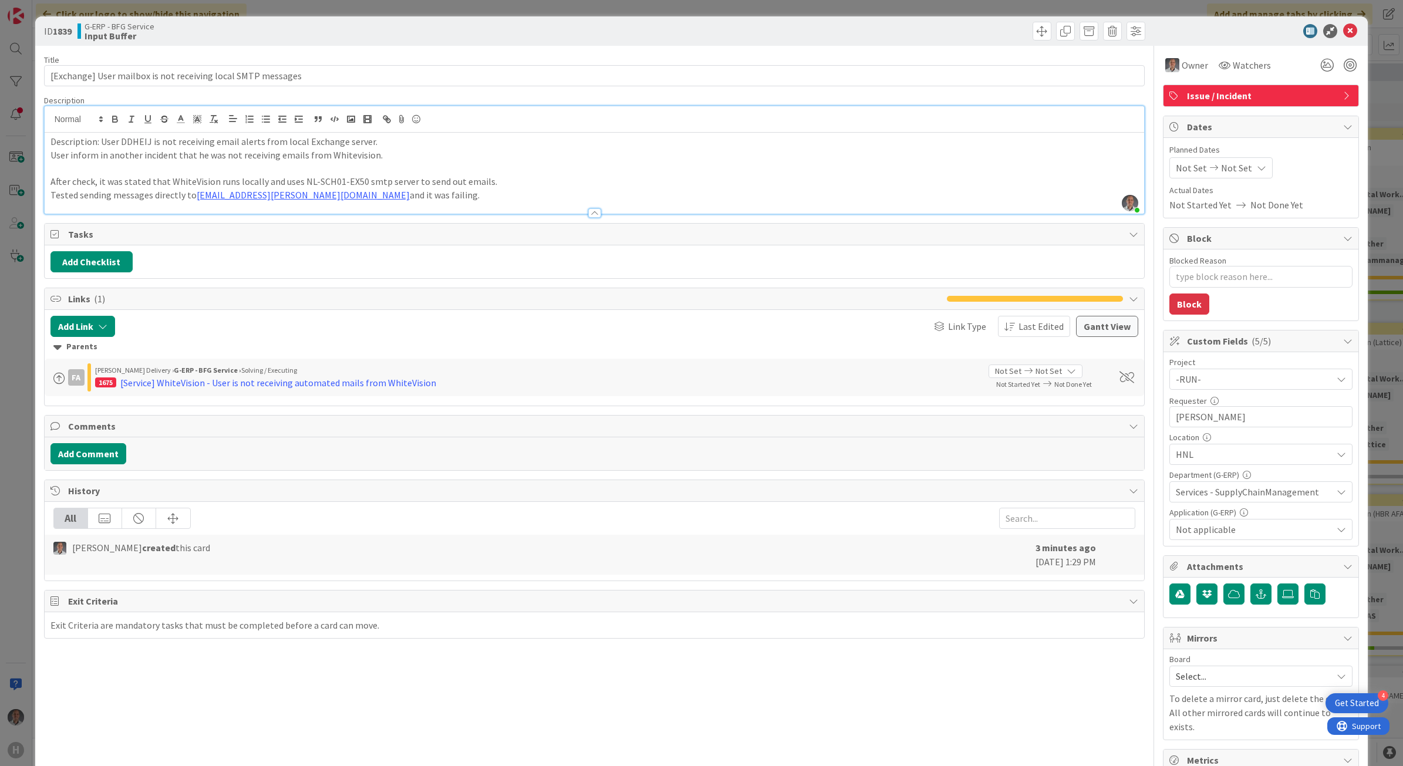
click at [426, 204] on div at bounding box center [595, 207] width 1100 height 12
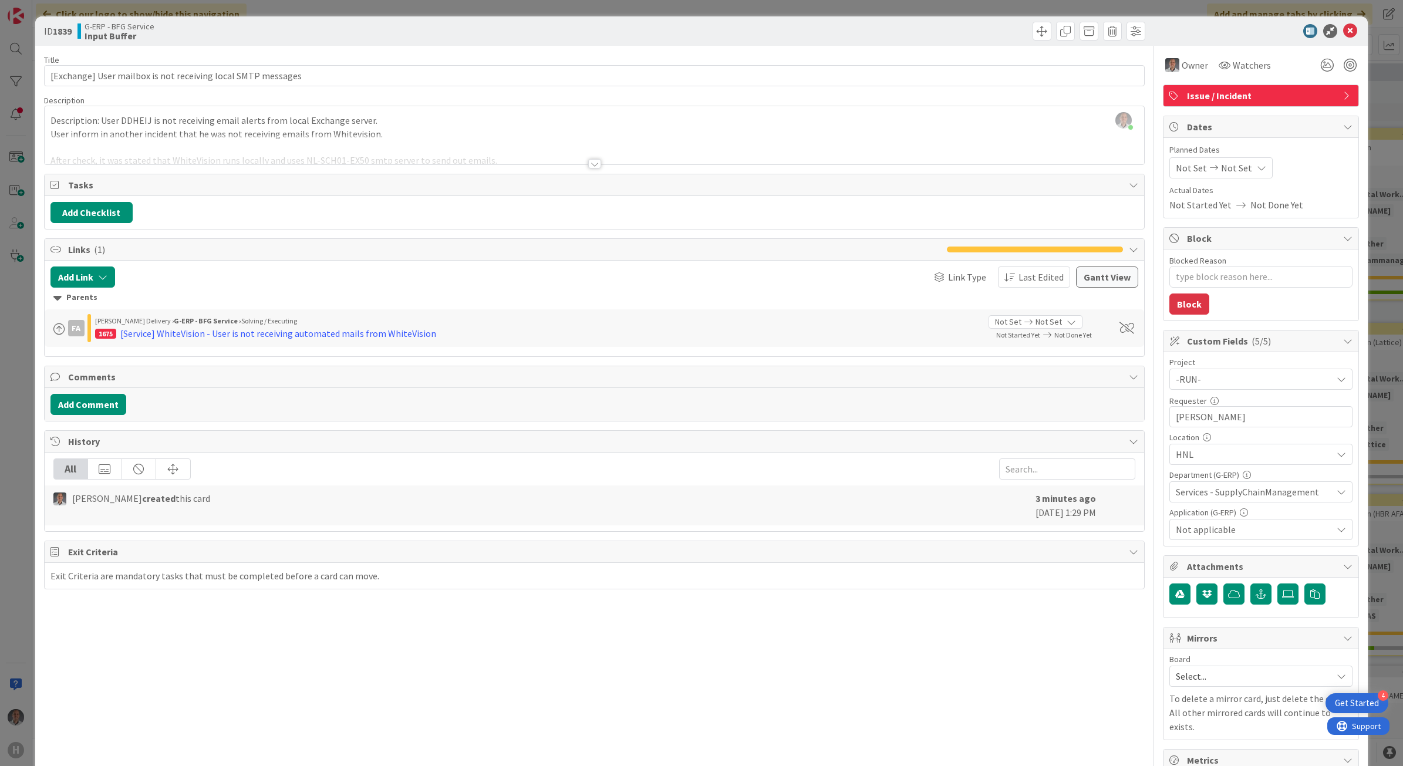
click at [588, 165] on div at bounding box center [594, 163] width 13 height 9
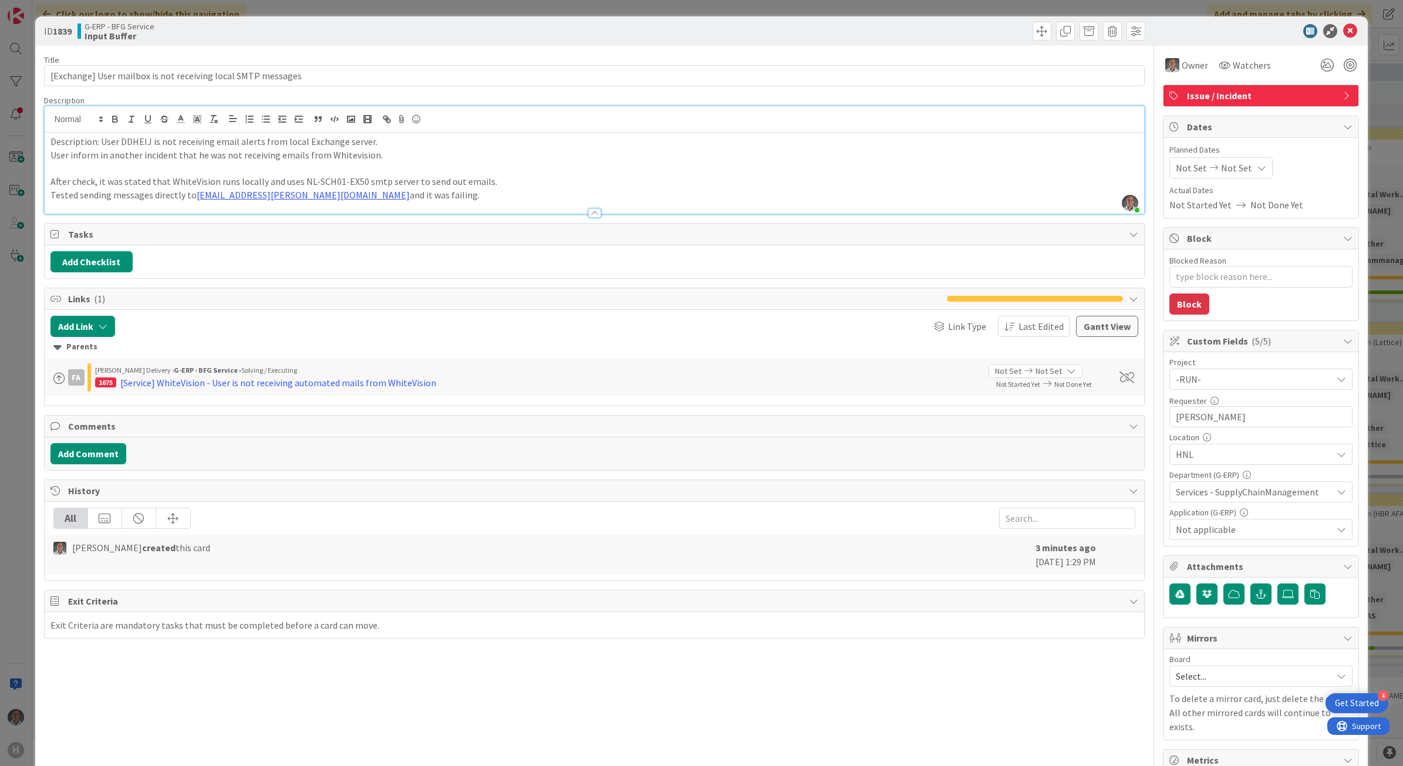
click at [431, 194] on p "Tested sending messages directly to [EMAIL_ADDRESS][PERSON_NAME][DOMAIN_NAME] a…" at bounding box center [594, 194] width 1088 height 13
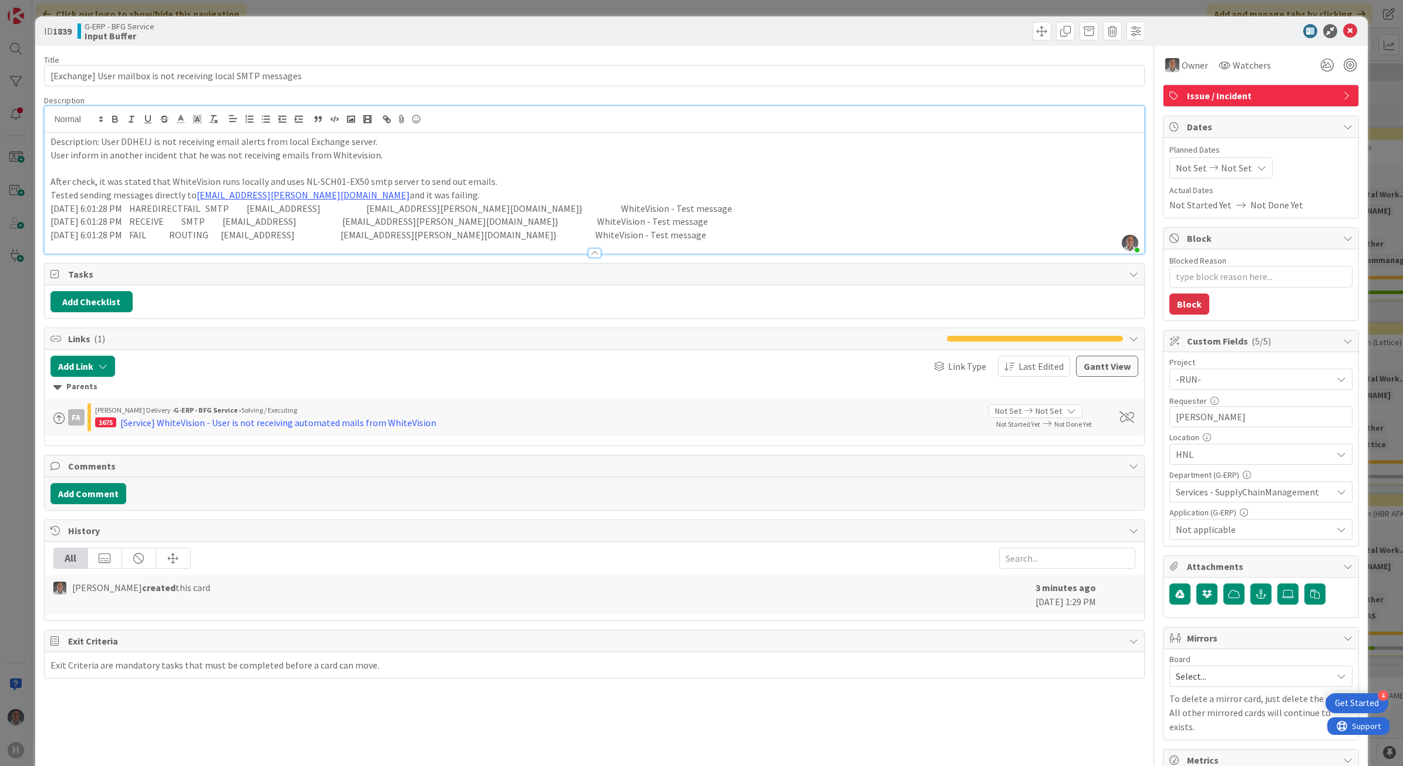
click at [418, 192] on p "Tested sending messages directly to [EMAIL_ADDRESS][PERSON_NAME][DOMAIN_NAME] a…" at bounding box center [594, 194] width 1088 height 13
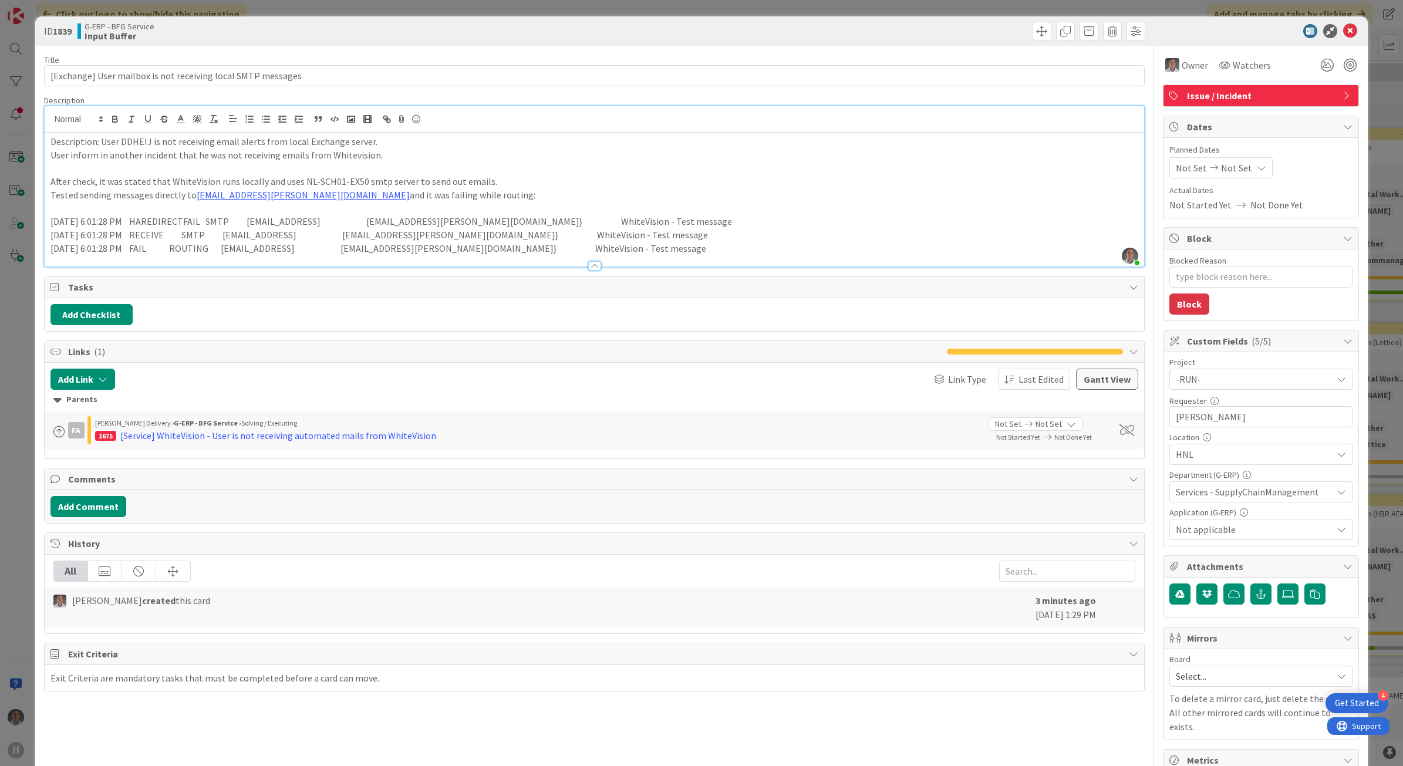
click at [629, 255] on div at bounding box center [595, 260] width 1100 height 12
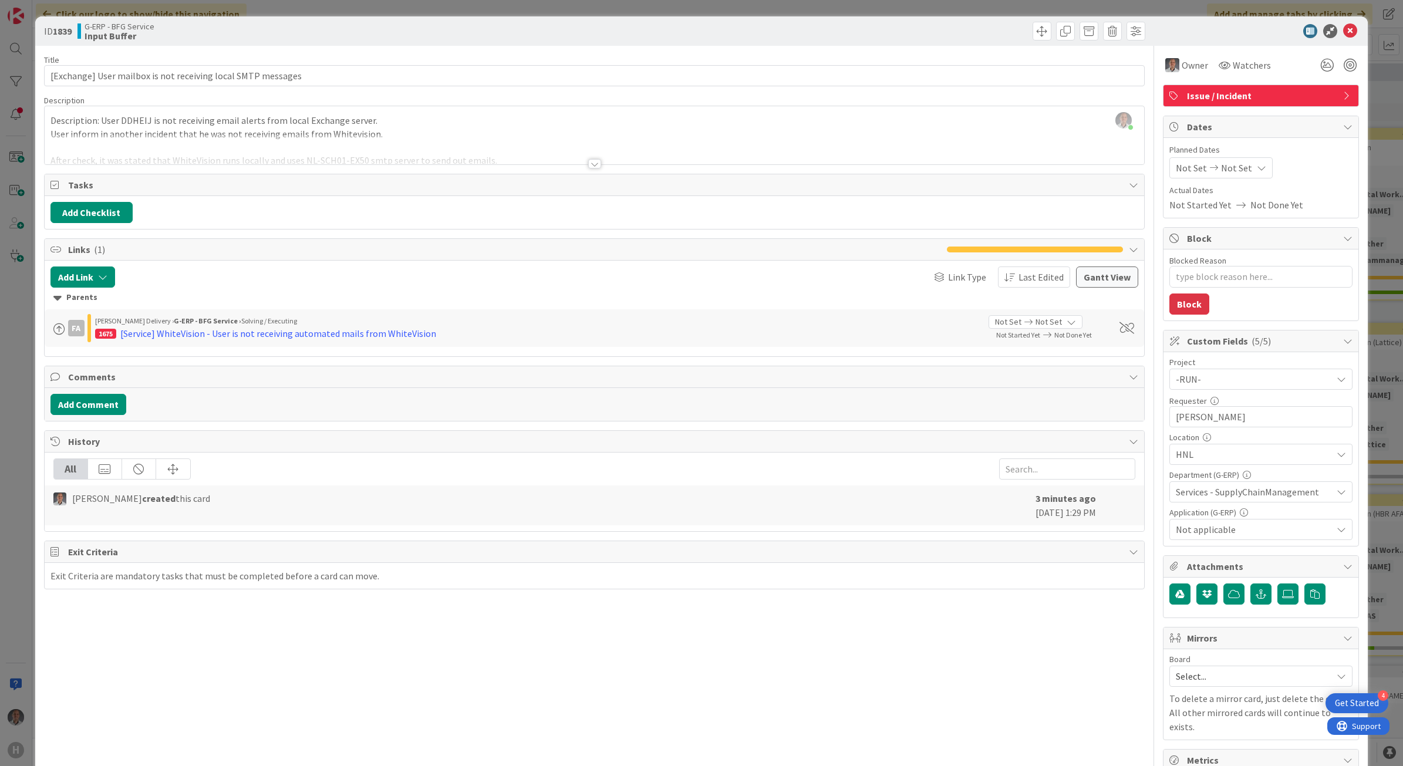
click at [594, 160] on div at bounding box center [595, 149] width 1100 height 30
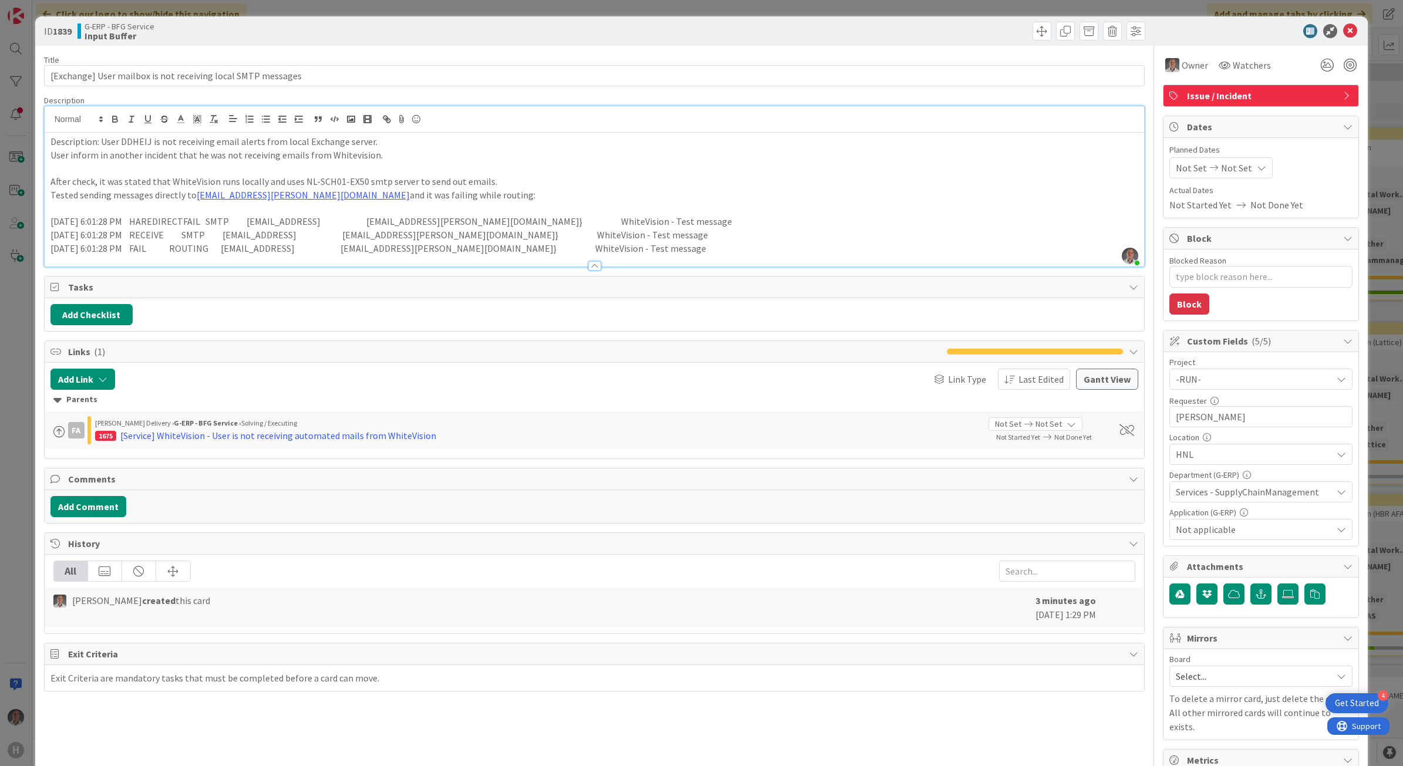
click at [649, 235] on p "[DATE] 6:01:28 PM RECEIVE SMTP [EMAIL_ADDRESS] [EMAIL_ADDRESS][PERSON_NAME][DOM…" at bounding box center [594, 234] width 1088 height 13
click at [650, 248] on p "[DATE] 6:01:28 PM FAIL ROUTING [EMAIL_ADDRESS] [EMAIL_ADDRESS][PERSON_NAME][DOM…" at bounding box center [594, 248] width 1088 height 13
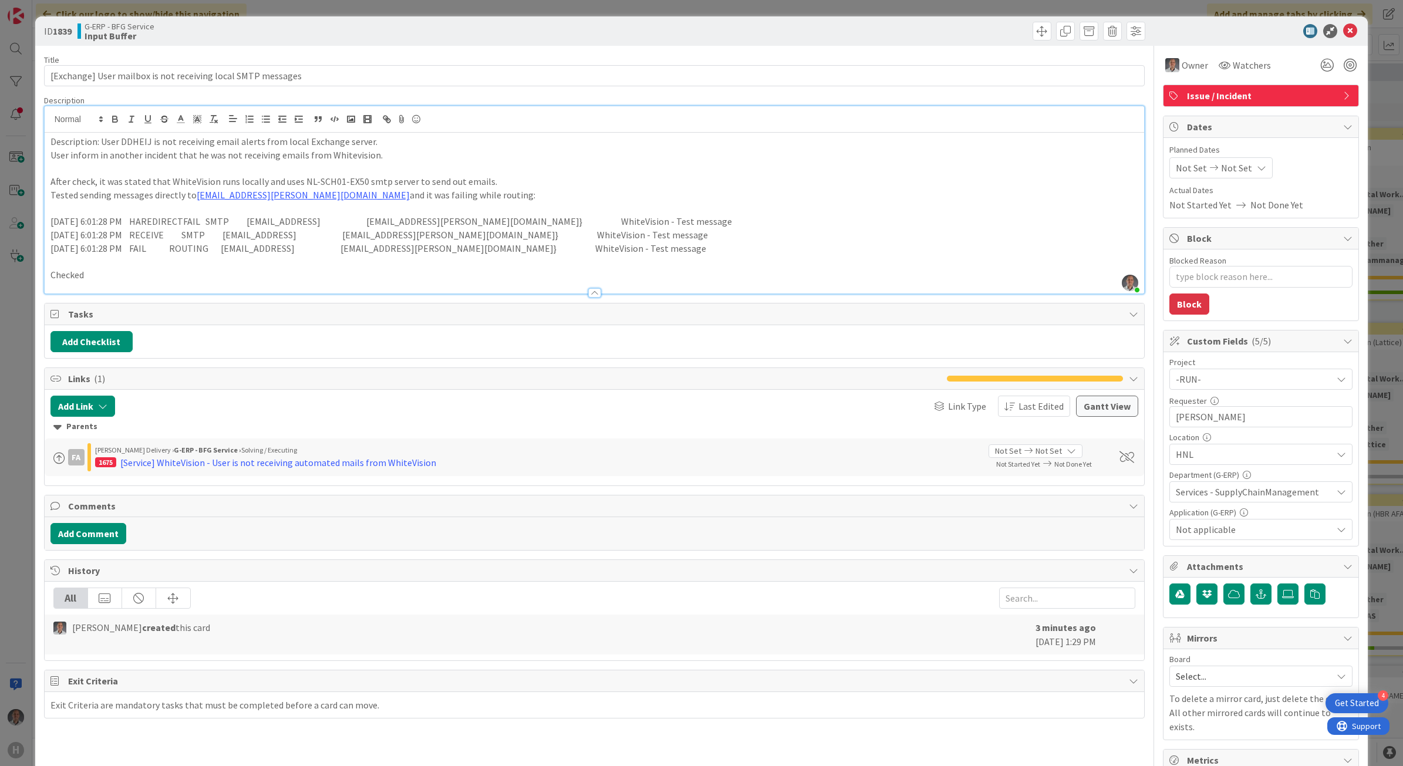
click at [63, 279] on p "Checked" at bounding box center [594, 274] width 1088 height 13
click at [60, 279] on p "Checked" at bounding box center [594, 274] width 1088 height 13
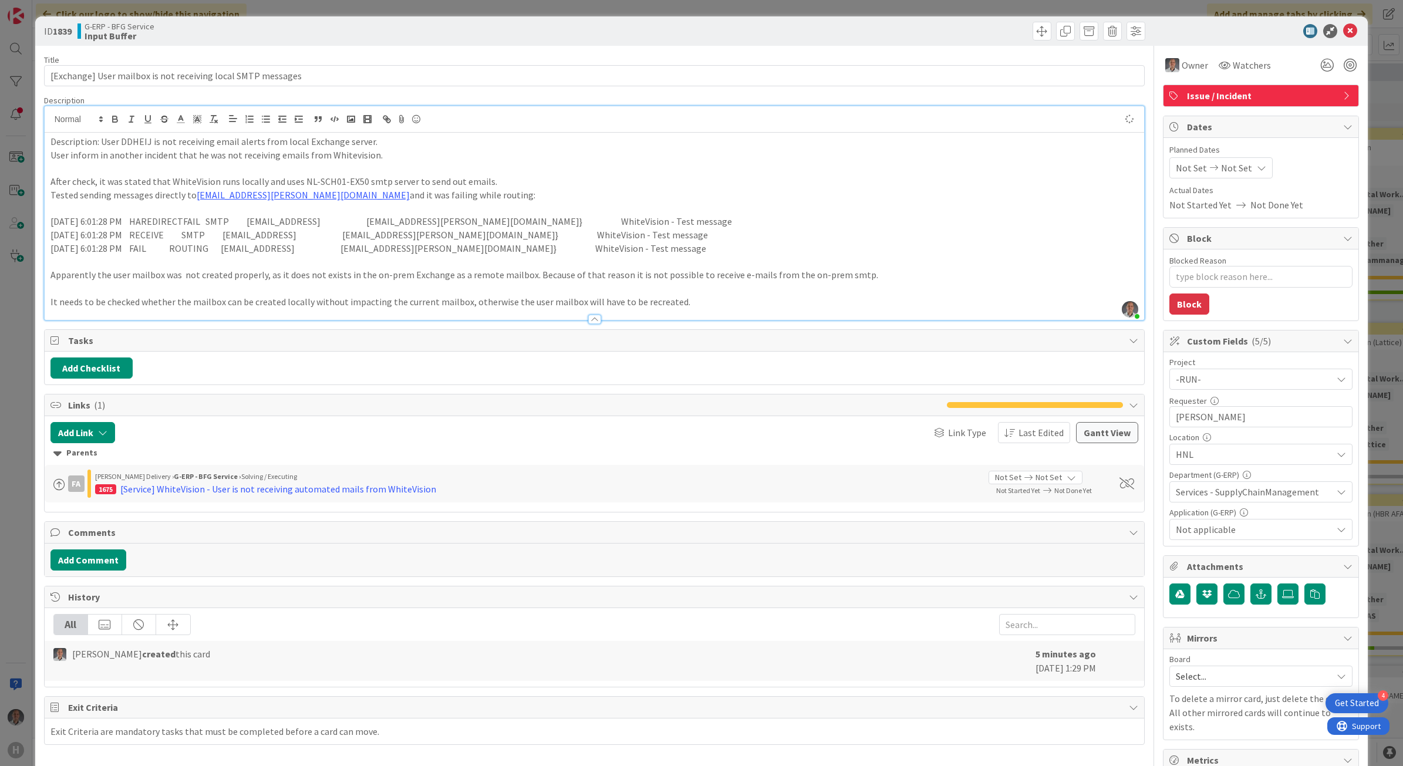
type textarea "x"
click at [1343, 30] on icon at bounding box center [1350, 31] width 14 height 14
